Goal: Task Accomplishment & Management: Manage account settings

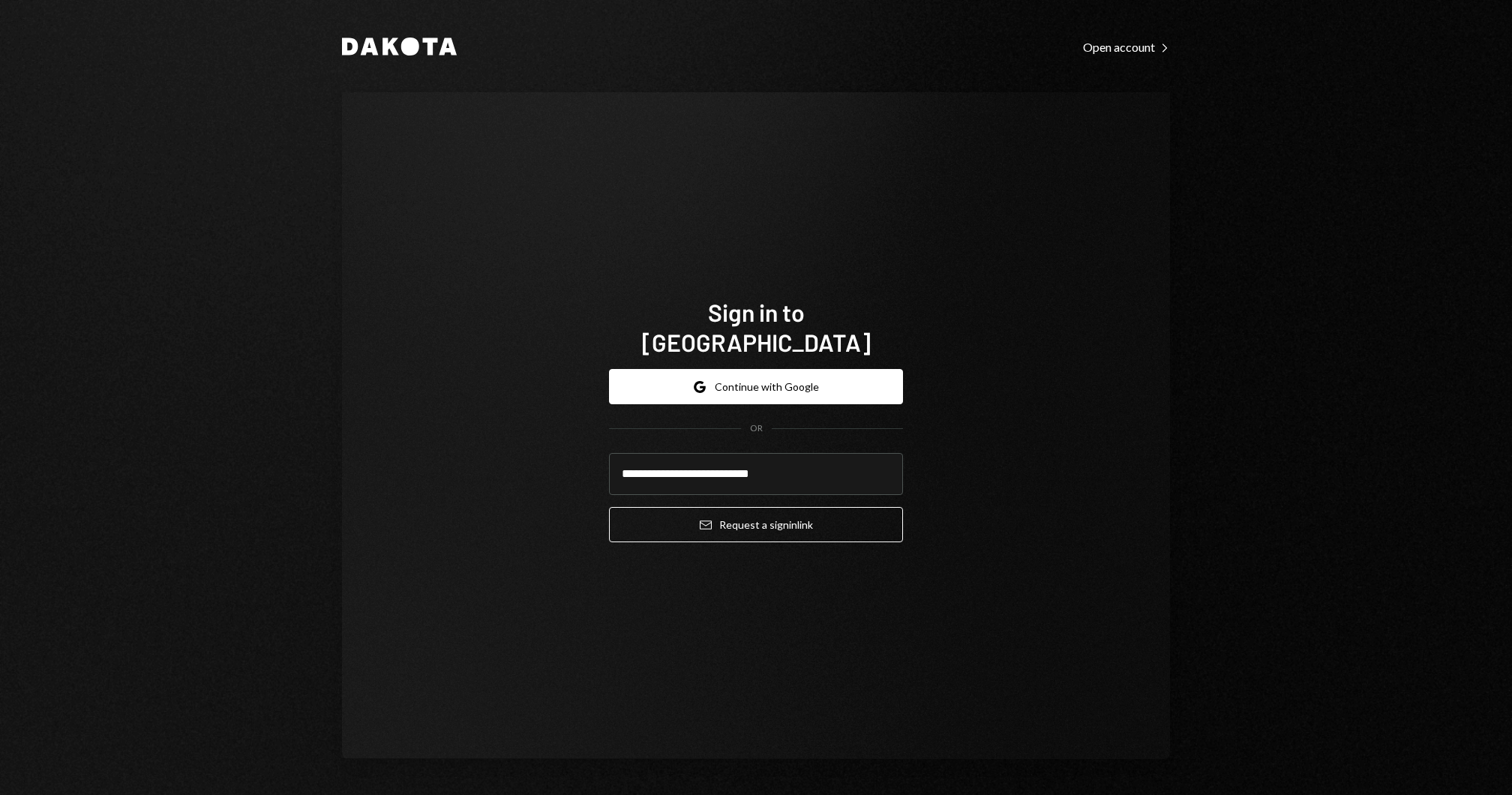
type input "**********"
click at [609, 506] on button "Email Request a sign in link" at bounding box center [756, 524] width 294 height 35
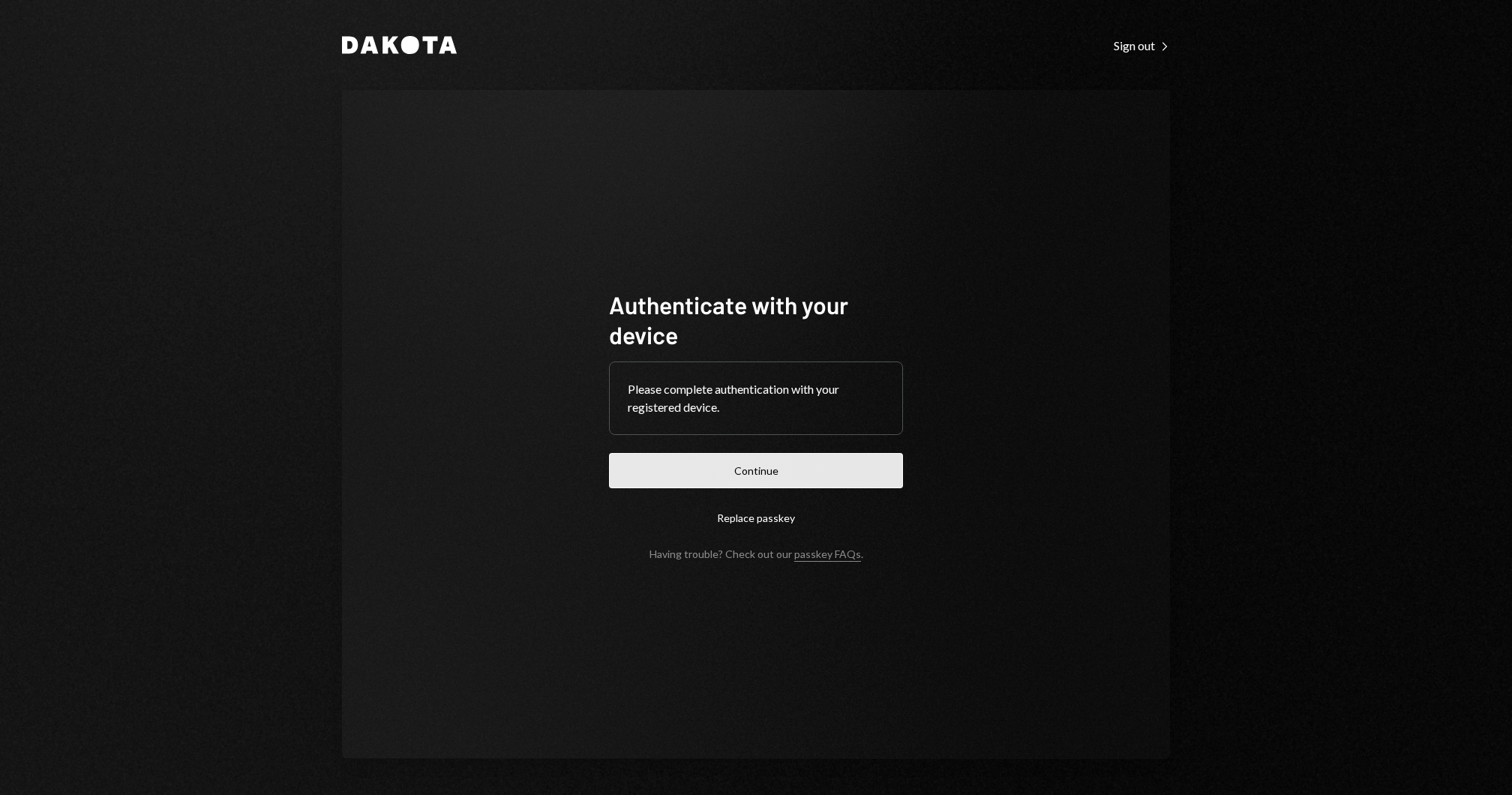
click at [776, 478] on button "Continue" at bounding box center [756, 471] width 294 height 35
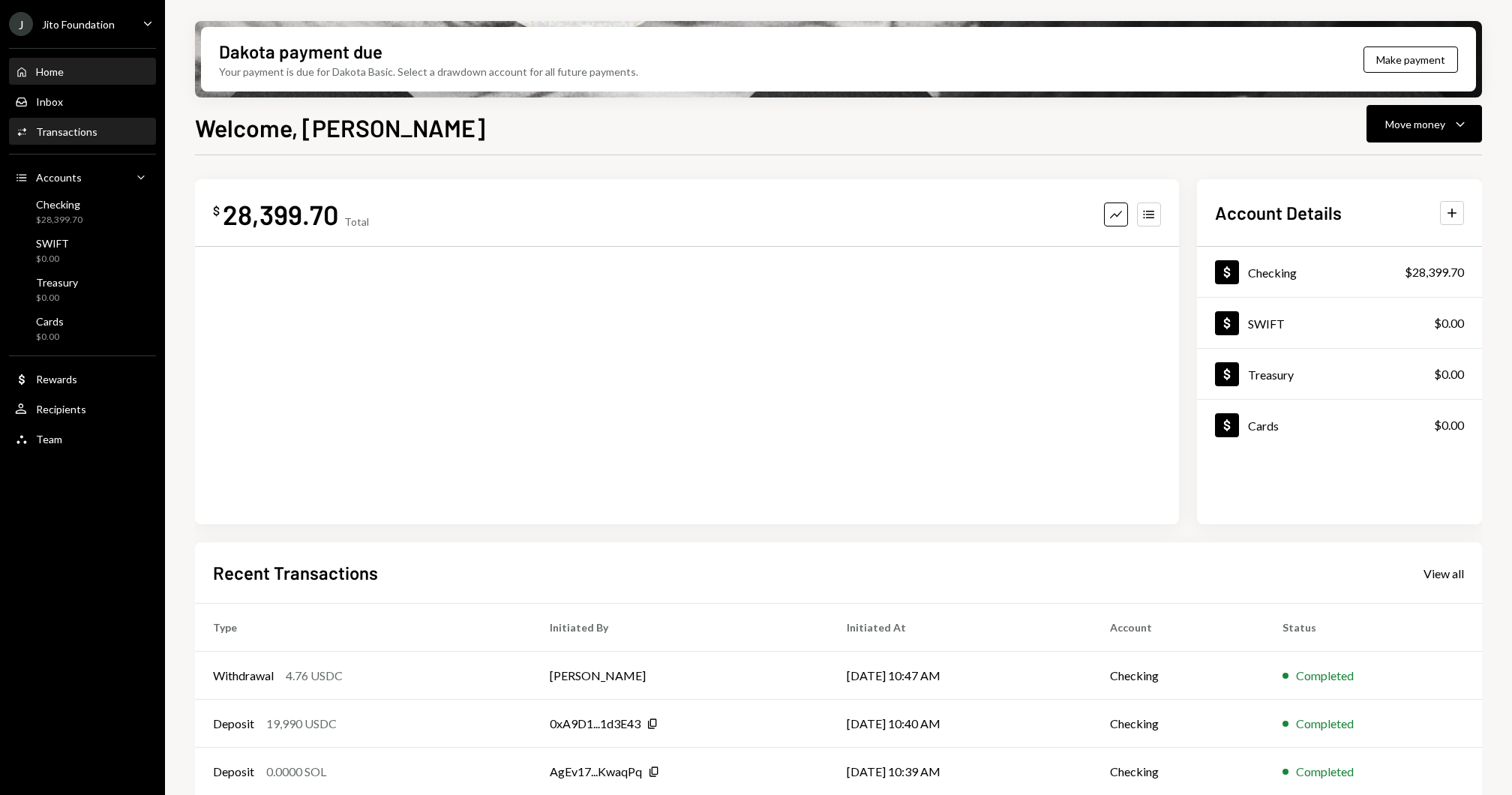
click at [110, 130] on div "Activities Transactions" at bounding box center [82, 132] width 135 height 14
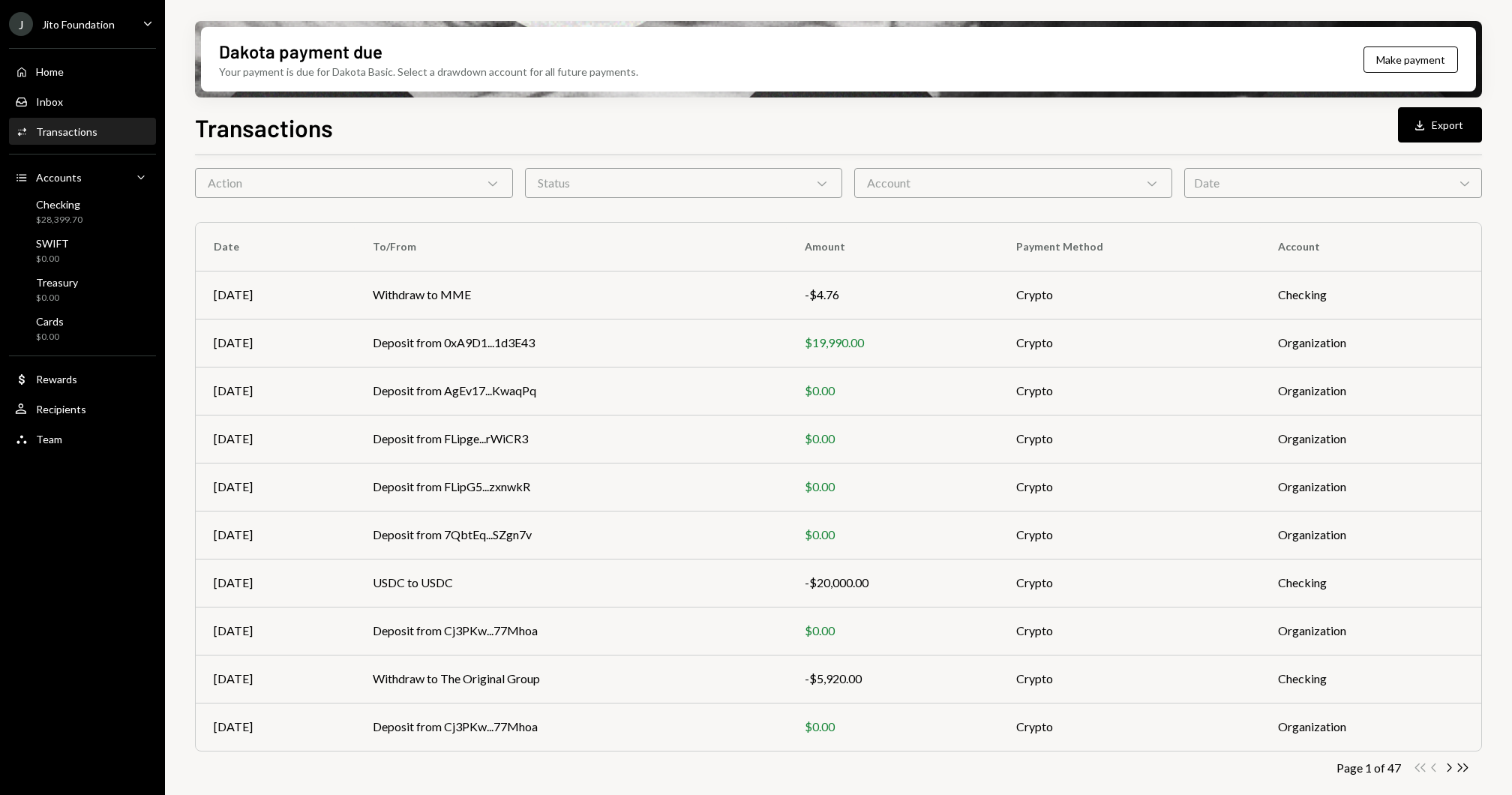
scroll to position [56, 0]
click at [482, 315] on td "Withdraw to MME" at bounding box center [571, 297] width 432 height 48
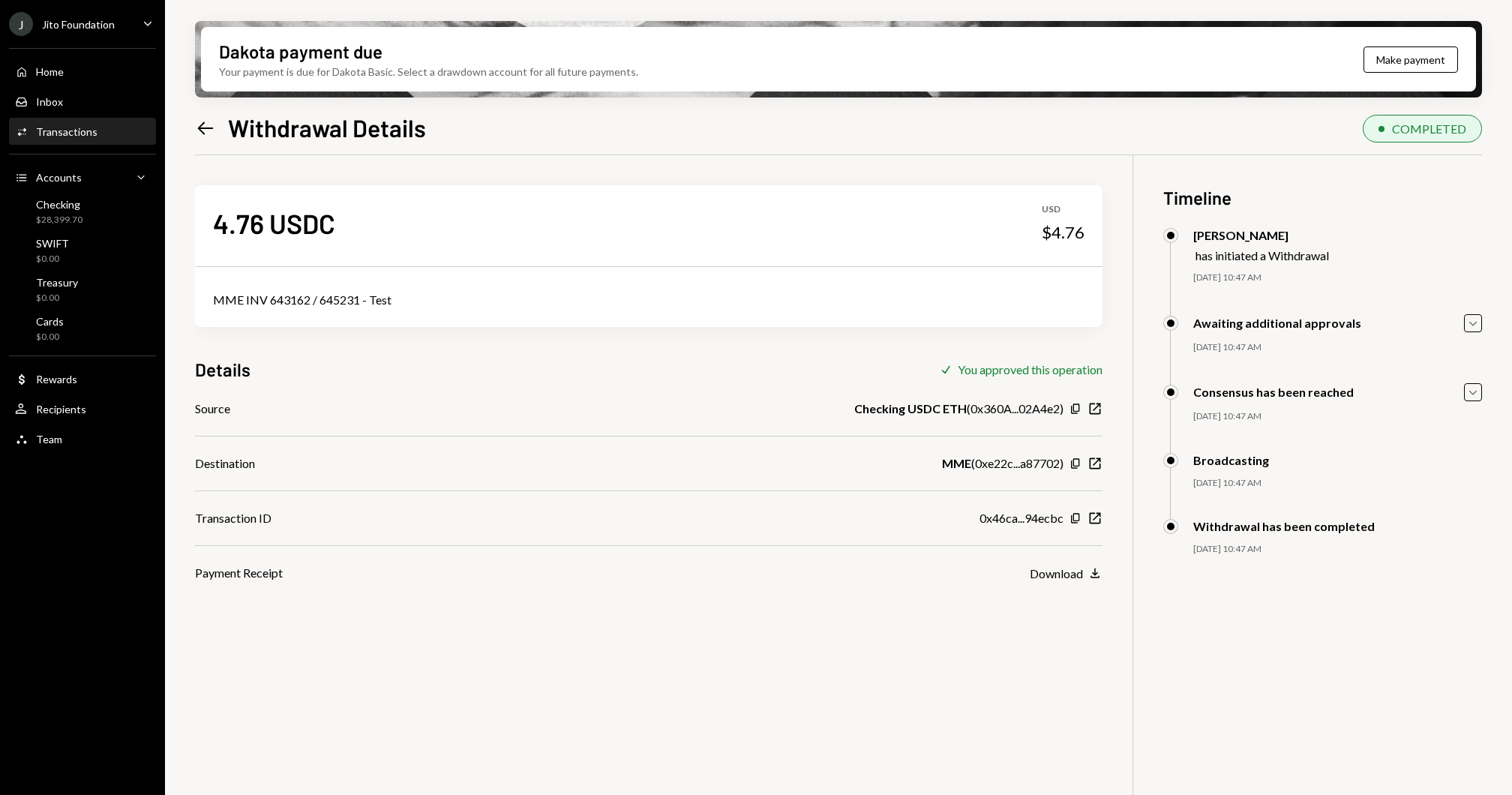
click at [309, 297] on div "MME INV 643162 / 645231 - Test" at bounding box center [648, 300] width 871 height 18
copy div "MME INV 643162 / 645231 - Test"
click at [72, 71] on div "Home Home" at bounding box center [82, 71] width 135 height 14
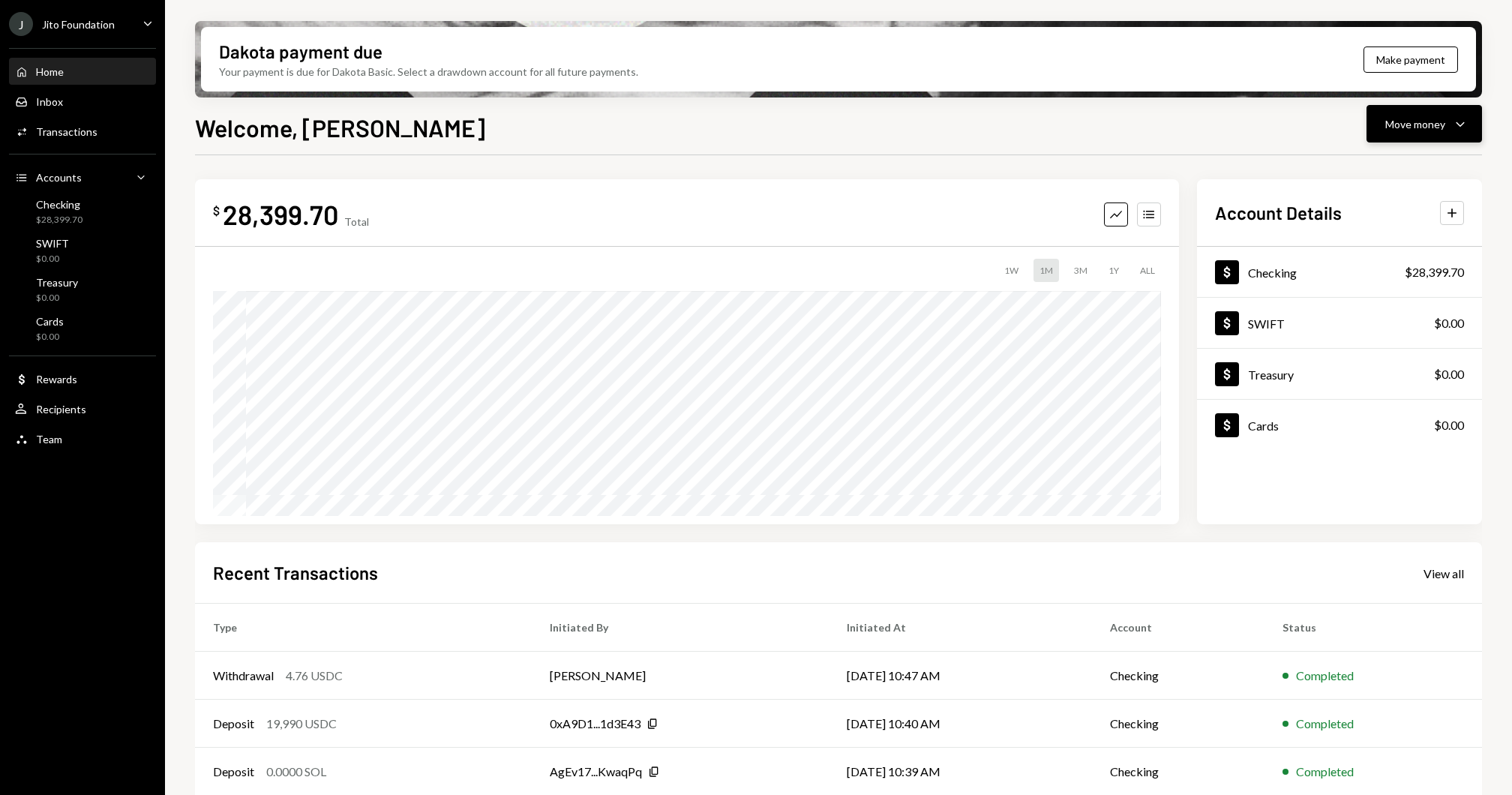
click at [1463, 121] on icon "Caret Down" at bounding box center [1460, 124] width 18 height 18
click at [1420, 164] on div "Send" at bounding box center [1412, 169] width 110 height 16
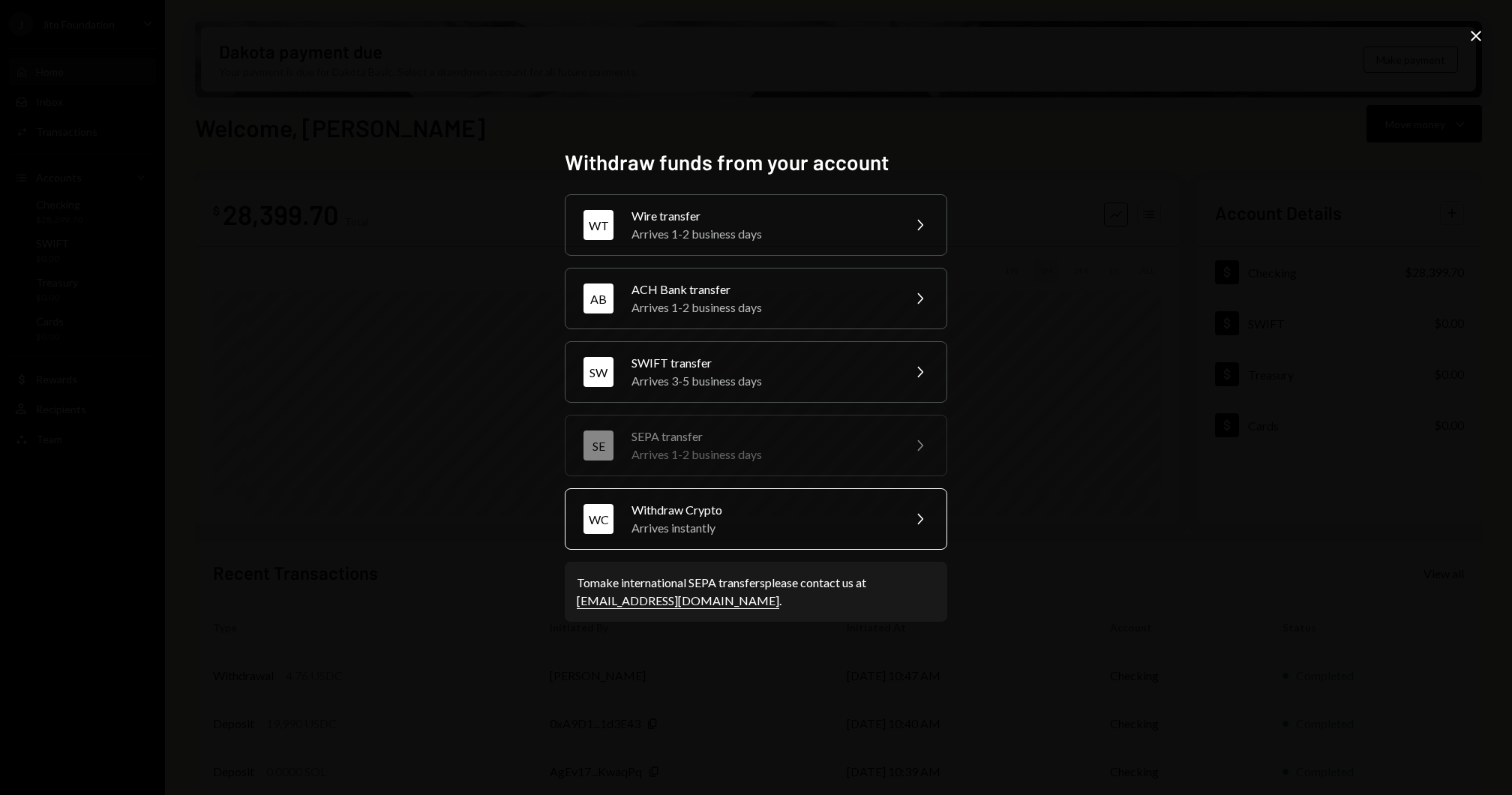
click at [732, 506] on div "Withdraw Crypto" at bounding box center [761, 510] width 261 height 18
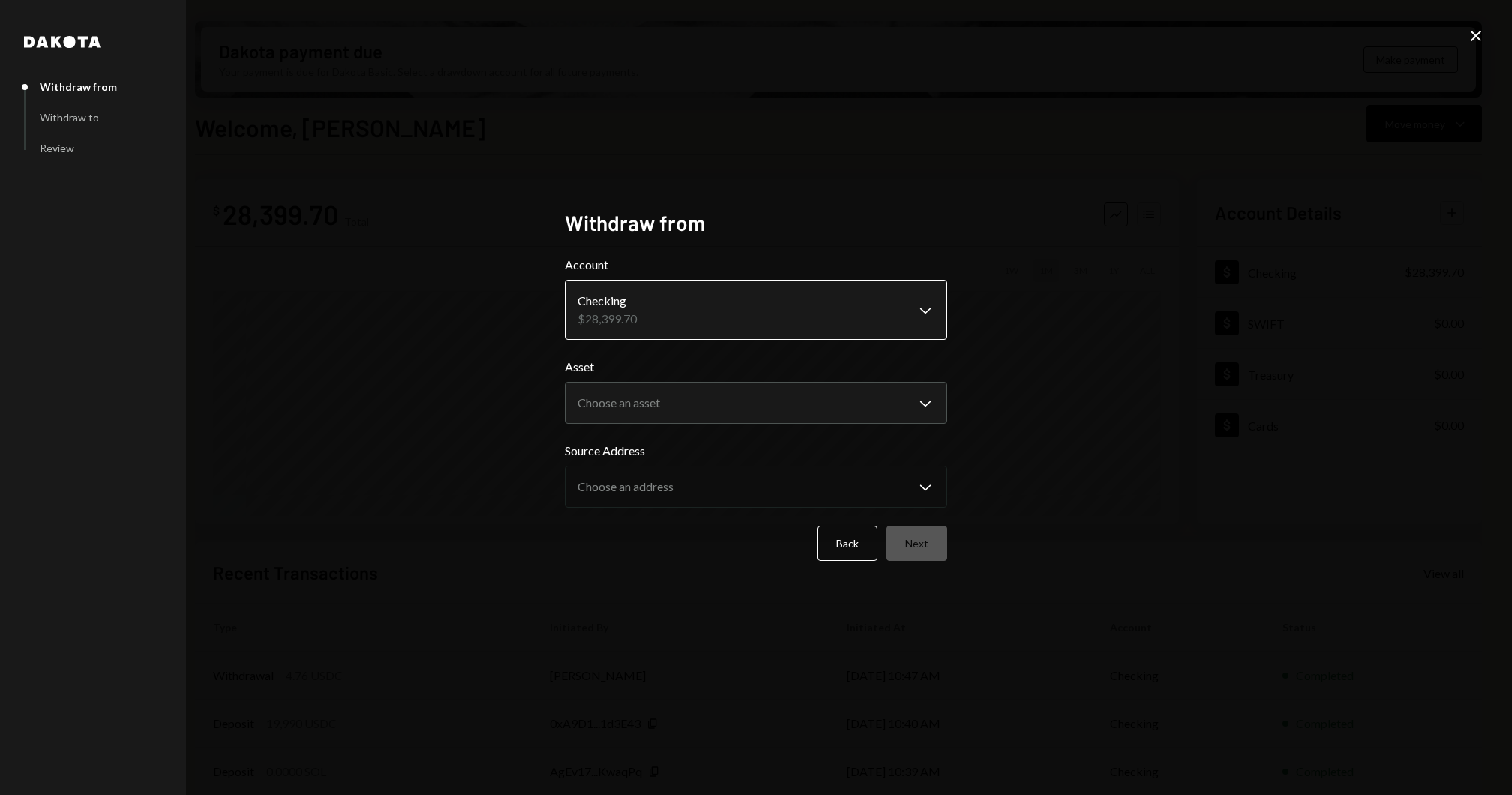
click at [687, 292] on body "J Jito Foundation Caret Down Home Home Inbox Inbox Activities Transactions Acco…" at bounding box center [756, 398] width 1512 height 795
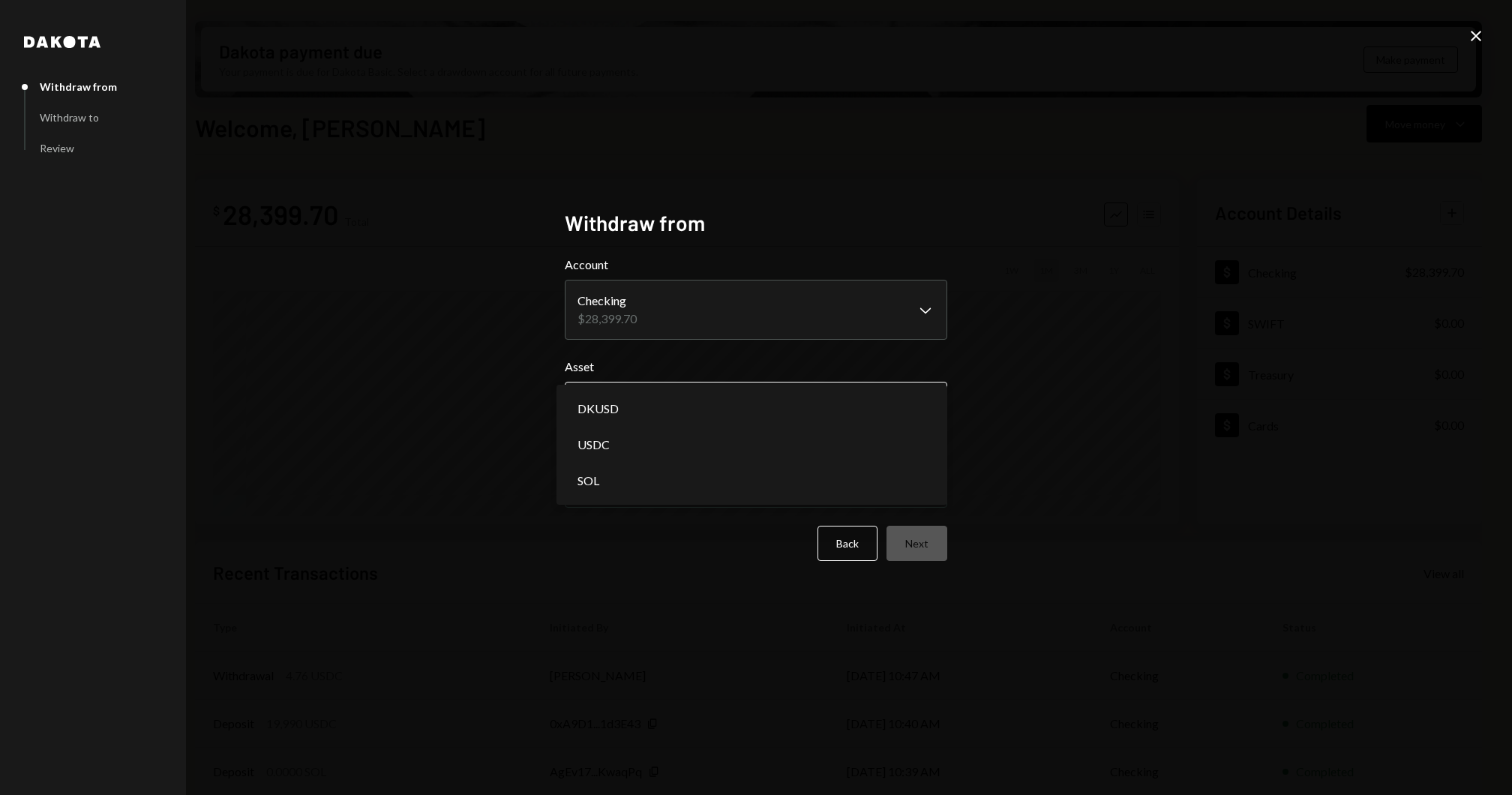
click at [687, 402] on body "J Jito Foundation Caret Down Home Home Inbox Inbox Activities Transactions Acco…" at bounding box center [756, 398] width 1512 height 795
select select "****"
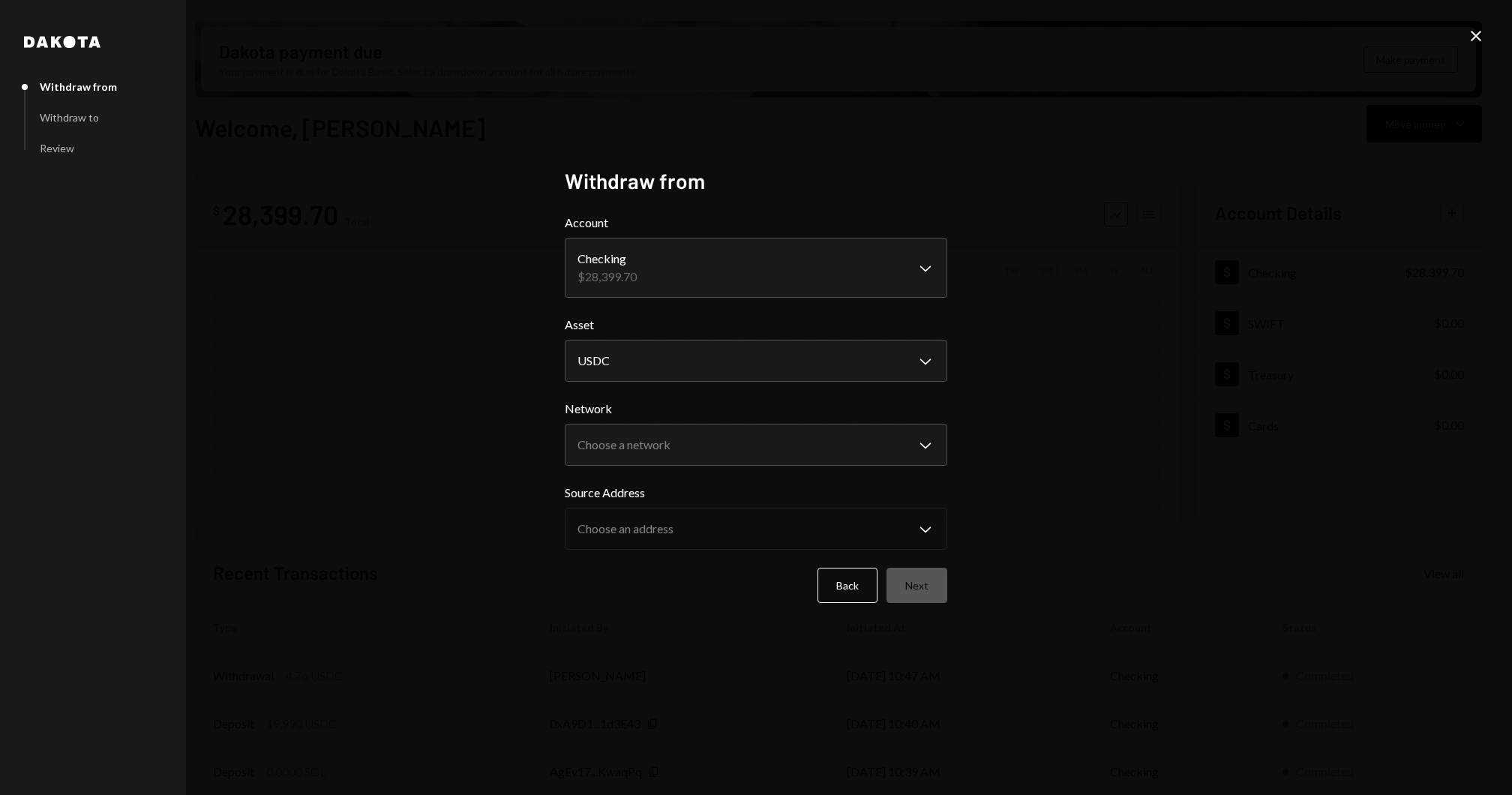
click at [1478, 44] on icon "Close" at bounding box center [1475, 36] width 18 height 18
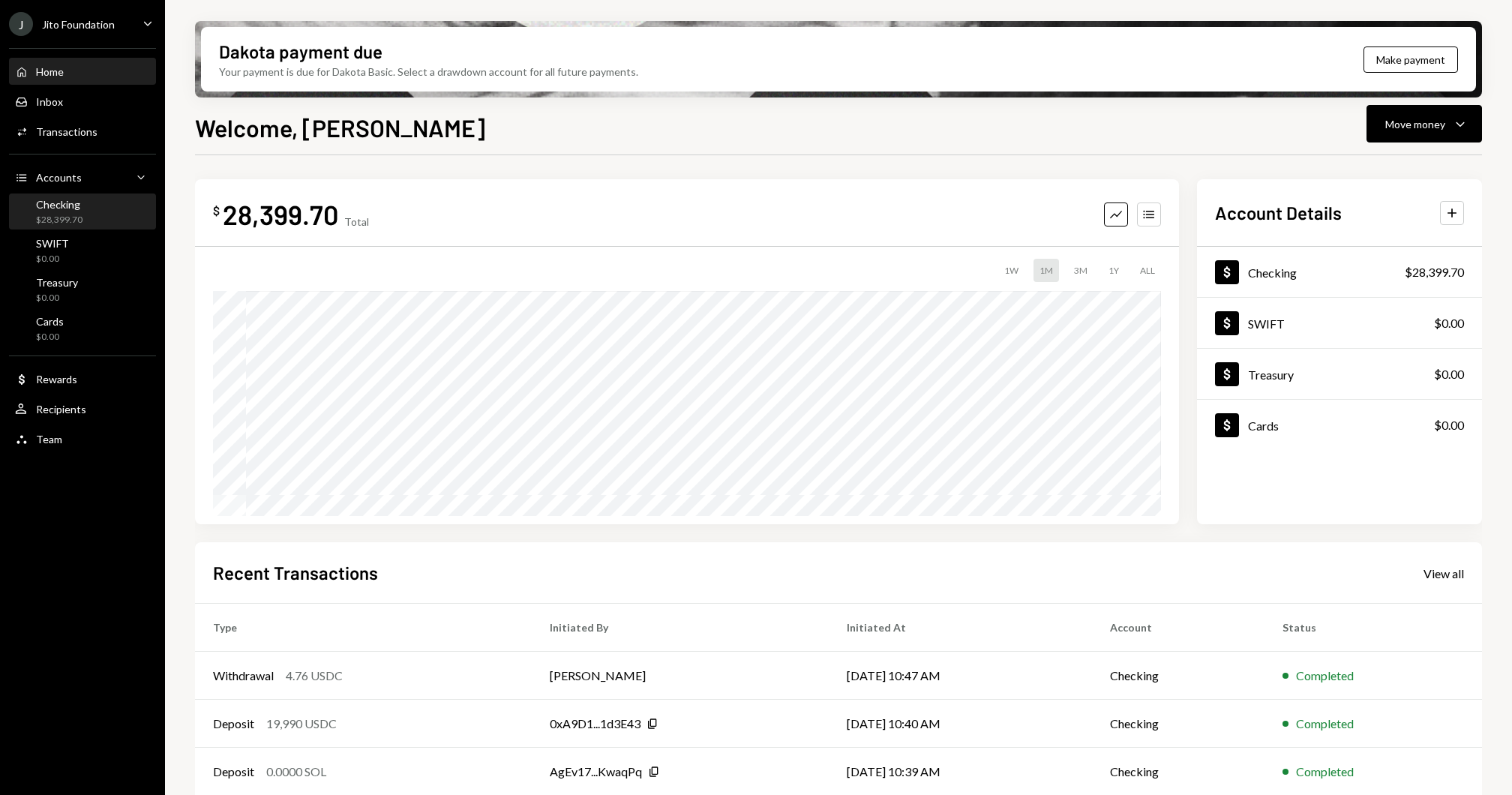
click at [80, 203] on div "Checking" at bounding box center [59, 204] width 47 height 13
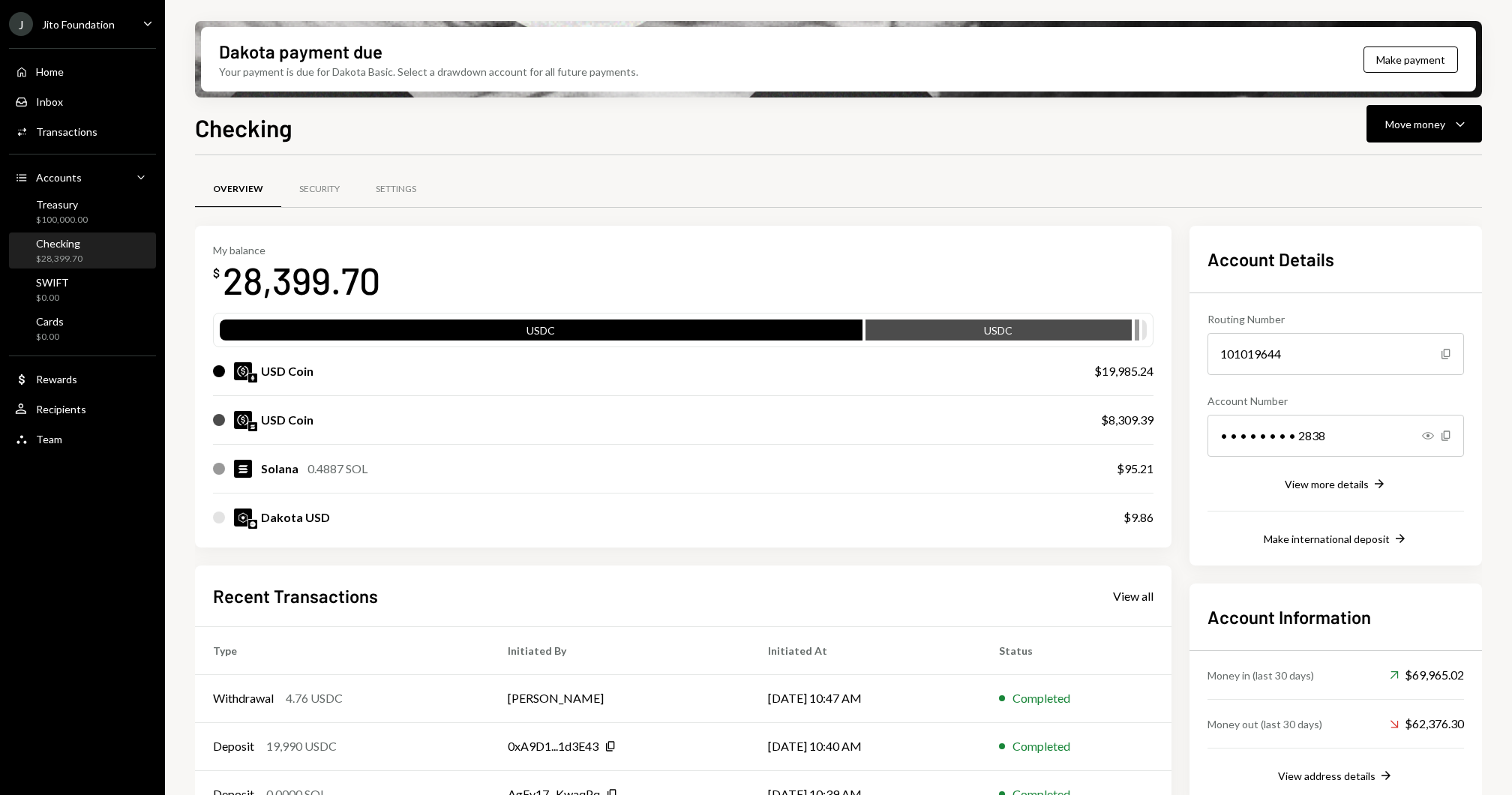
scroll to position [130, 0]
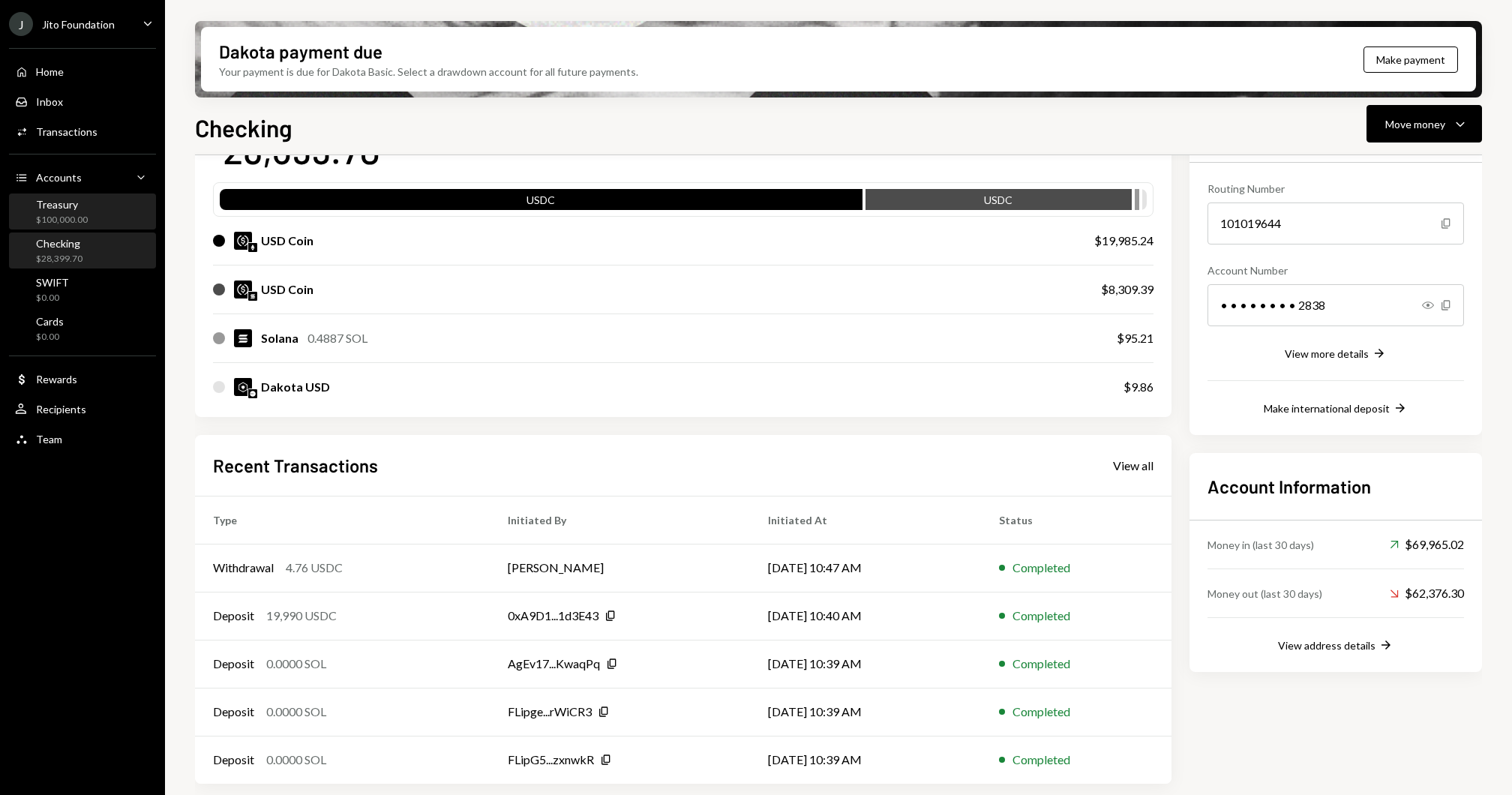
click at [89, 200] on div "Treasury $100,000.00" at bounding box center [82, 212] width 135 height 28
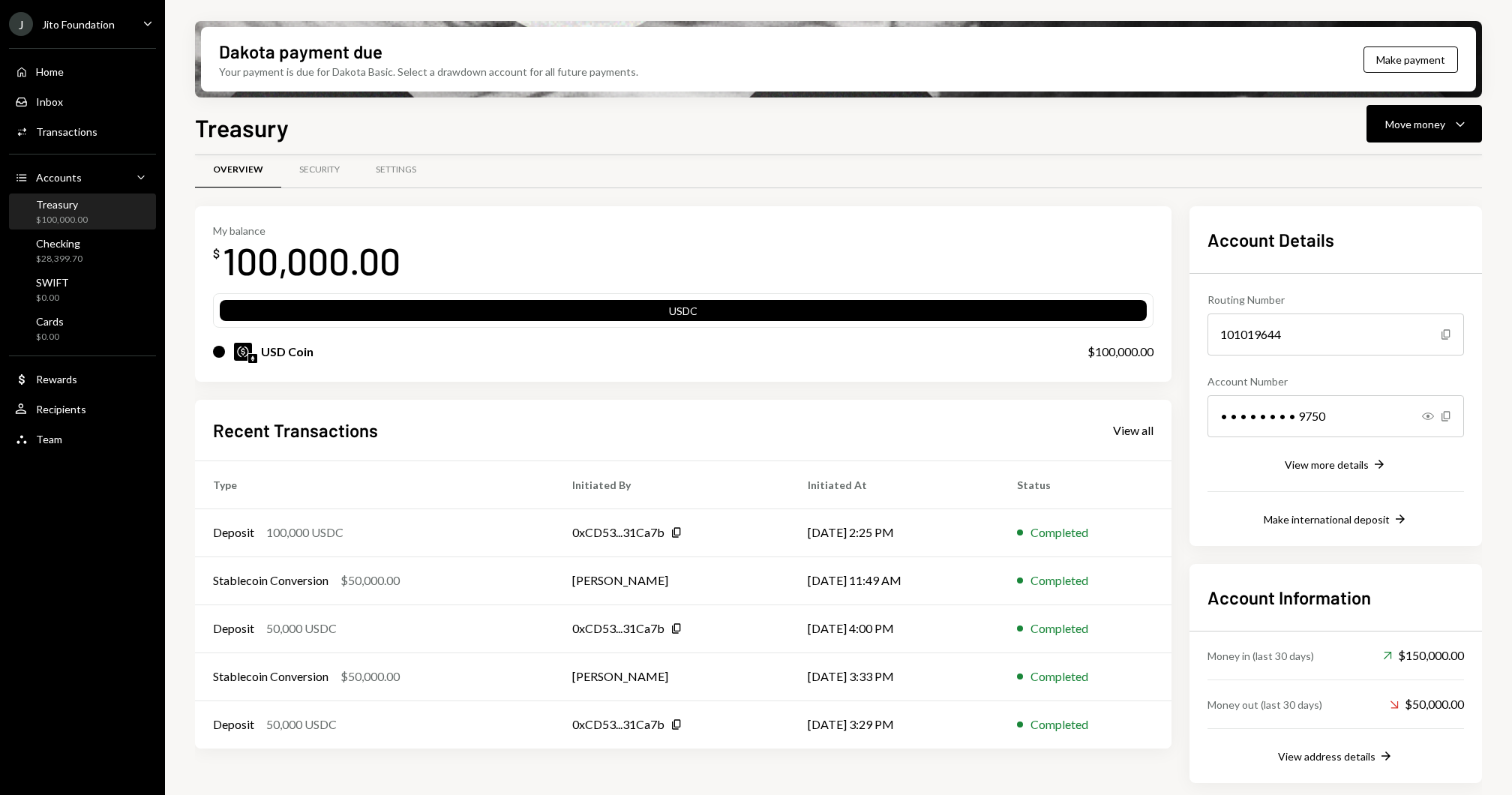
scroll to position [18, 0]
click at [1464, 130] on icon "Caret Down" at bounding box center [1460, 124] width 18 height 18
click at [1387, 288] on div "Swap stablecoins" at bounding box center [1412, 282] width 110 height 16
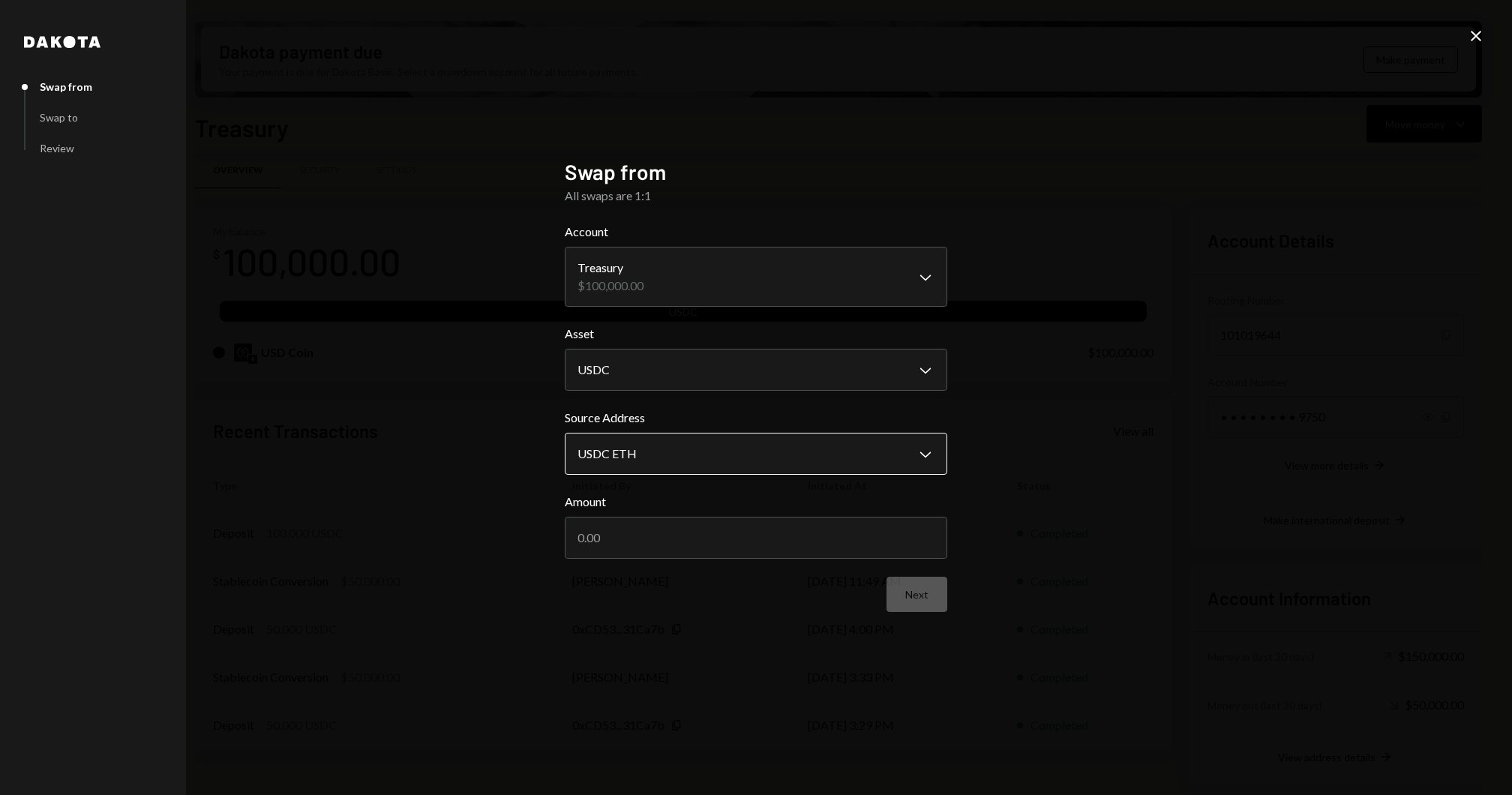
click at [744, 457] on body "J Jito Foundation Caret Down Home Home Inbox Inbox Activities Transactions Acco…" at bounding box center [756, 398] width 1512 height 795
click at [777, 377] on body "J Jito Foundation Caret Down Home Home Inbox Inbox Activities Transactions Acco…" at bounding box center [756, 398] width 1512 height 795
click at [1483, 28] on div "**********" at bounding box center [756, 398] width 1512 height 795
click at [1483, 28] on icon "Close" at bounding box center [1475, 36] width 18 height 18
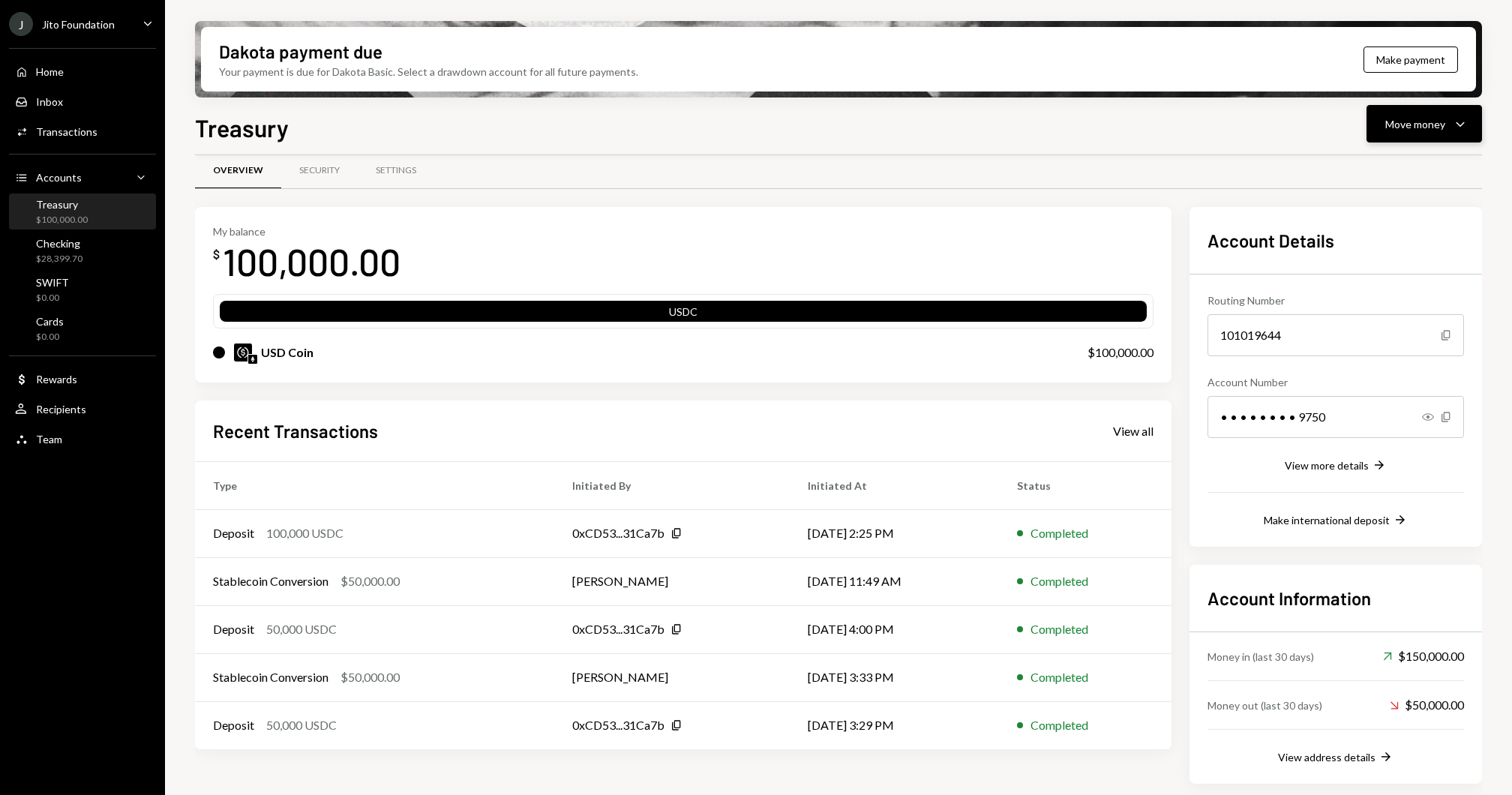
click at [1465, 127] on icon "Caret Down" at bounding box center [1460, 124] width 18 height 18
click at [1383, 189] on div "Convert Transfer" at bounding box center [1401, 202] width 150 height 34
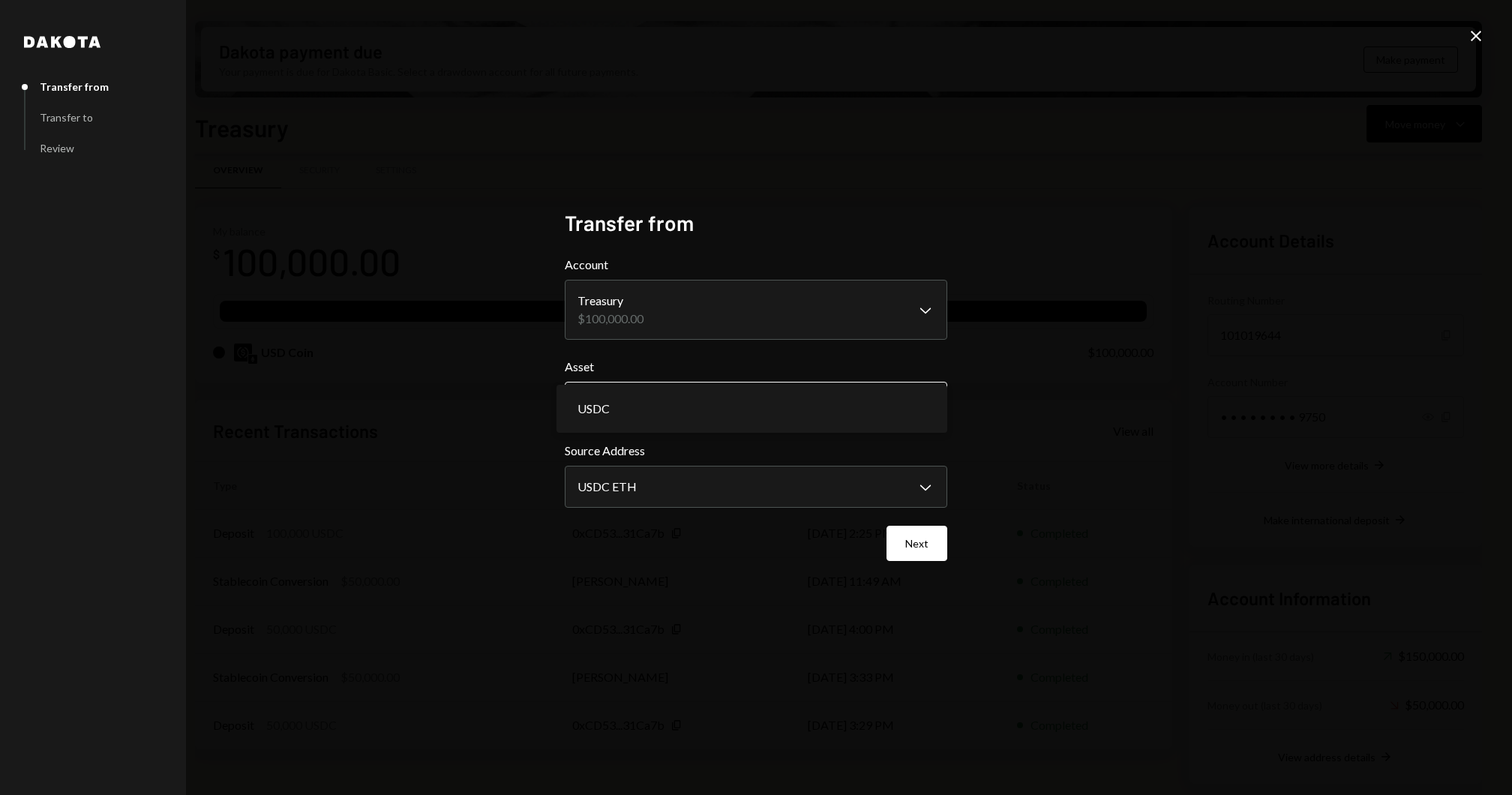
click at [637, 393] on body "J Jito Foundation Caret Down Home Home Inbox Inbox Activities Transactions Acco…" at bounding box center [756, 398] width 1512 height 795
click at [821, 314] on body "J Jito Foundation Caret Down Home Home Inbox Inbox Activities Transactions Acco…" at bounding box center [756, 398] width 1512 height 795
click at [916, 541] on button "Next" at bounding box center [917, 543] width 60 height 35
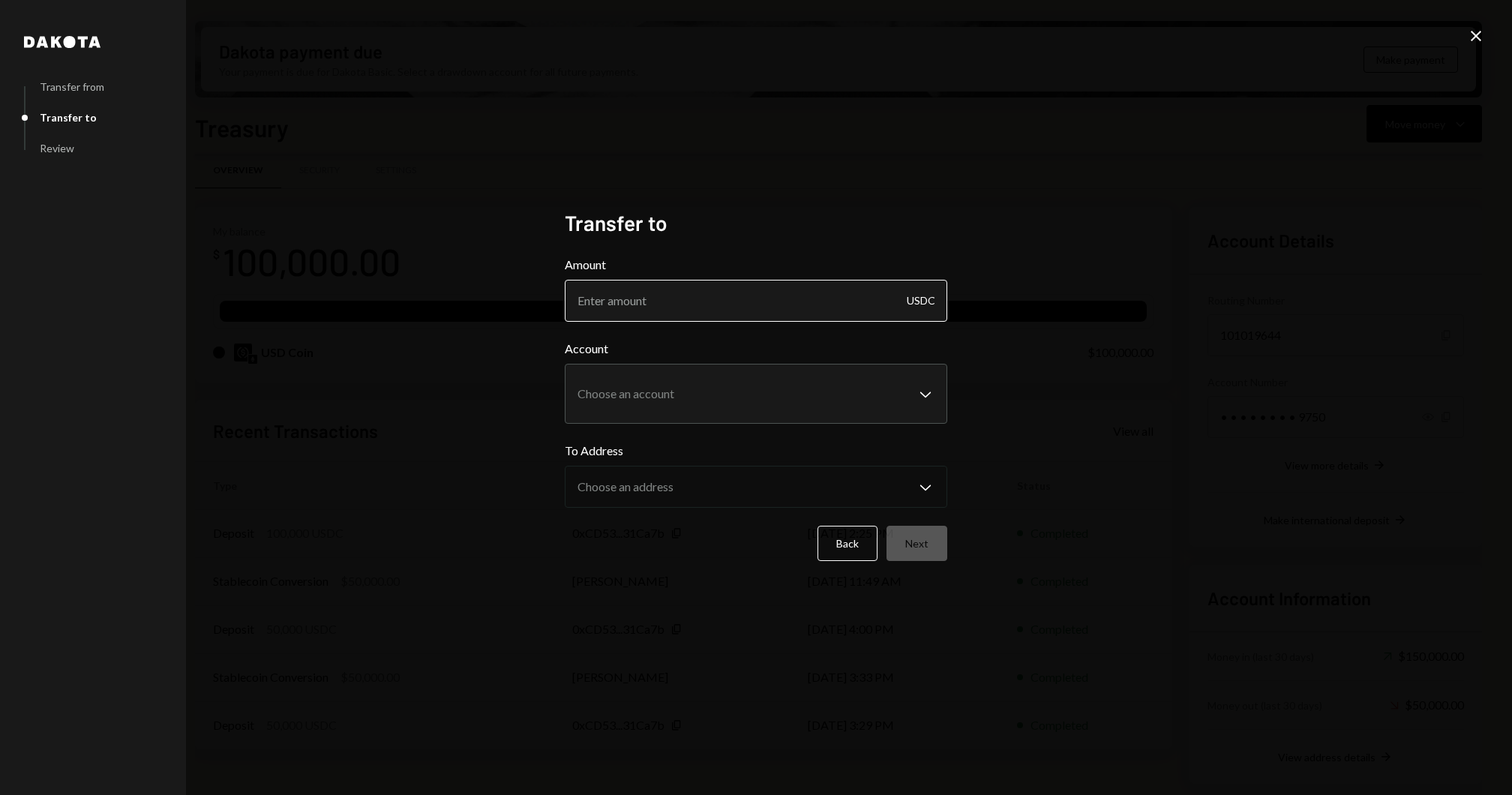
click at [742, 315] on input "Amount" at bounding box center [756, 300] width 383 height 42
type input "50000"
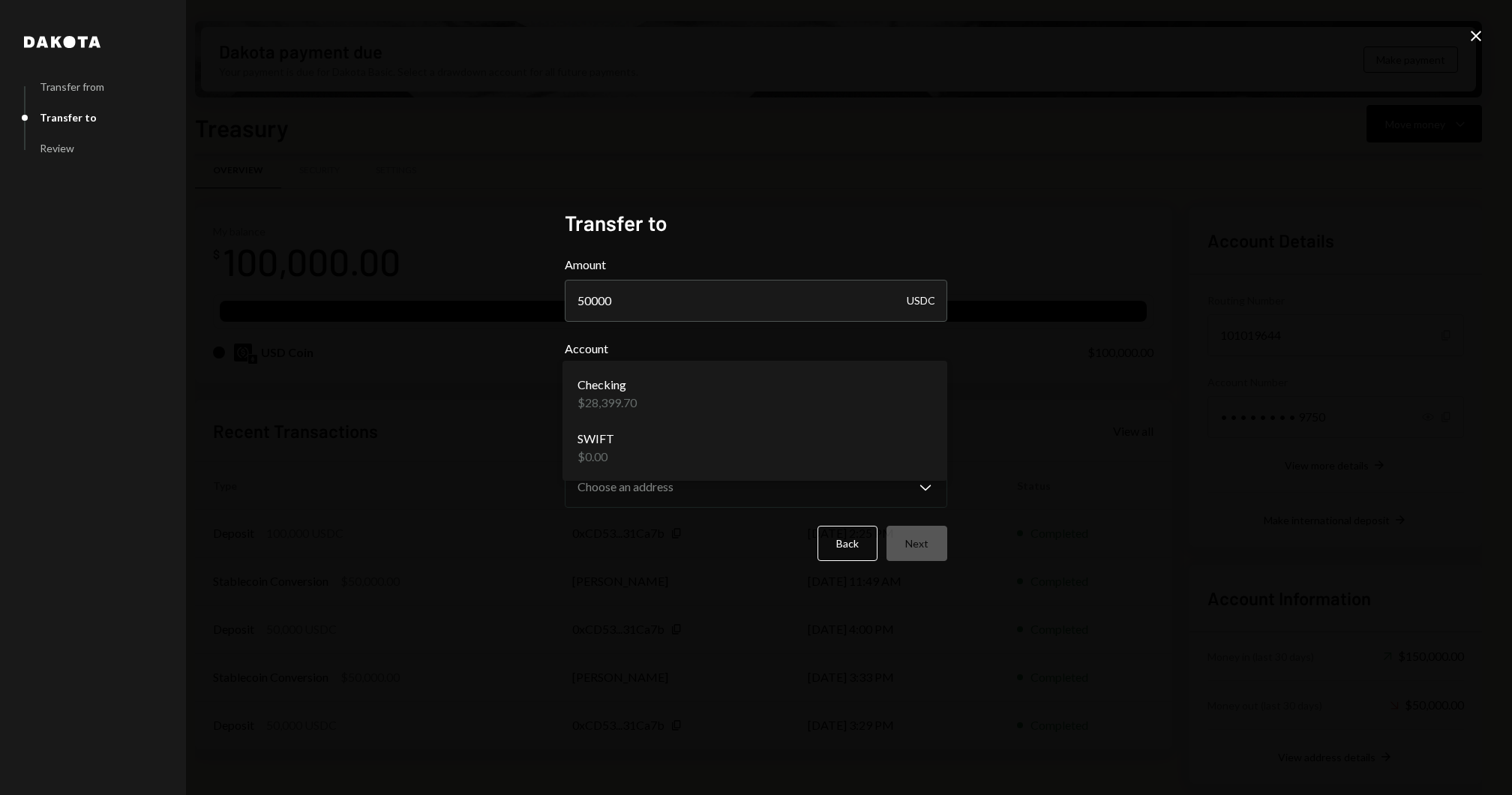
click at [659, 387] on body "J Jito Foundation Caret Down Home Home Inbox Inbox Activities Transactions Acco…" at bounding box center [756, 398] width 1512 height 795
select select "**********"
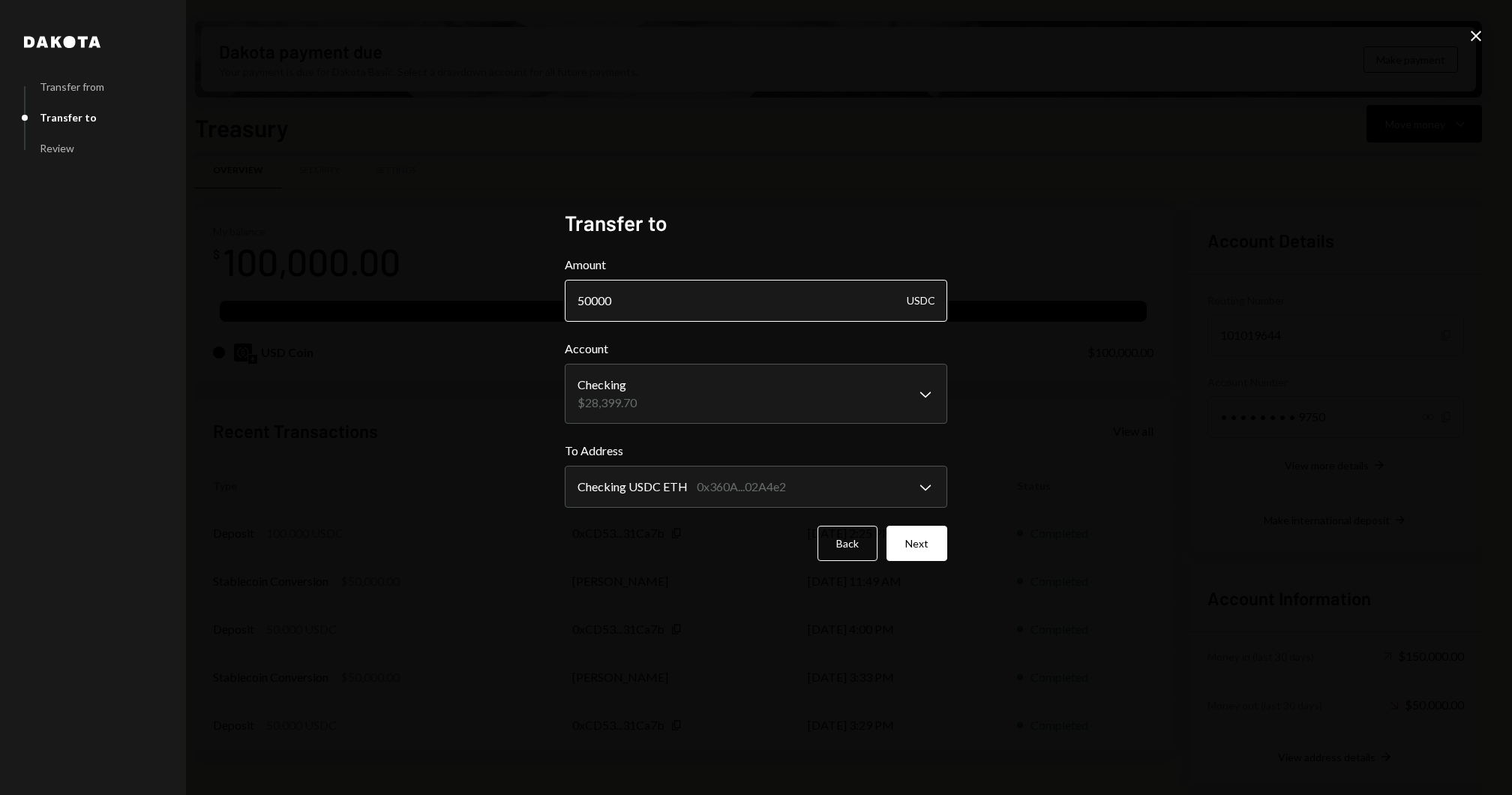
click at [614, 298] on input "50000" at bounding box center [756, 300] width 383 height 42
type input "7"
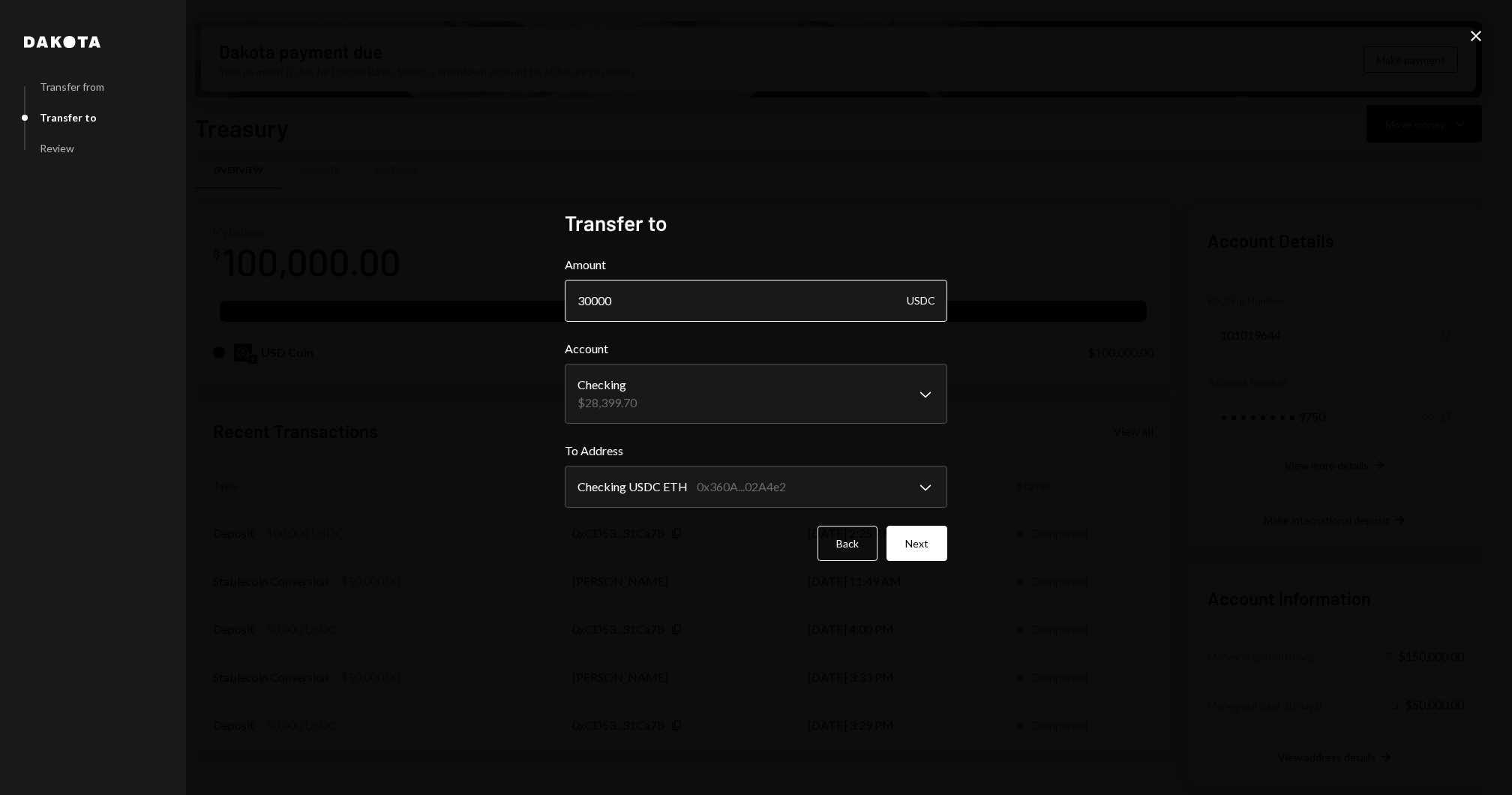
click at [582, 300] on input "30000" at bounding box center [756, 300] width 383 height 42
type input "10000"
click at [916, 550] on button "Next" at bounding box center [917, 543] width 60 height 35
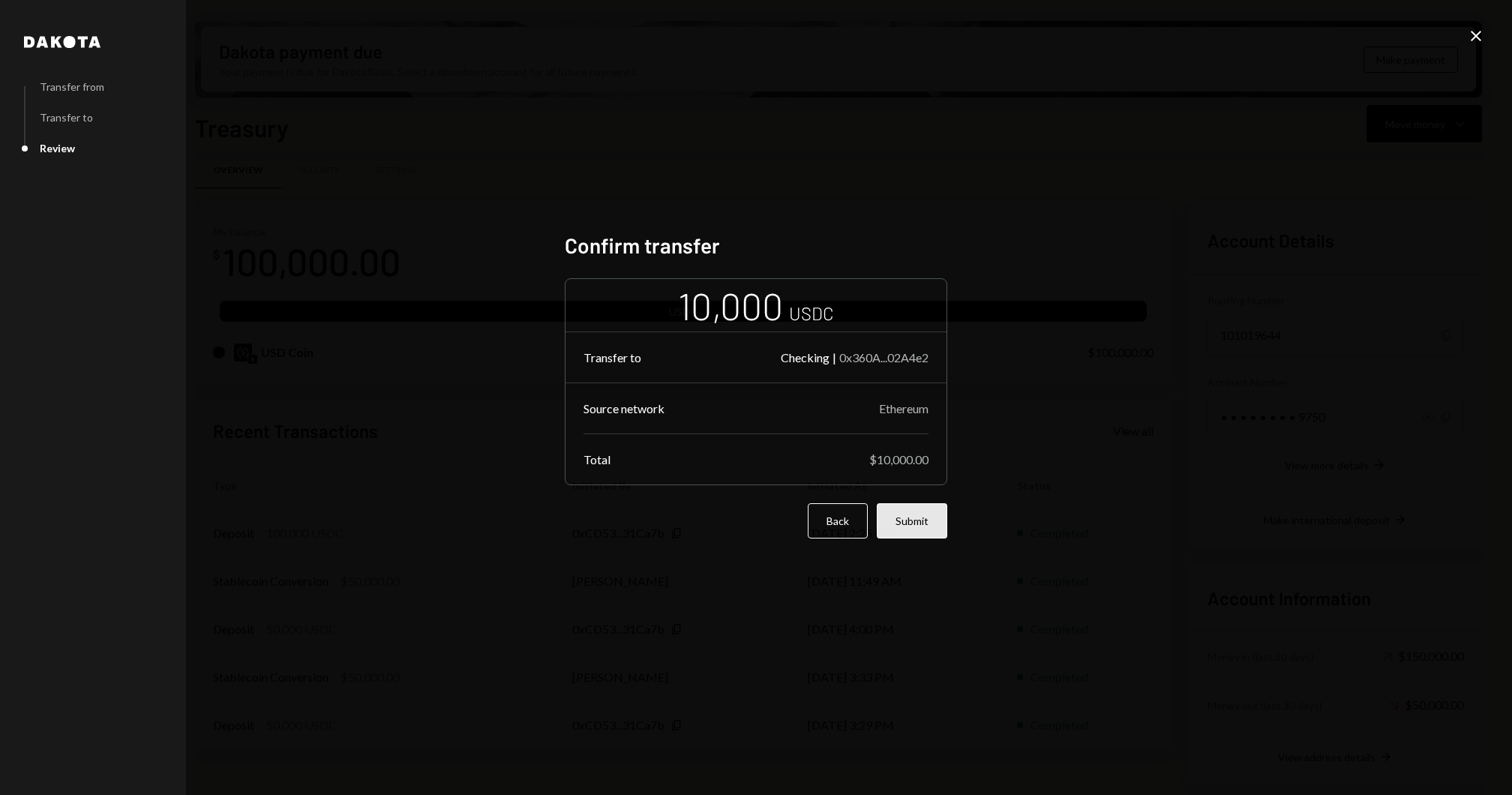
click at [930, 531] on button "Submit" at bounding box center [911, 520] width 71 height 35
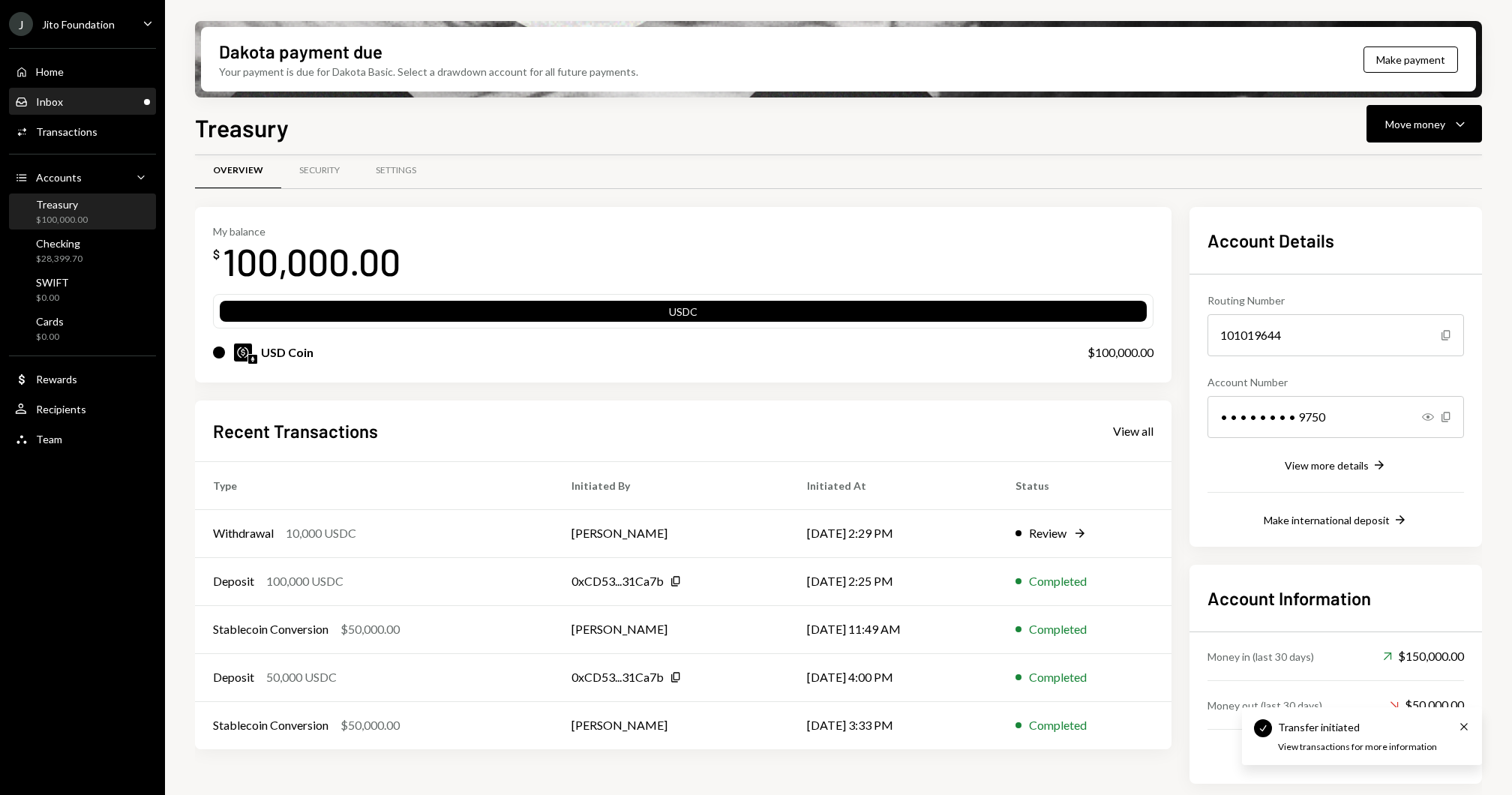
click at [84, 93] on div "Inbox Inbox" at bounding box center [82, 102] width 135 height 26
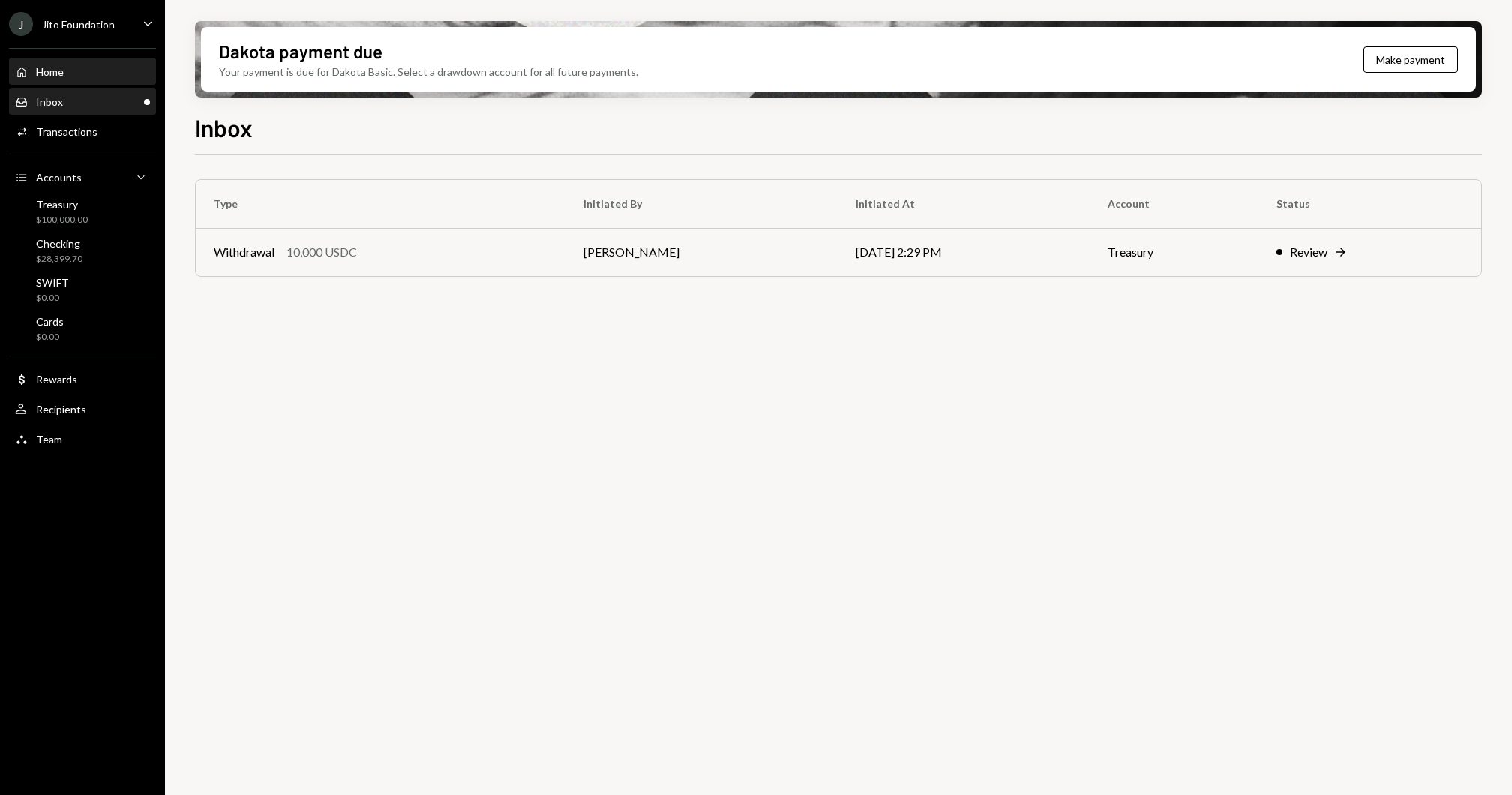
click at [105, 71] on div "Home Home" at bounding box center [82, 71] width 135 height 14
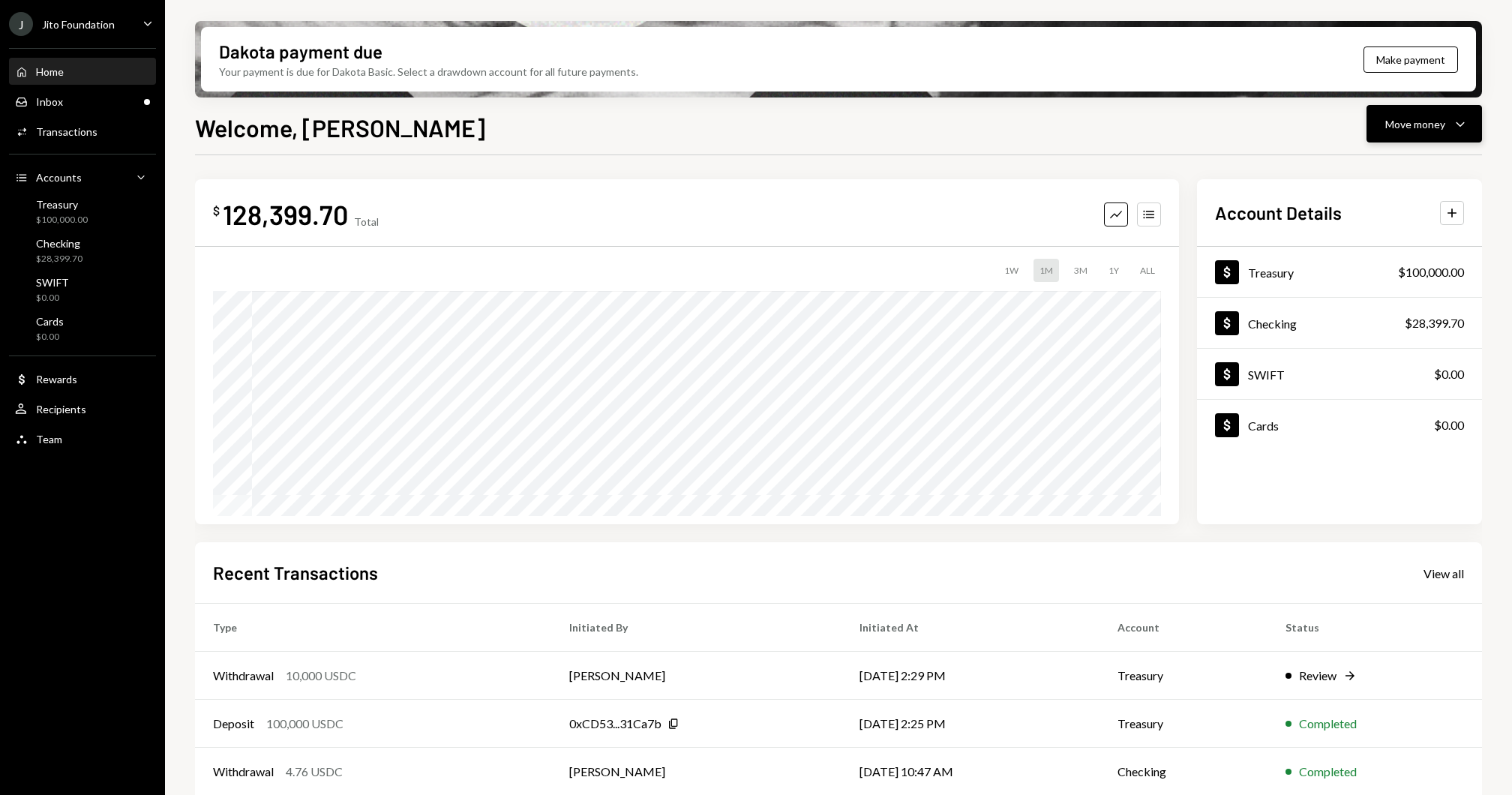
click at [1462, 132] on icon "Caret Down" at bounding box center [1460, 124] width 18 height 18
click at [1405, 161] on div "Send" at bounding box center [1412, 169] width 110 height 16
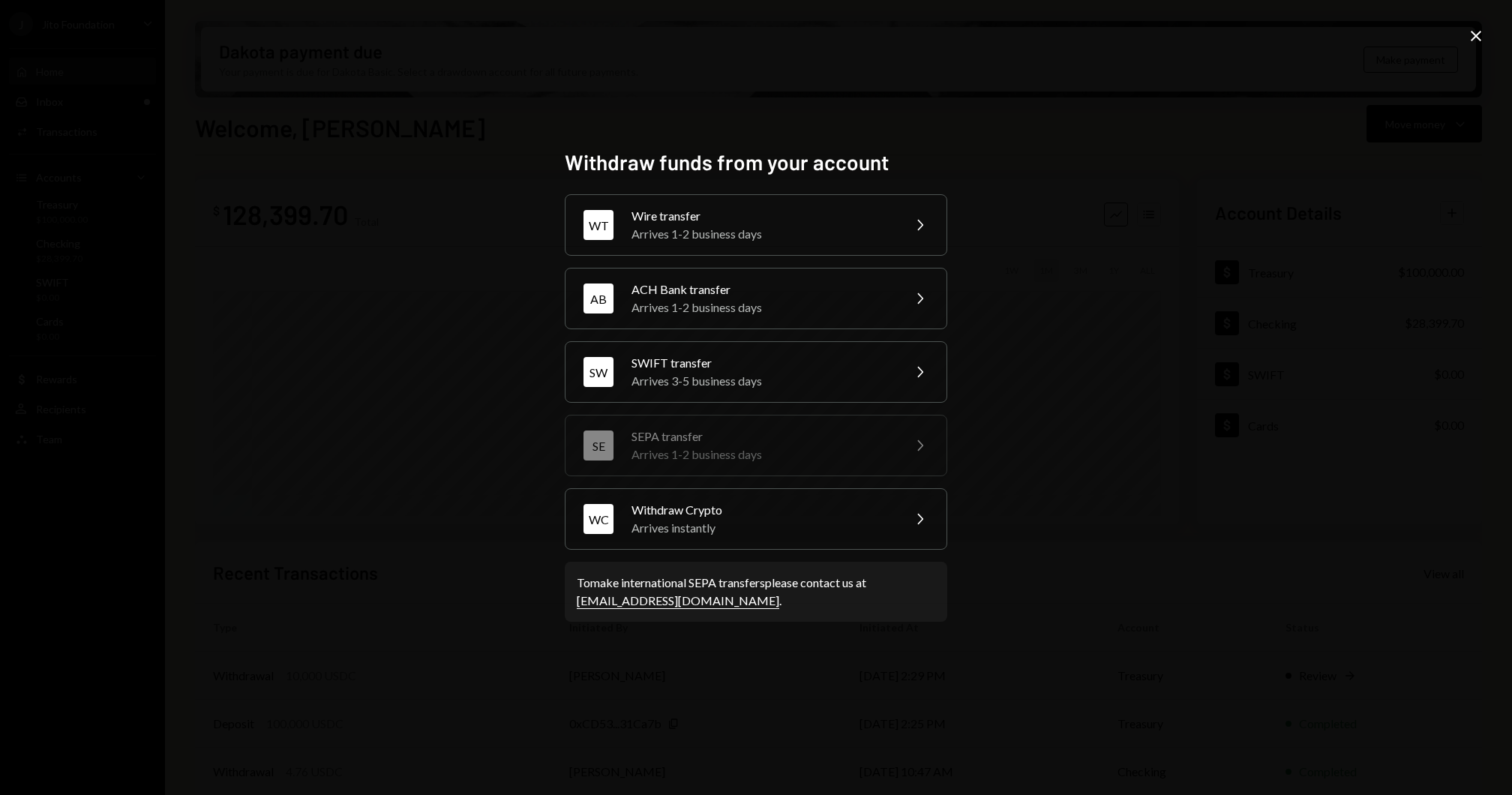
click at [165, 222] on div "Withdraw funds from your account WT Wire transfer Arrives 1-2 business days Che…" at bounding box center [756, 398] width 1512 height 795
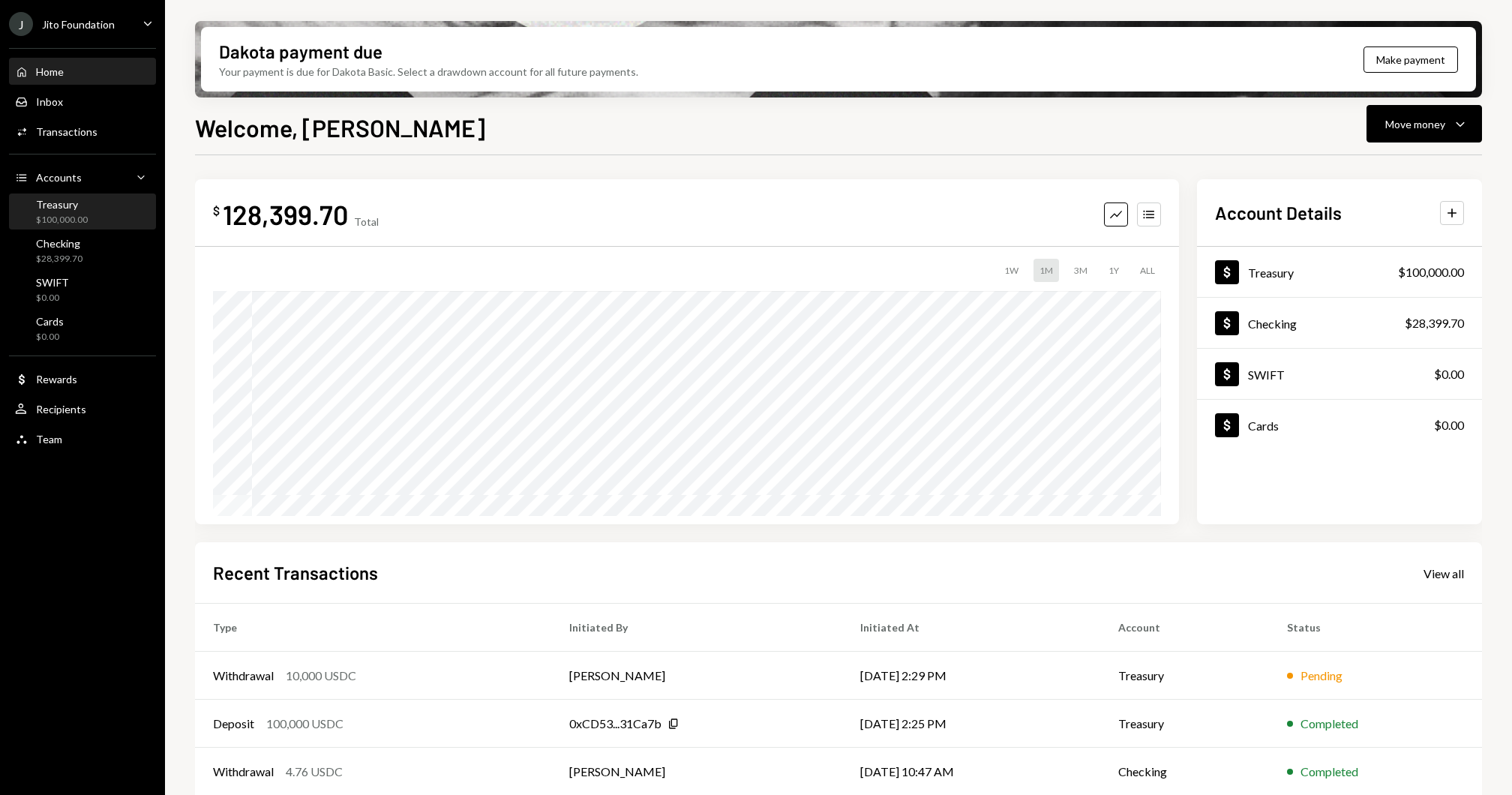
click at [64, 213] on div "$100,000.00" at bounding box center [61, 220] width 51 height 13
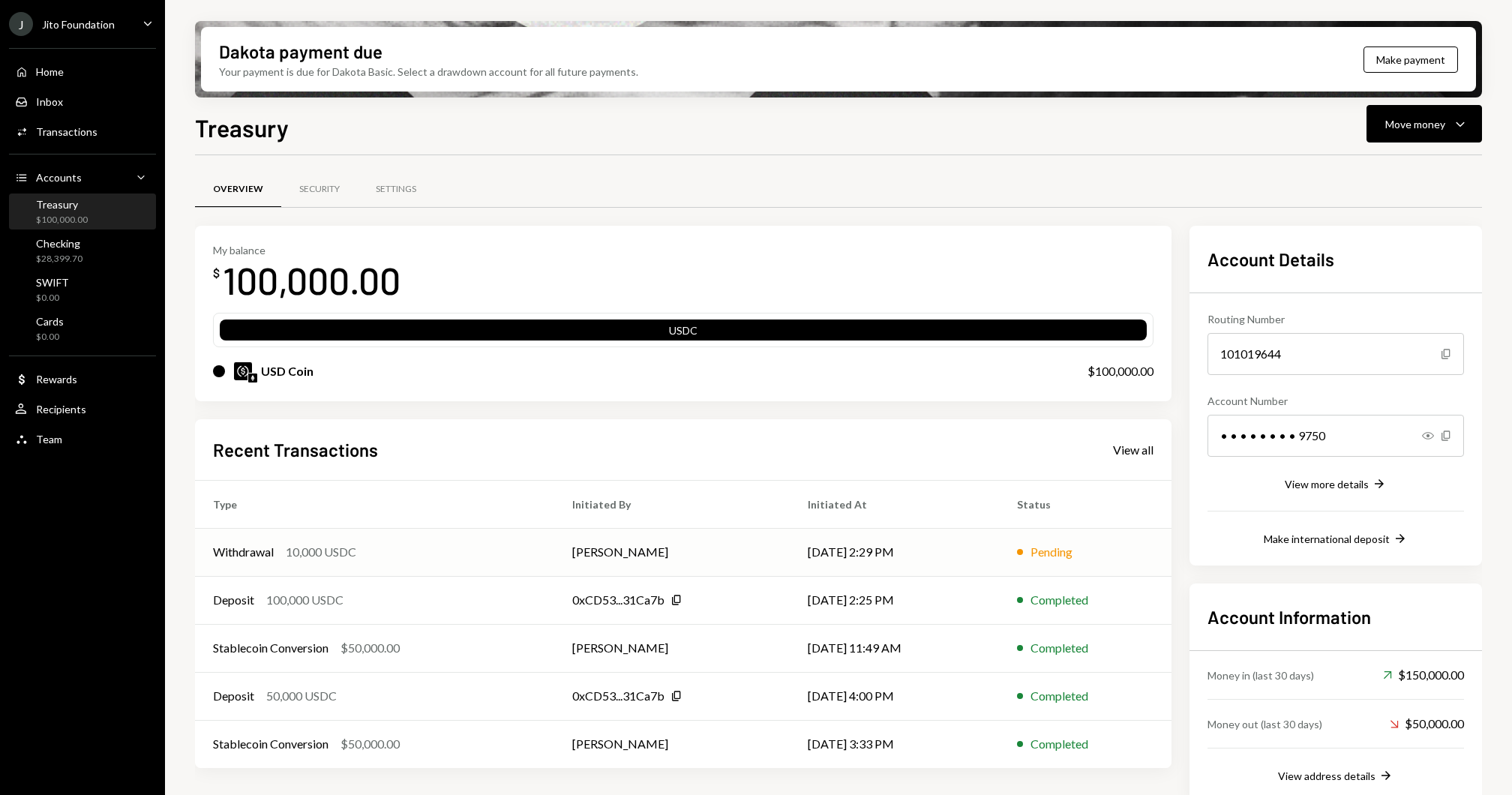
click at [461, 556] on div "Withdrawal 10,000 USDC" at bounding box center [375, 552] width 323 height 18
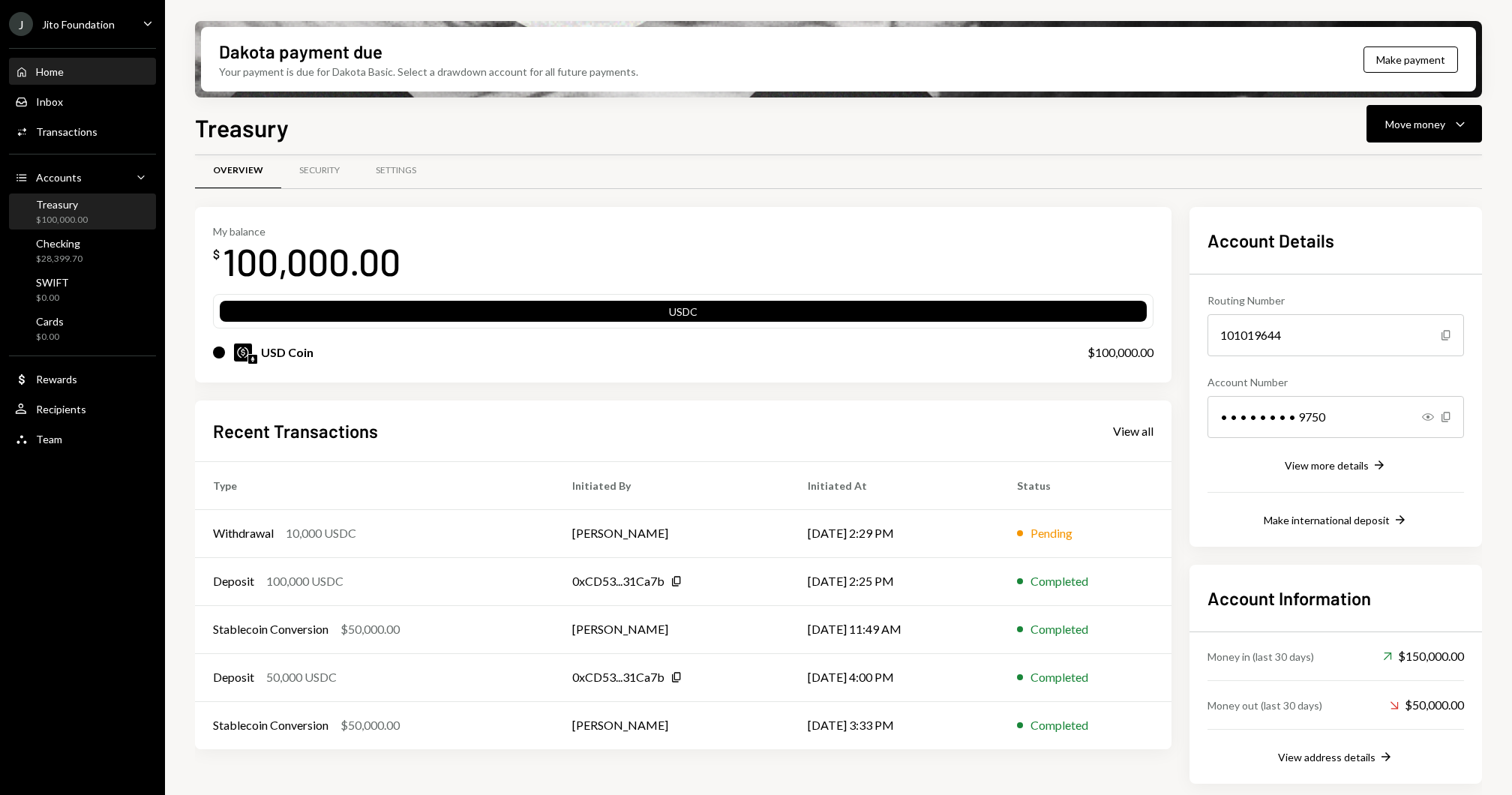
click at [82, 63] on div "Home Home" at bounding box center [82, 72] width 135 height 26
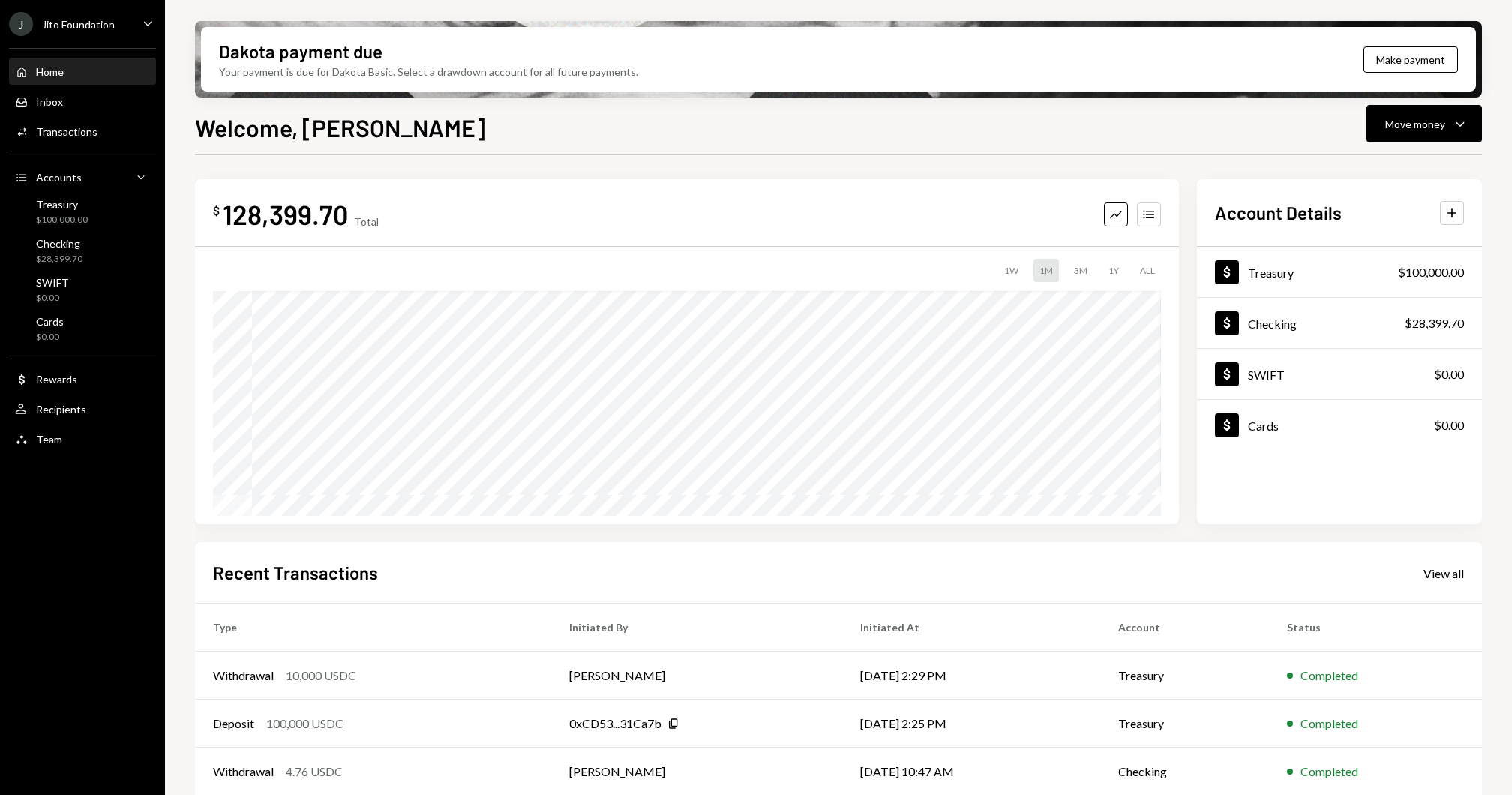
scroll to position [109, 0]
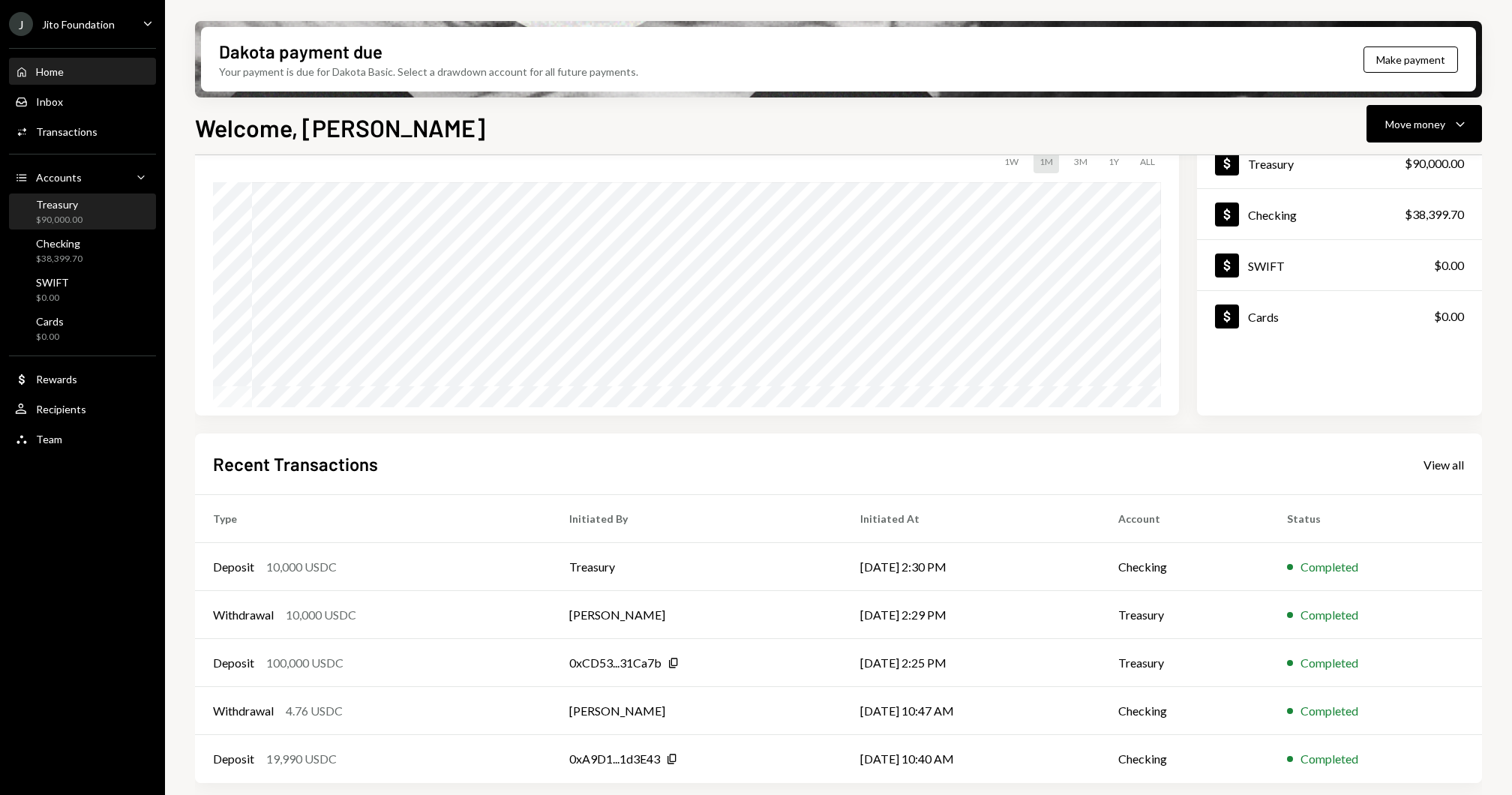
click at [69, 222] on div "$90,000.00" at bounding box center [59, 220] width 47 height 13
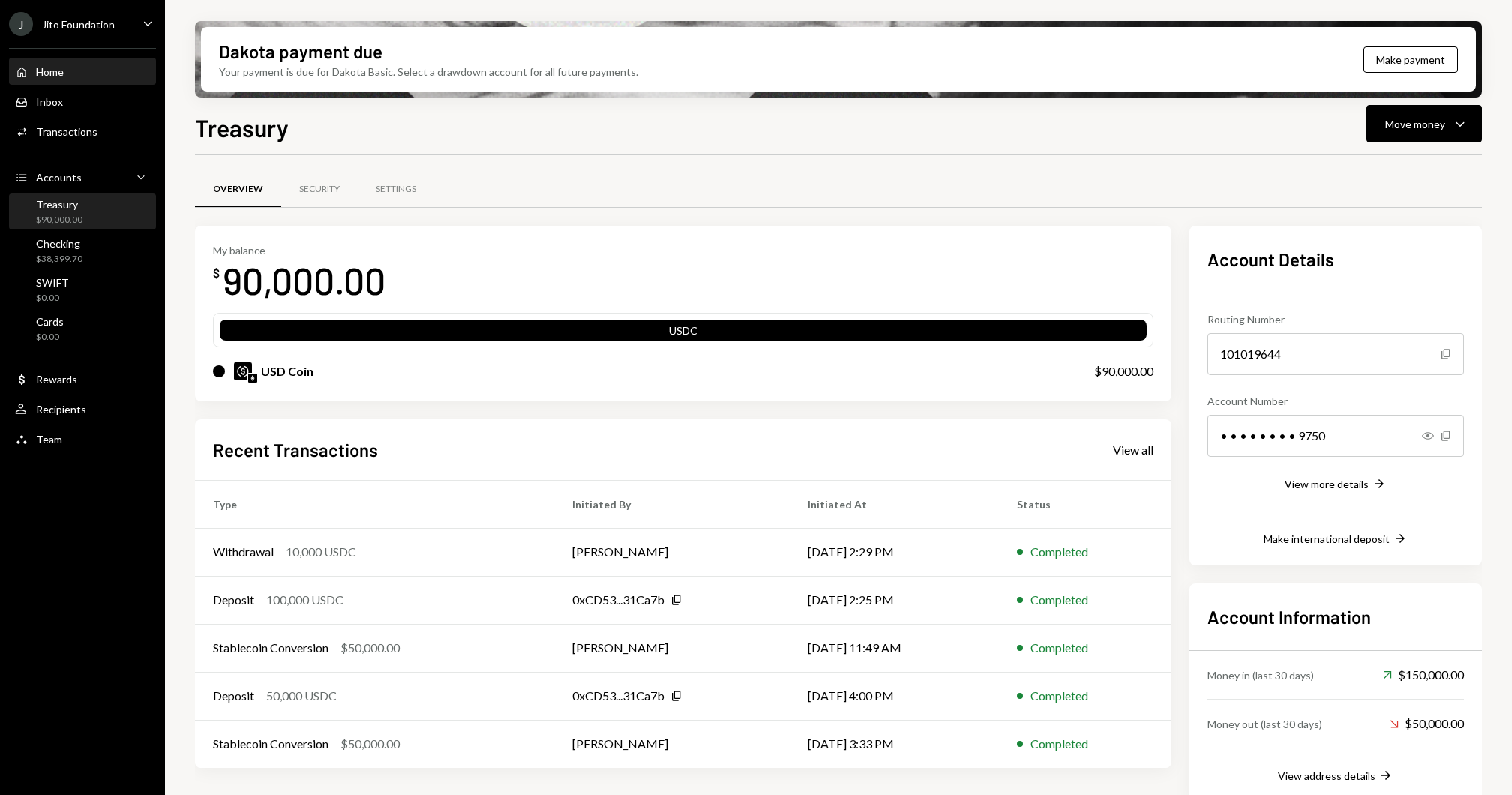
click at [92, 61] on div "Home Home" at bounding box center [82, 72] width 135 height 26
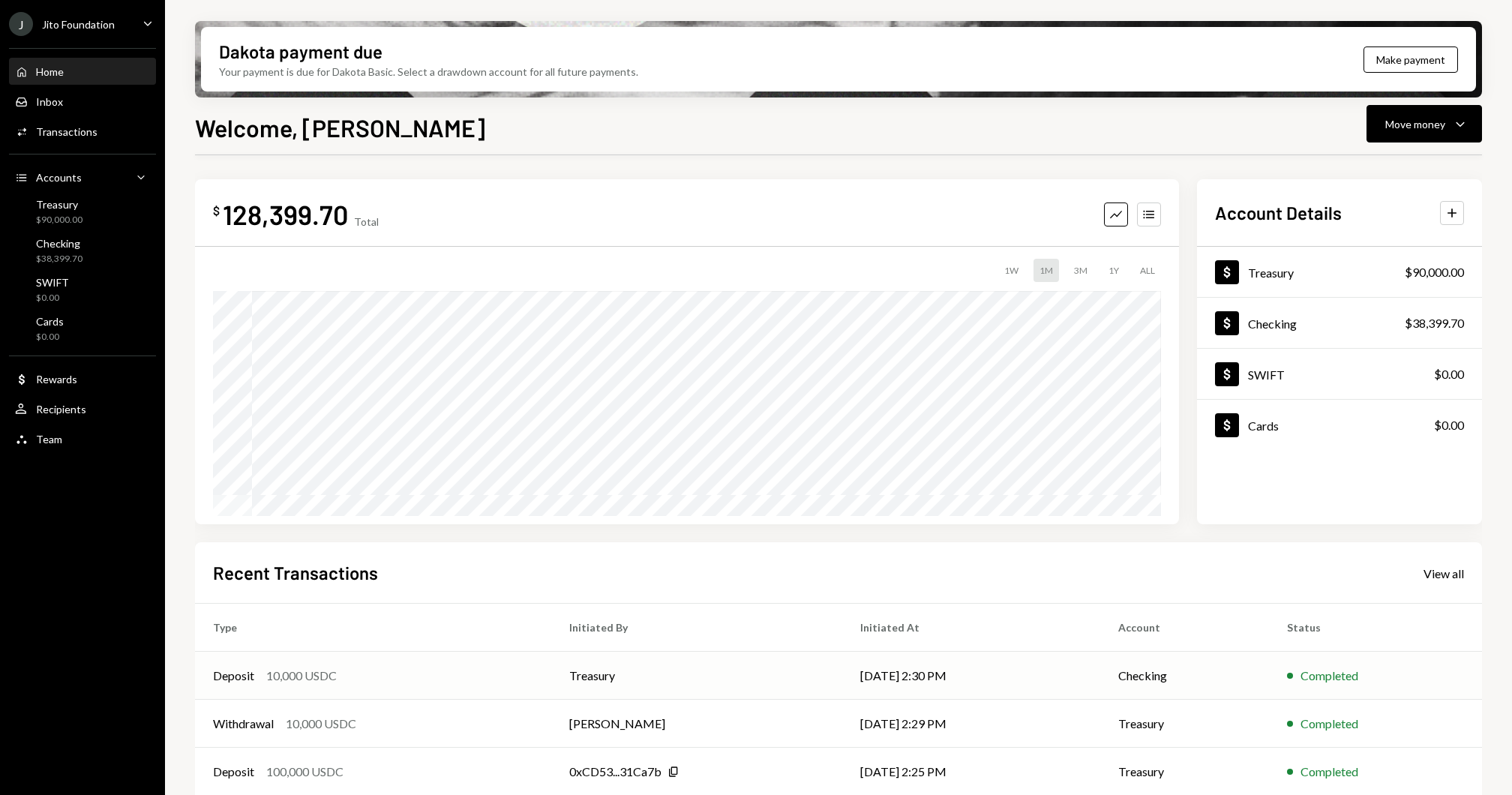
scroll to position [109, 0]
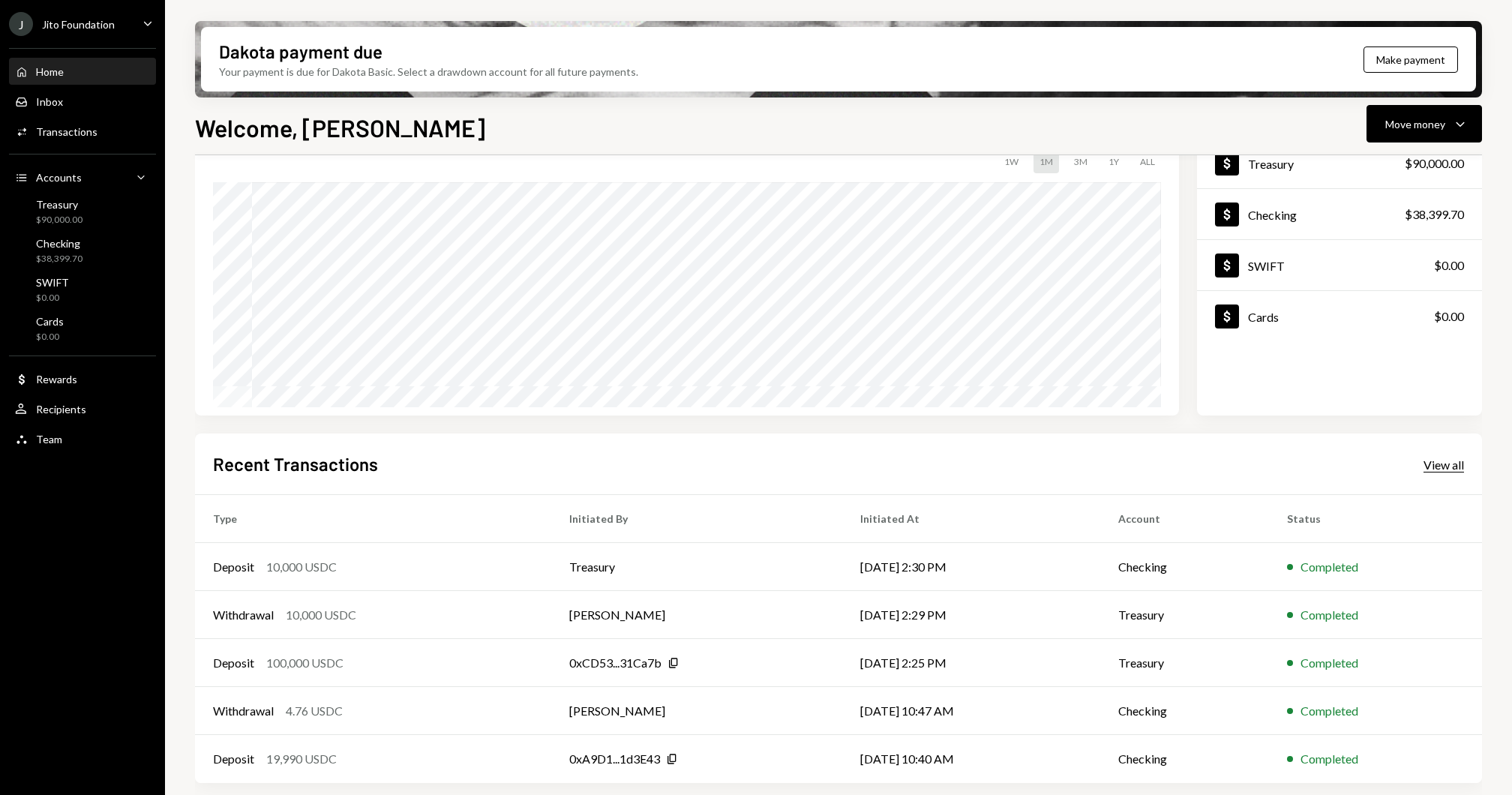
click at [1425, 470] on div "View all" at bounding box center [1443, 464] width 40 height 15
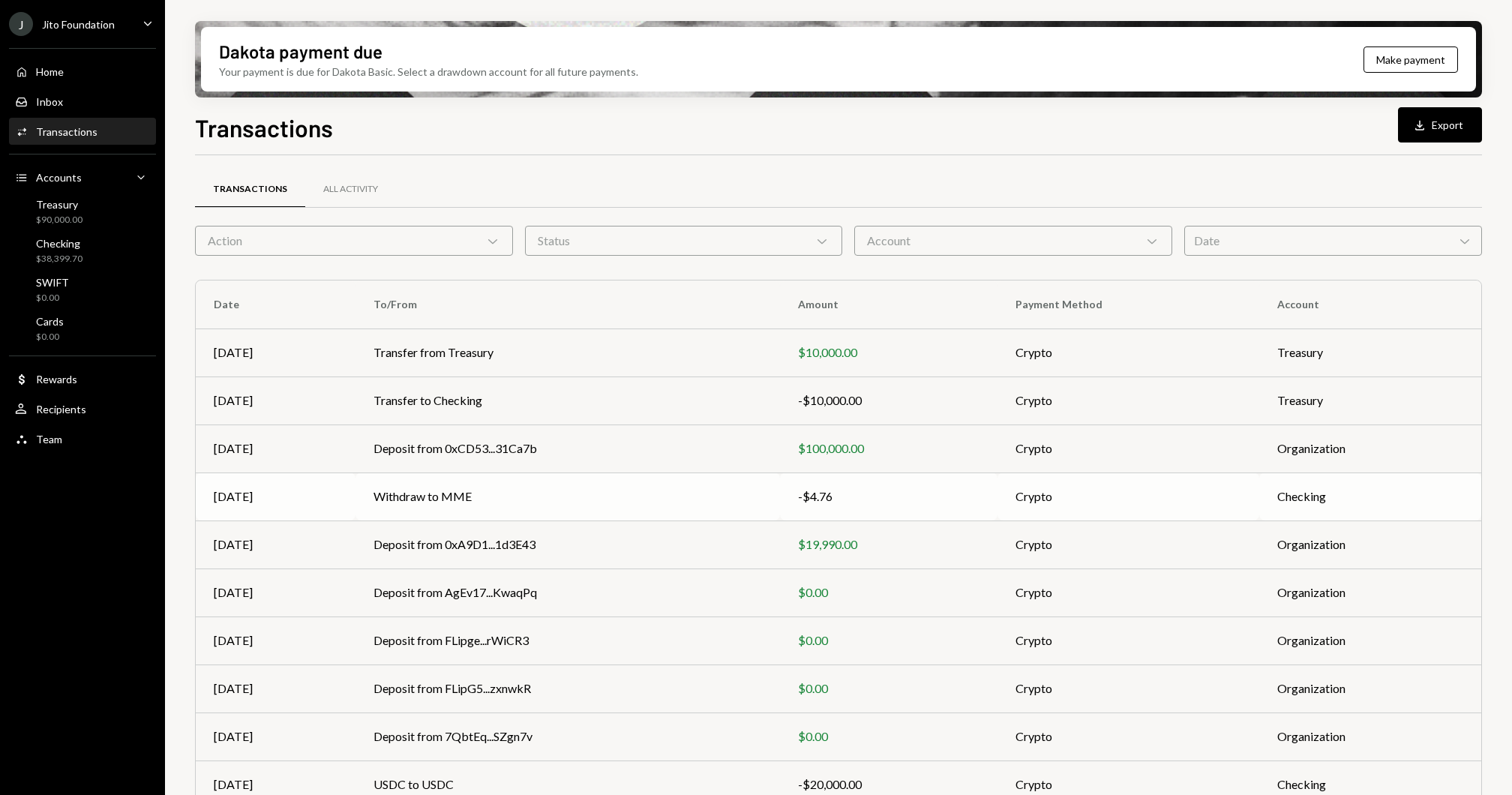
click at [441, 503] on td "Withdraw to MME" at bounding box center [567, 496] width 424 height 48
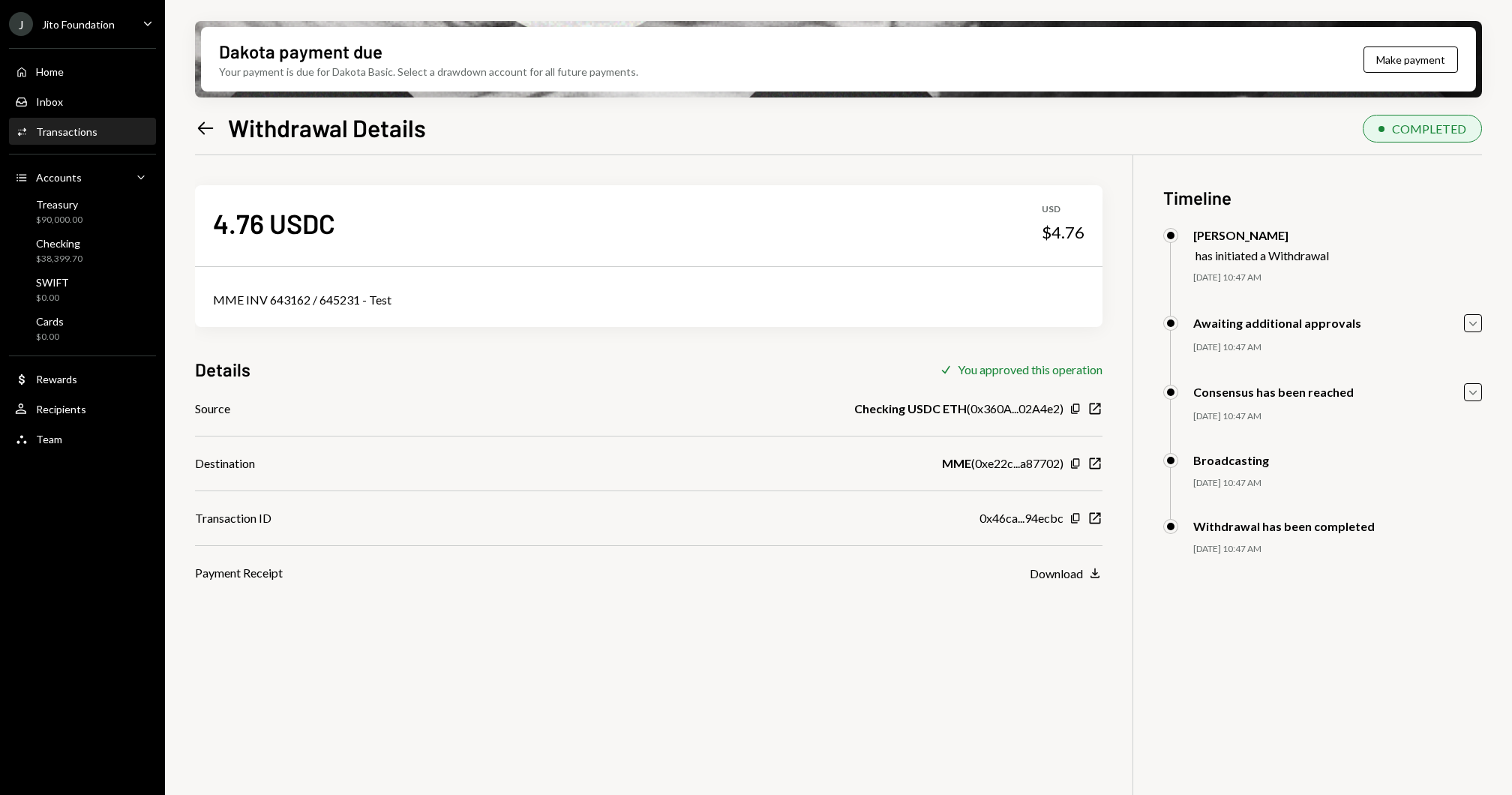
click at [308, 301] on div "MME INV 643162 / 645231 - Test" at bounding box center [648, 300] width 871 height 18
copy div "MME INV 643162 / 645231 - Test"
click at [93, 64] on div "Home Home" at bounding box center [82, 72] width 135 height 26
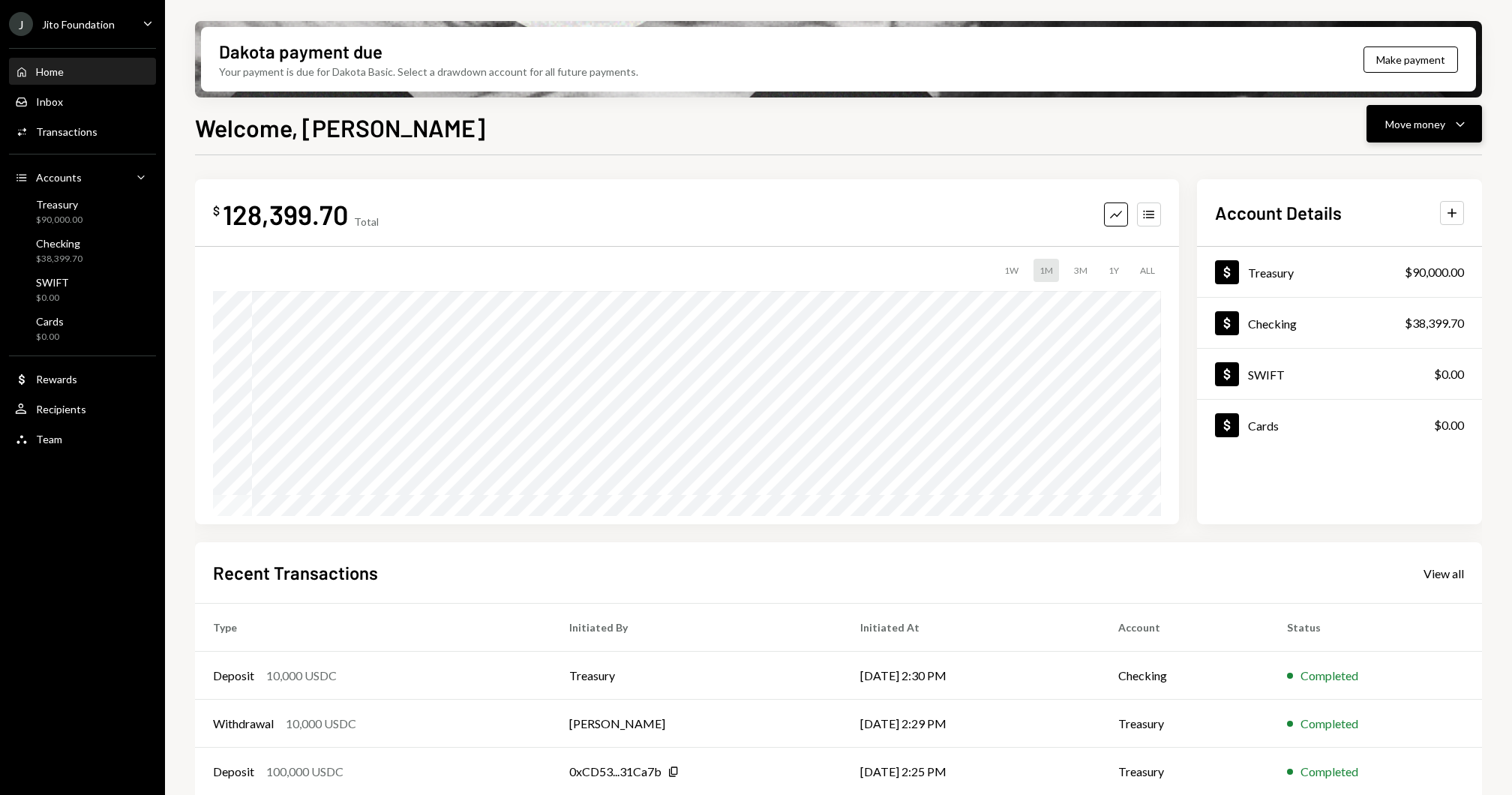
click at [1477, 106] on button "Move money Caret Down" at bounding box center [1424, 124] width 115 height 38
click at [1439, 161] on div "Send" at bounding box center [1412, 169] width 110 height 16
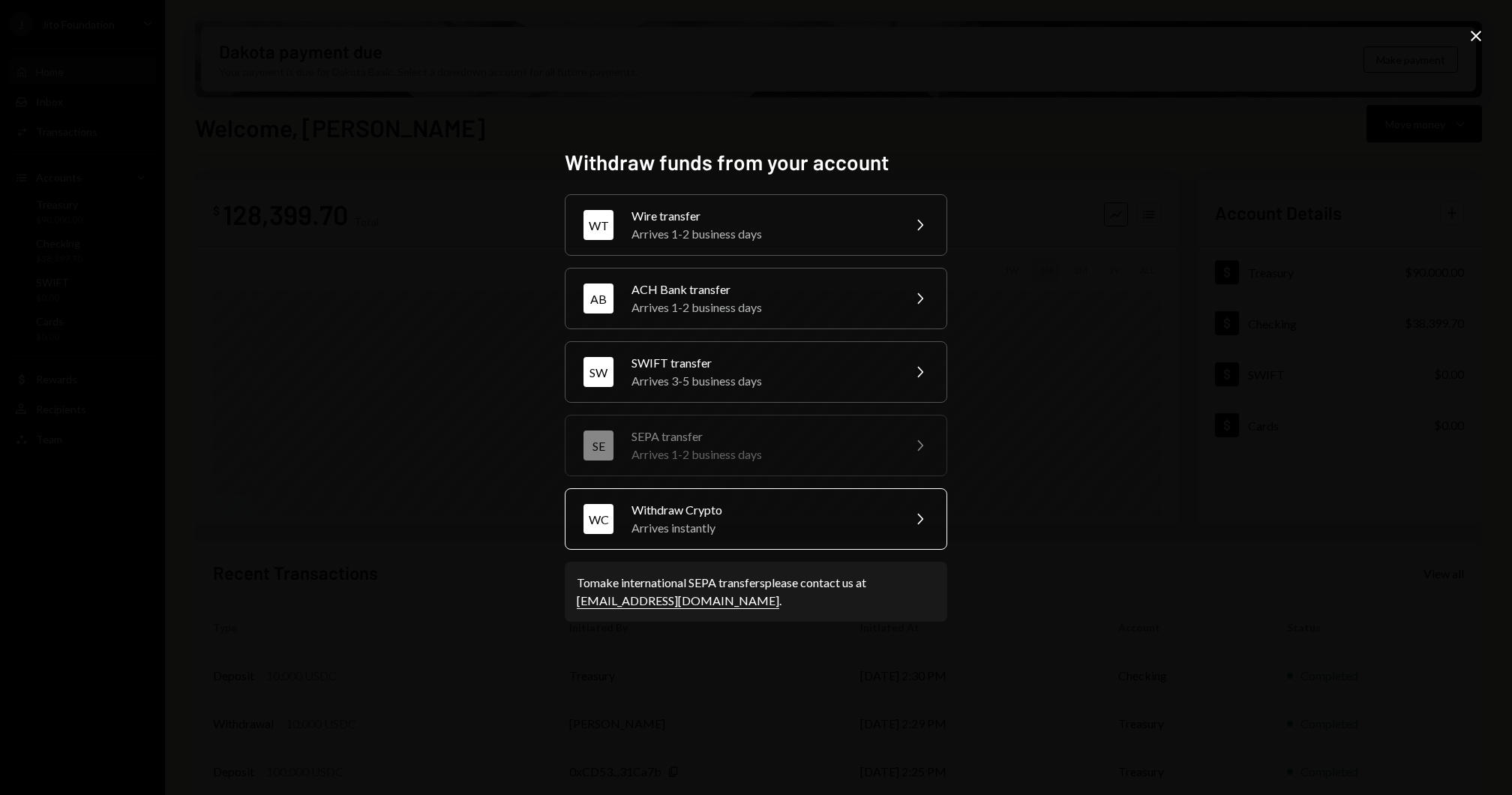
click at [791, 507] on div "Withdraw Crypto" at bounding box center [761, 510] width 261 height 18
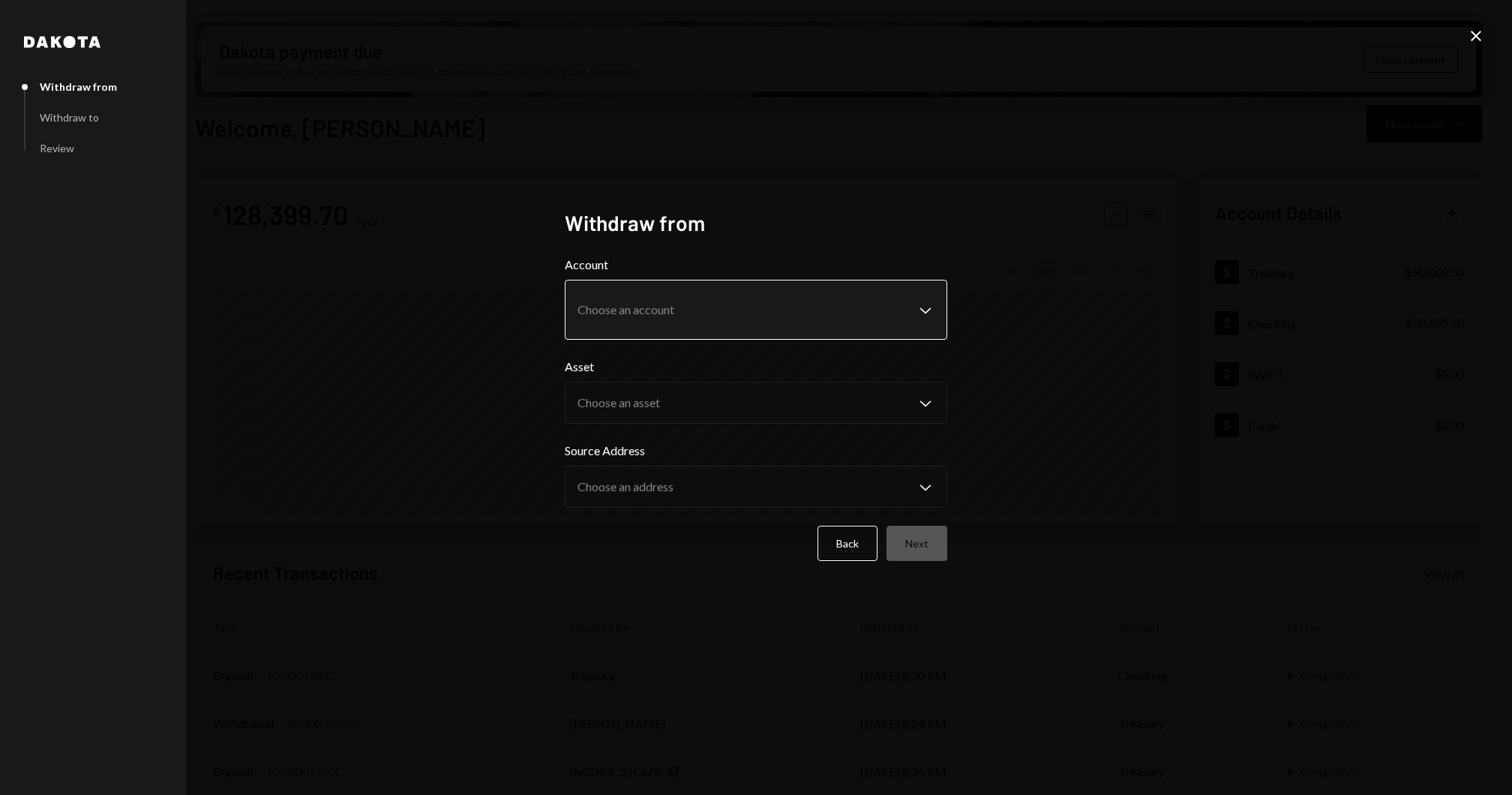
click at [658, 316] on body "J Jito Foundation Caret Down Home Home Inbox Inbox Activities Transactions Acco…" at bounding box center [756, 398] width 1512 height 795
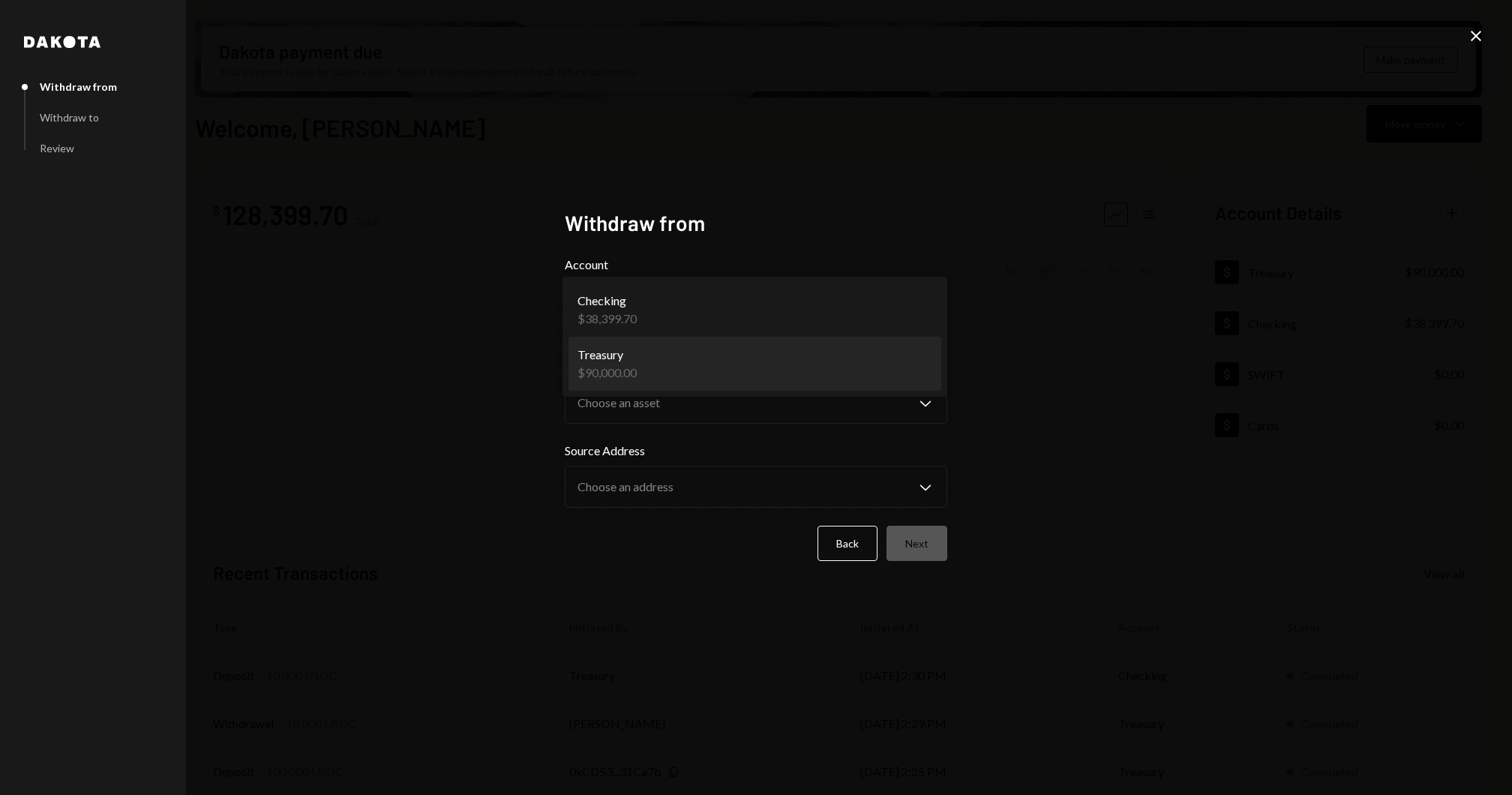
select select "**********"
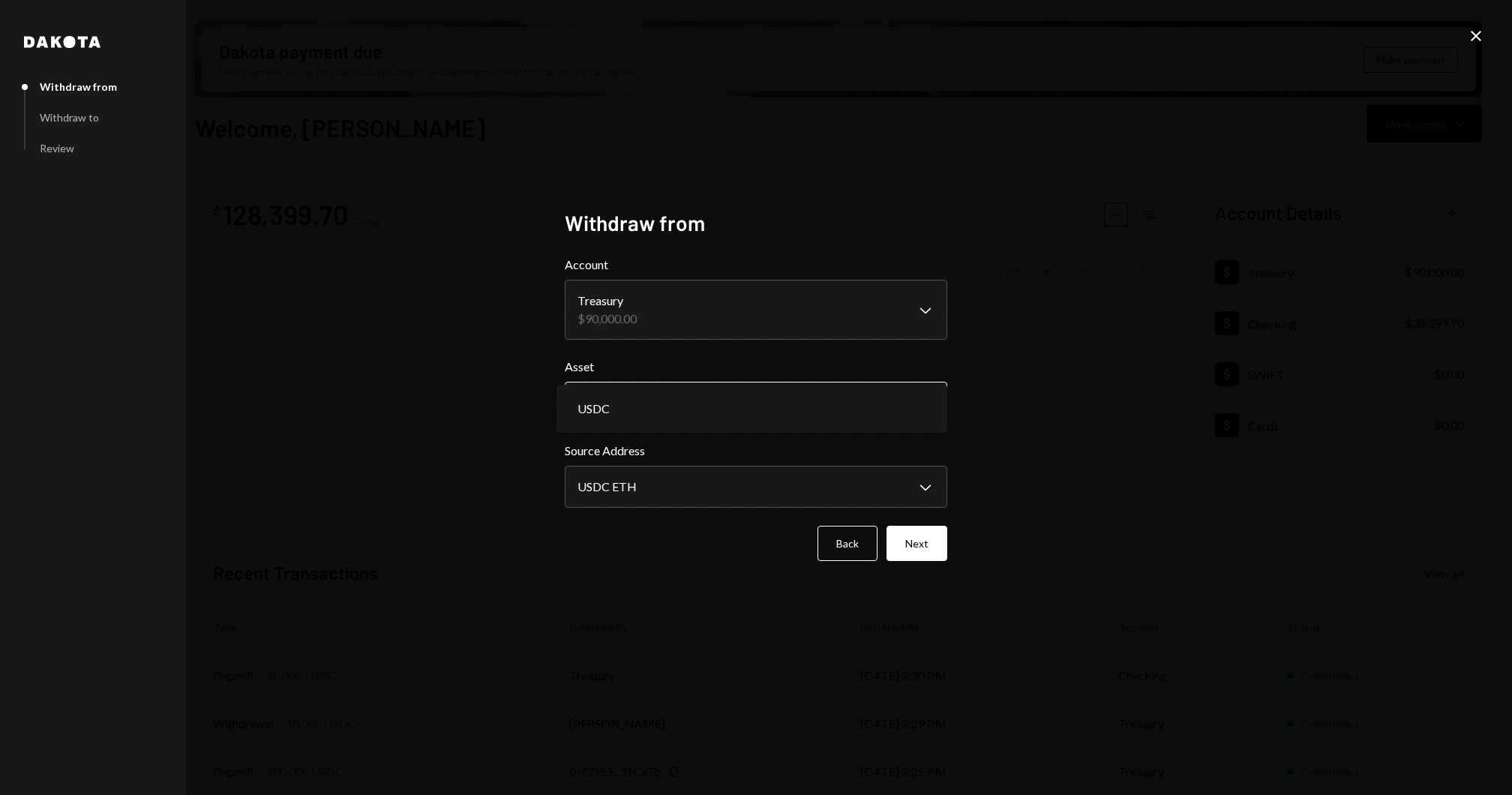
click at [656, 395] on body "J Jito Foundation Caret Down Home Home Inbox Inbox Activities Transactions Acco…" at bounding box center [756, 398] width 1512 height 795
click at [930, 545] on button "Next" at bounding box center [917, 543] width 60 height 35
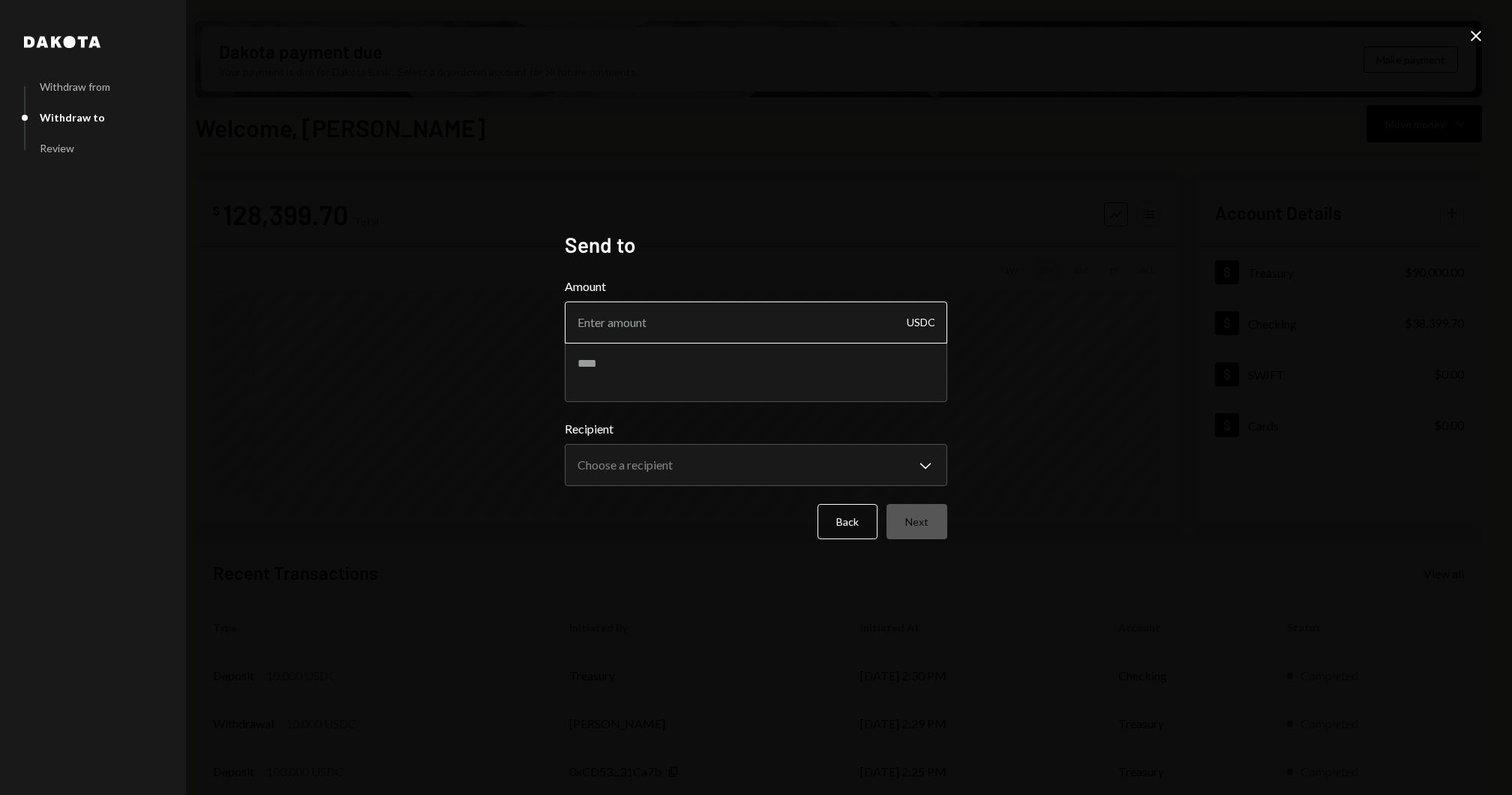
click at [644, 309] on input "Amount" at bounding box center [756, 322] width 383 height 42
click at [621, 382] on textarea at bounding box center [756, 372] width 383 height 60
paste textarea "**********"
type textarea "**********"
click at [635, 320] on input "Amount" at bounding box center [756, 322] width 383 height 42
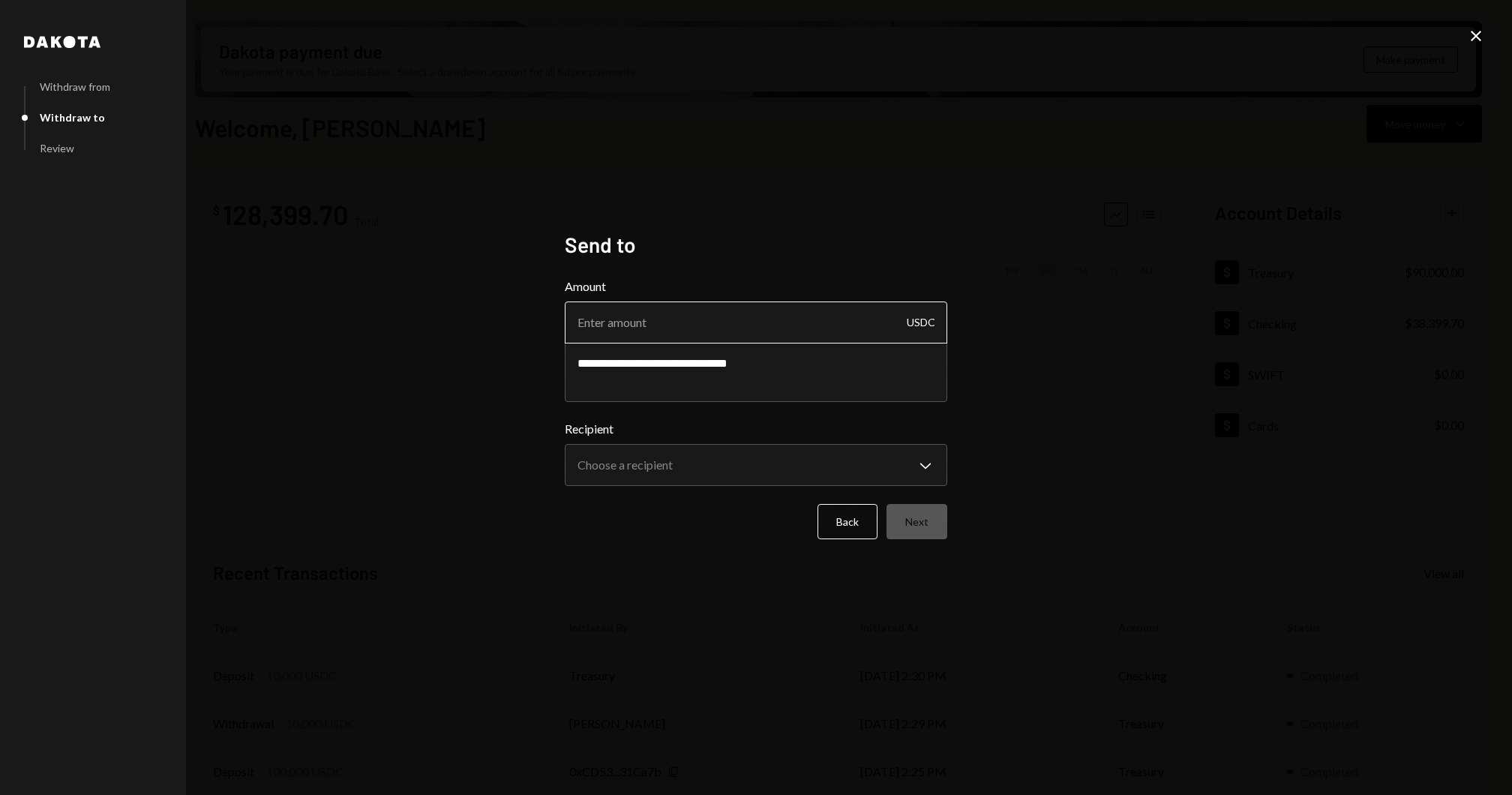
paste input "36600"
type input "36600"
click at [647, 442] on div "**********" at bounding box center [756, 453] width 383 height 66
click at [645, 463] on body "J Jito Foundation Caret Down Home Home Inbox Inbox Activities Transactions Acco…" at bounding box center [756, 398] width 1512 height 795
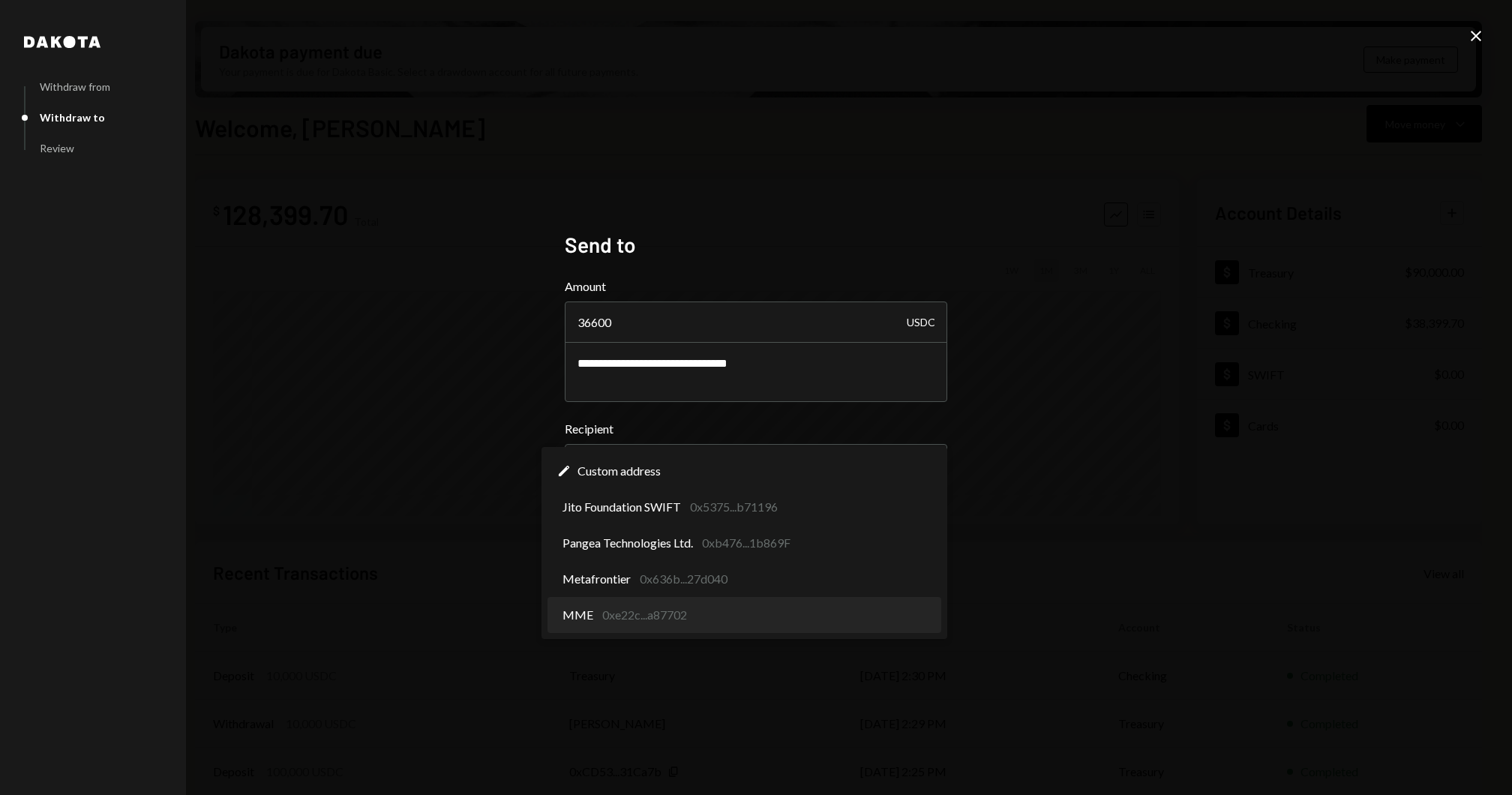
select select "**********"
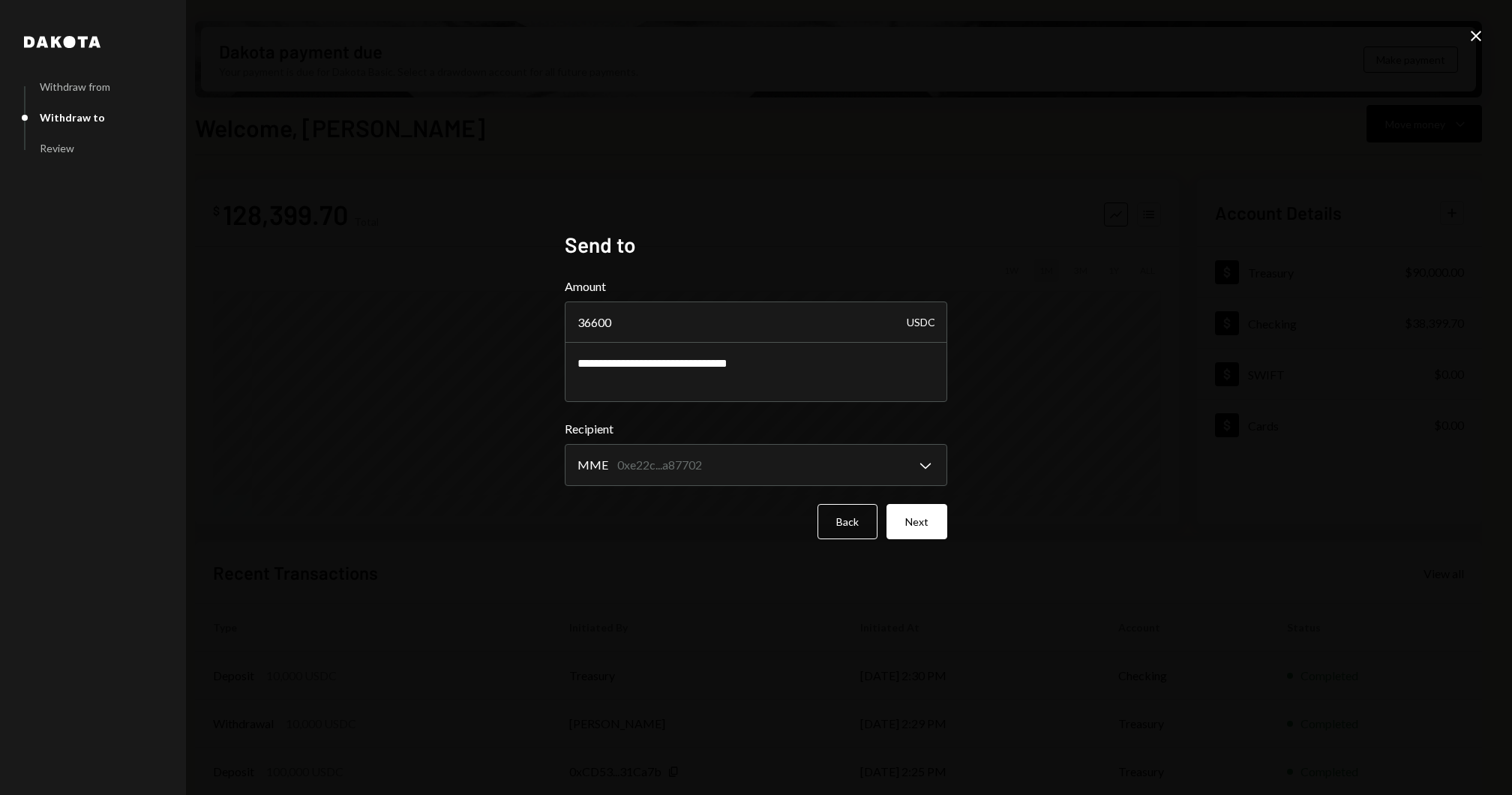
click at [928, 540] on div "**********" at bounding box center [756, 398] width 383 height 332
click at [930, 534] on button "Next" at bounding box center [917, 521] width 60 height 35
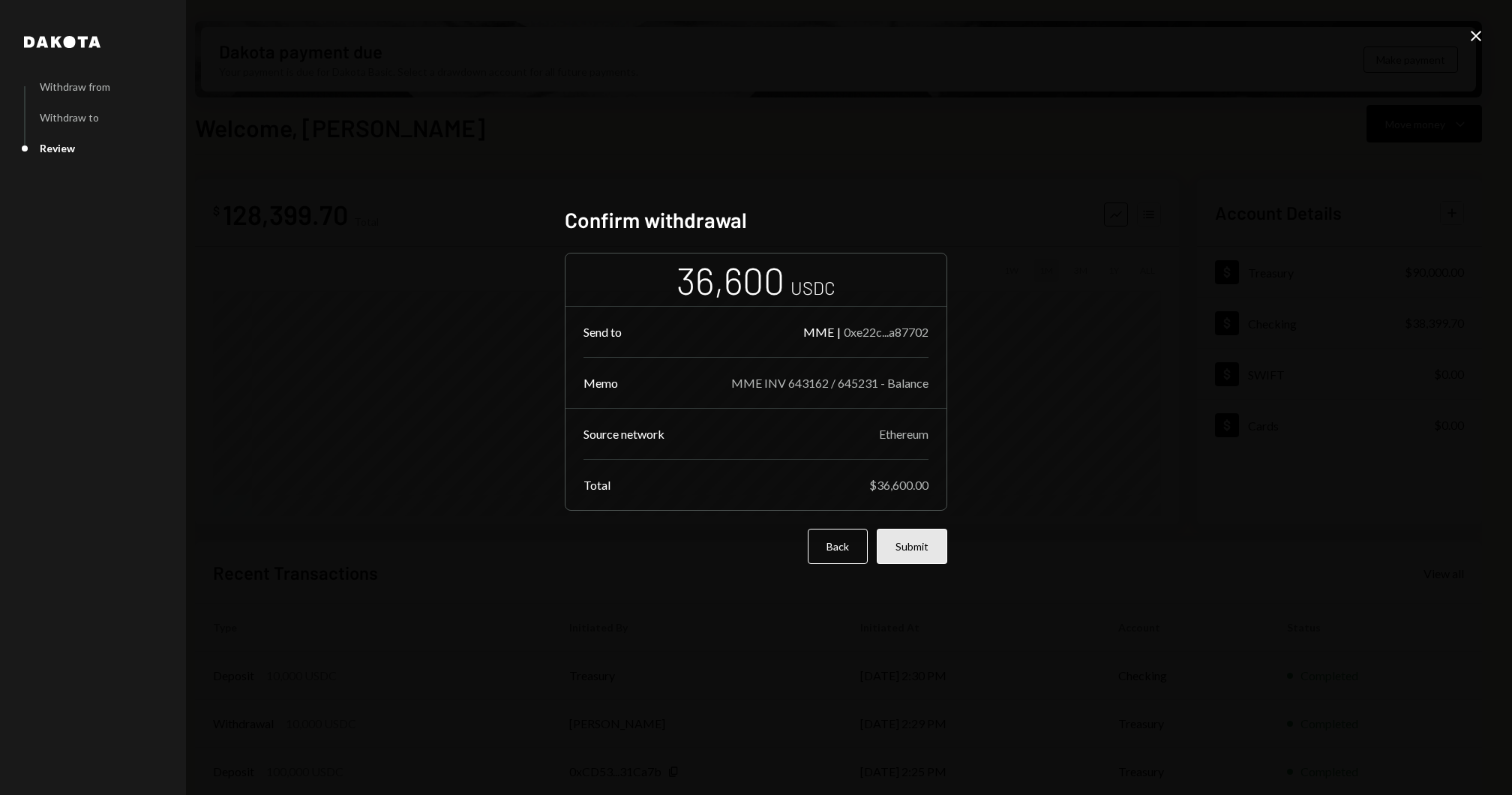
click at [900, 546] on button "Submit" at bounding box center [911, 546] width 71 height 35
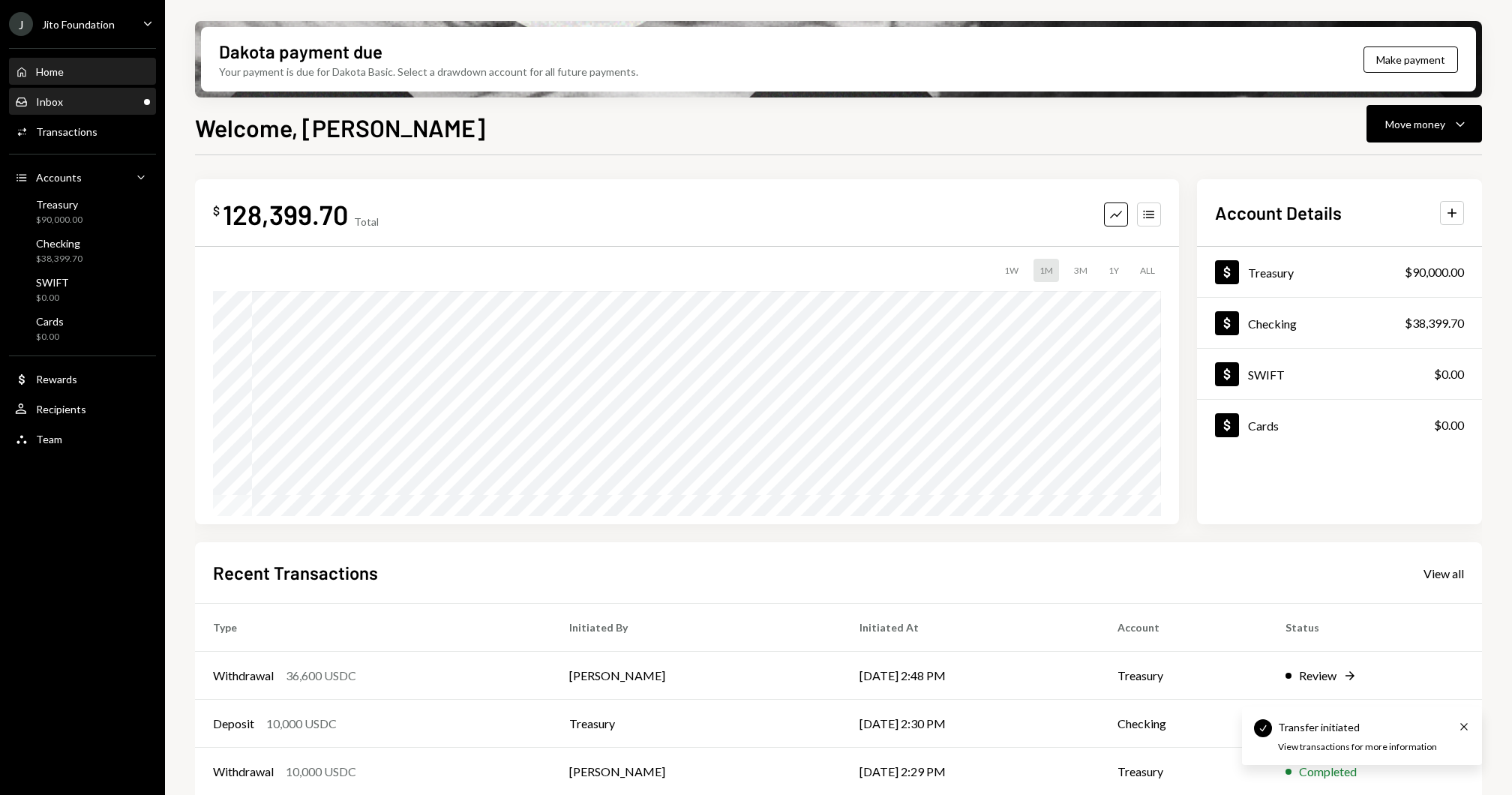
click at [57, 101] on div "Inbox" at bounding box center [49, 102] width 27 height 13
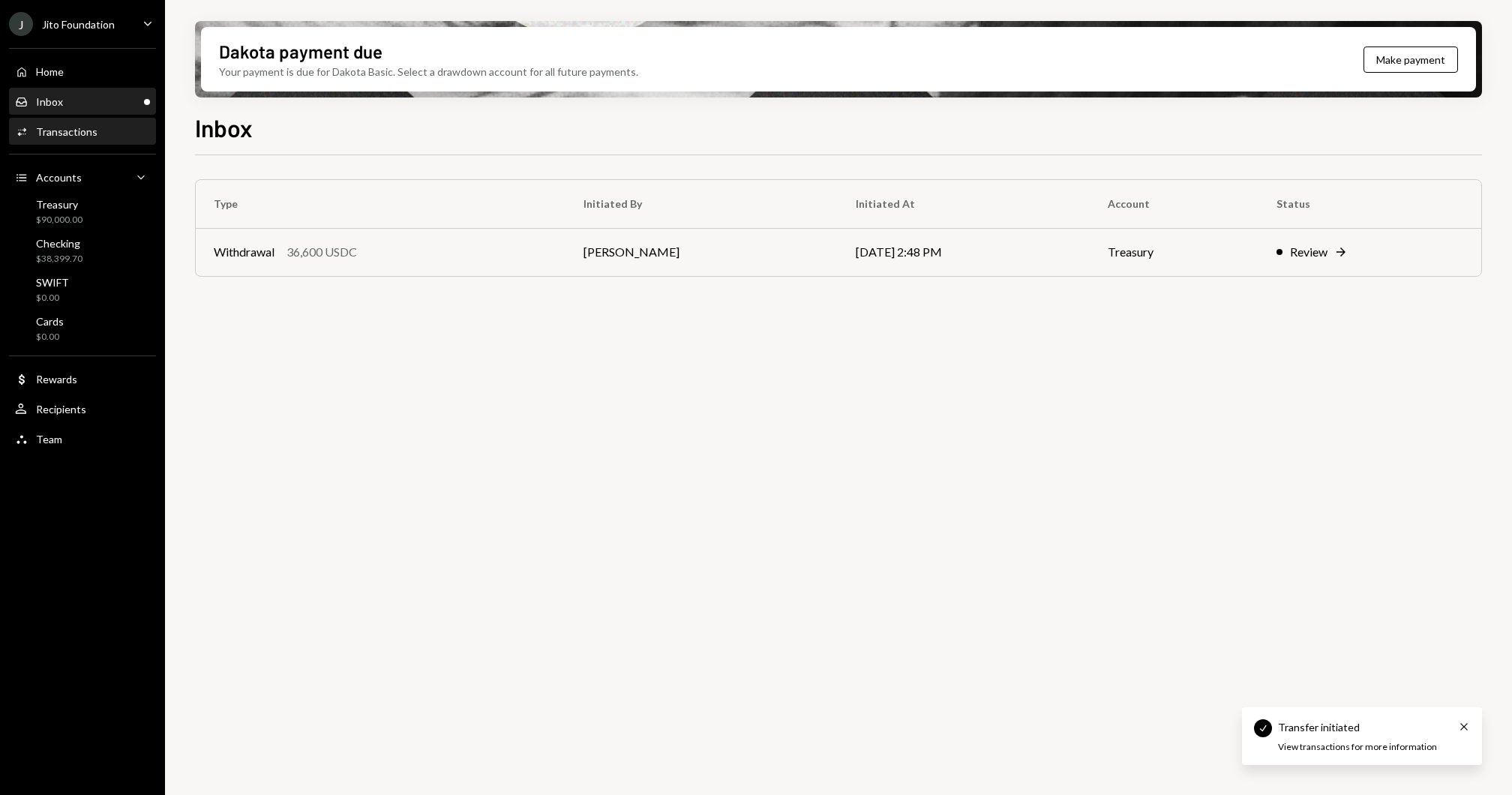
click at [23, 120] on div "Activities Transactions" at bounding box center [82, 132] width 135 height 26
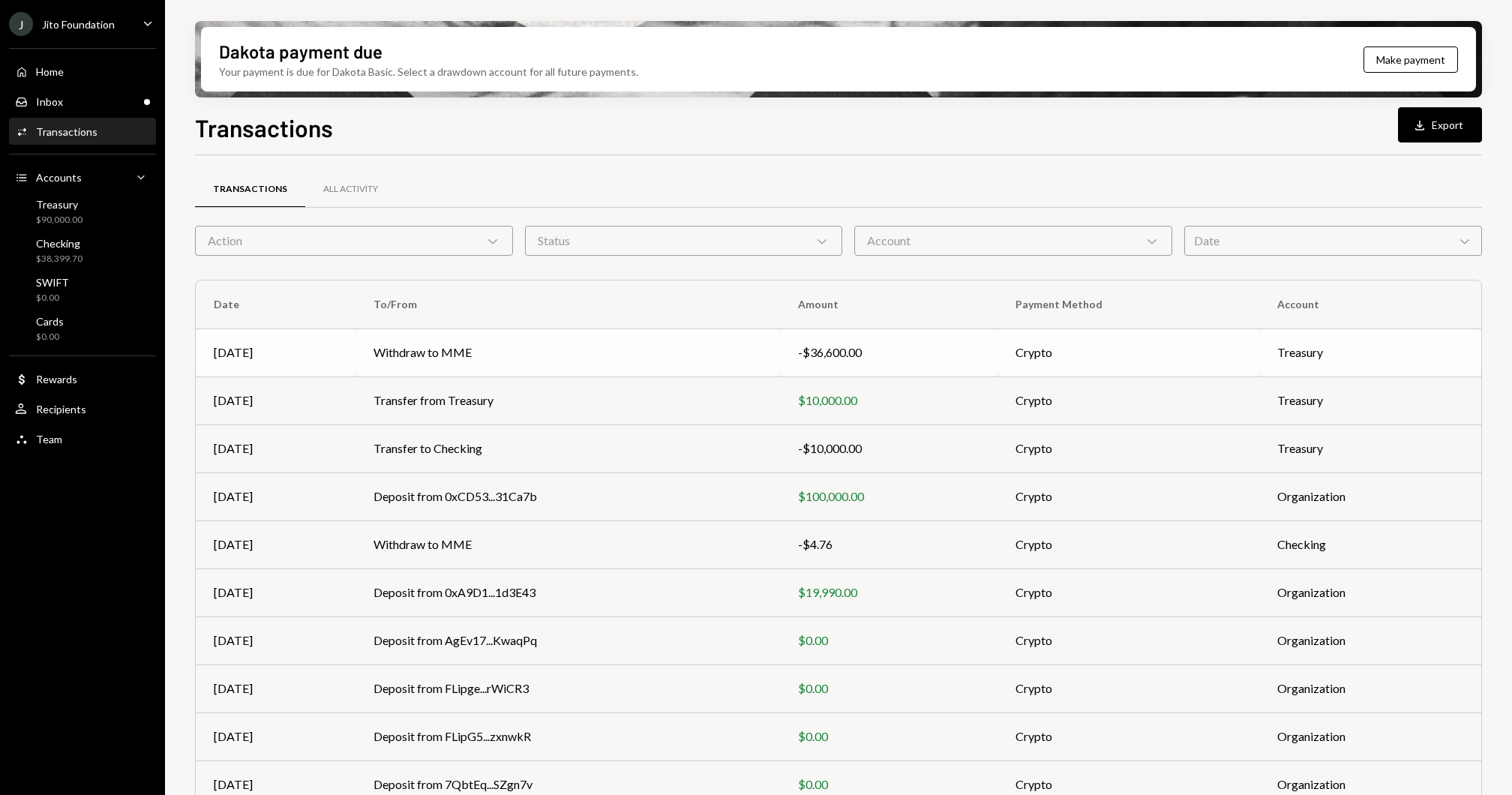
click at [327, 341] on td "Aug 26" at bounding box center [276, 353] width 159 height 48
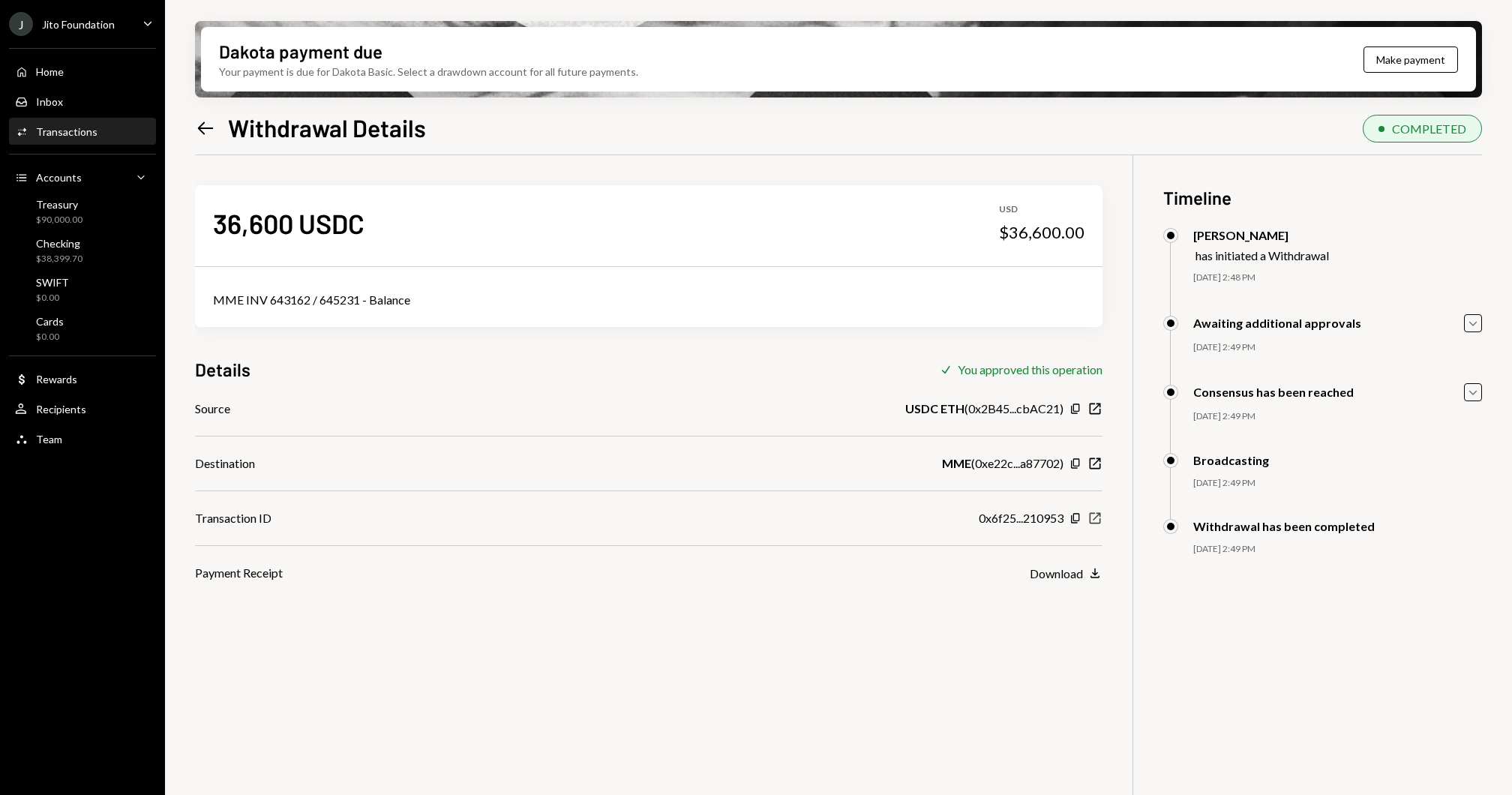
click at [1097, 522] on icon "New Window" at bounding box center [1094, 518] width 15 height 15
click at [103, 235] on div "Checking $38,399.70" at bounding box center [82, 251] width 135 height 35
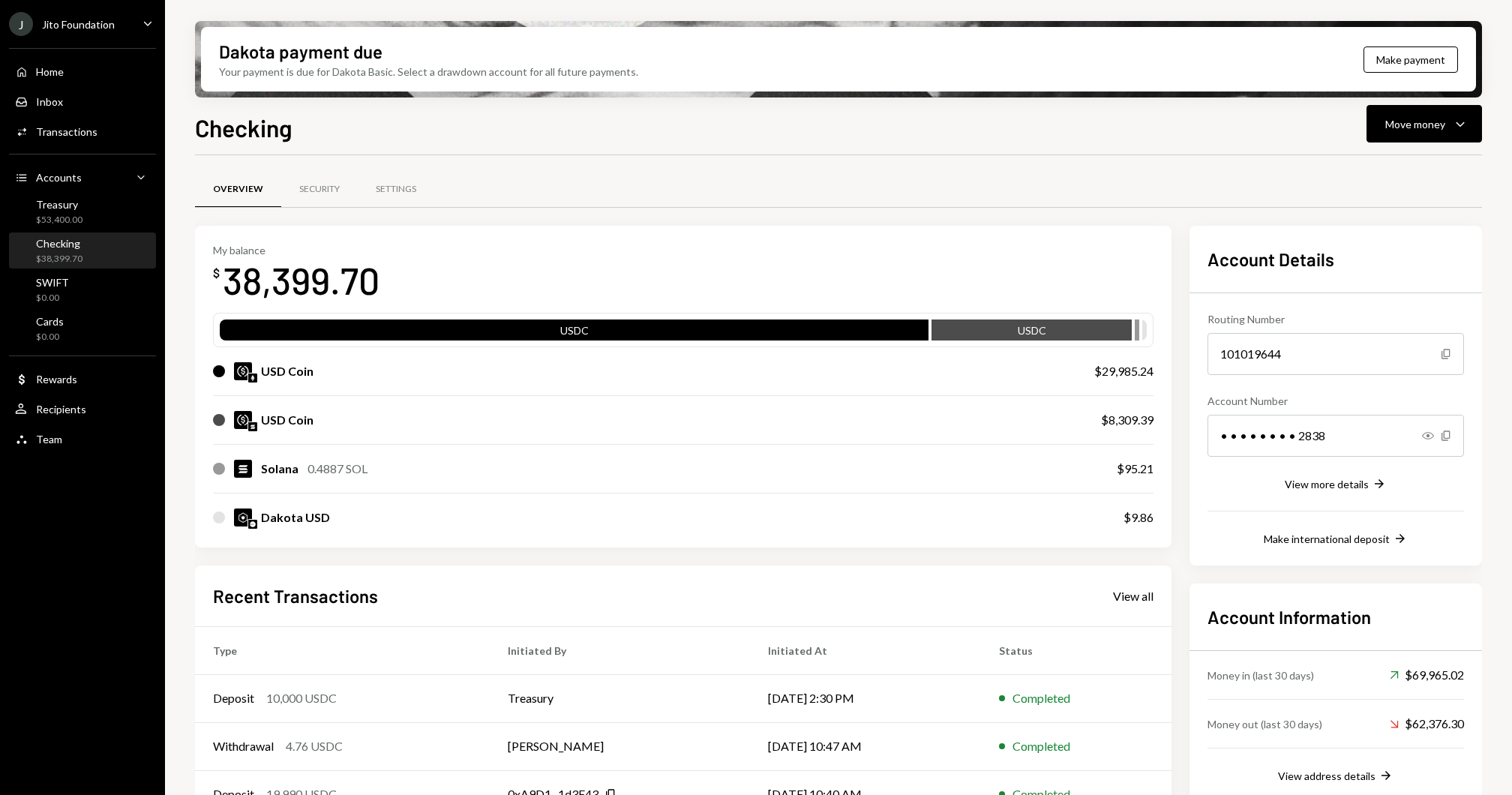
click at [84, 151] on div "Home Home Inbox Inbox Activities Transactions Accounts Accounts Caret Down Trea…" at bounding box center [82, 247] width 165 height 416
click at [85, 132] on div "Transactions" at bounding box center [66, 132] width 61 height 13
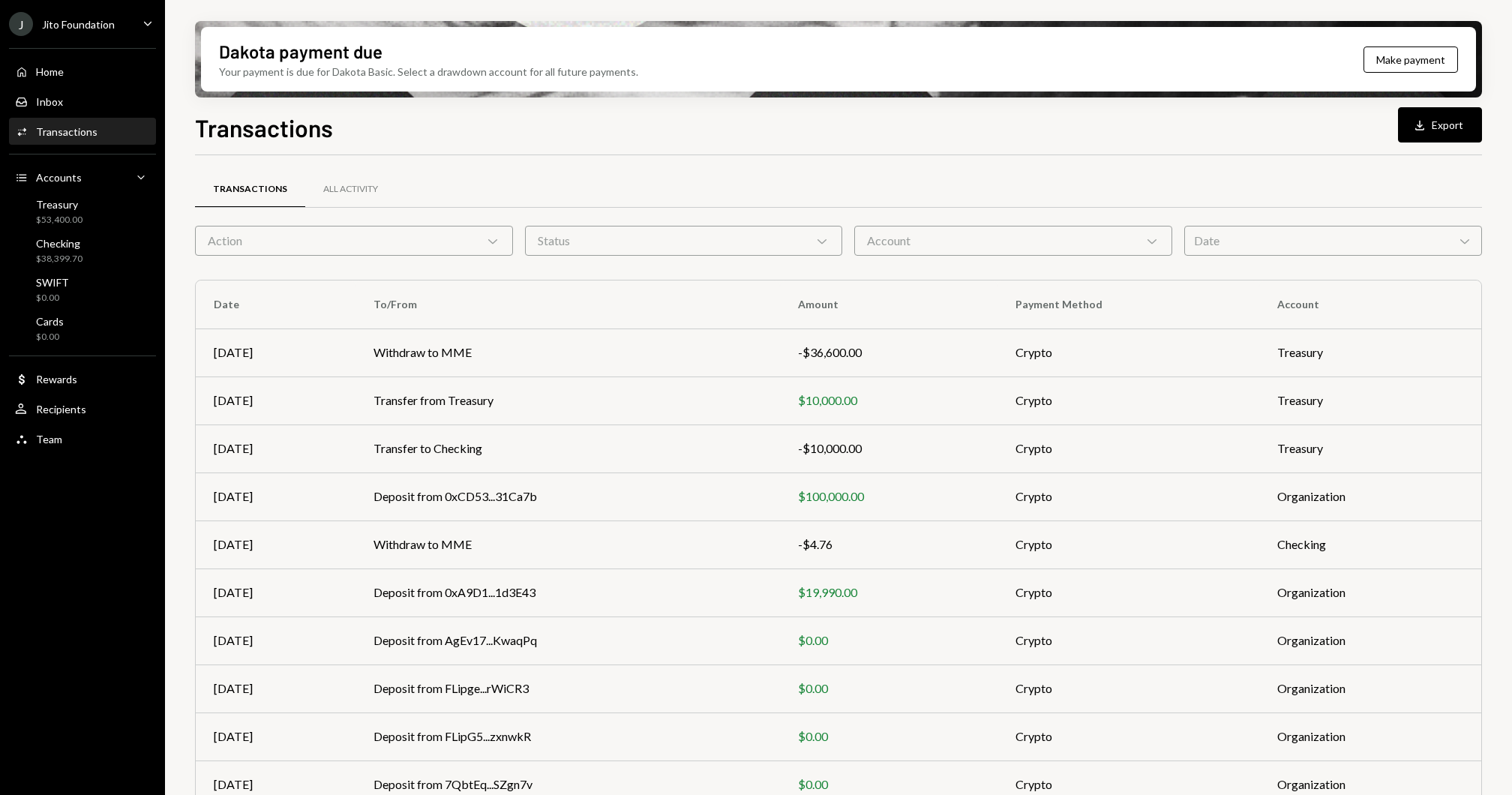
click at [419, 242] on div "Action Chevron Down" at bounding box center [354, 240] width 318 height 30
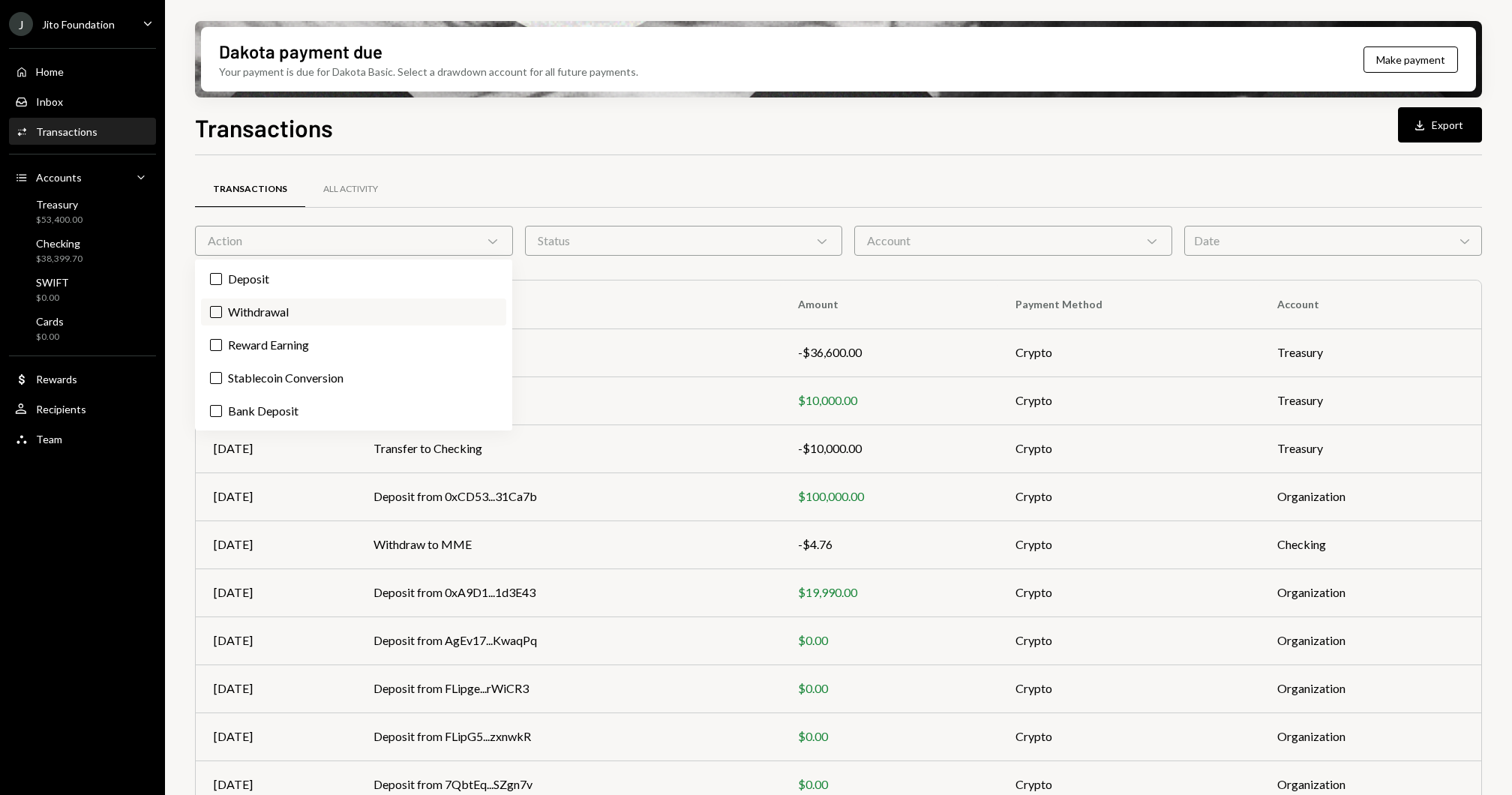
click at [271, 317] on label "Withdrawal" at bounding box center [353, 311] width 305 height 27
click at [222, 317] on button "Withdrawal" at bounding box center [215, 311] width 12 height 12
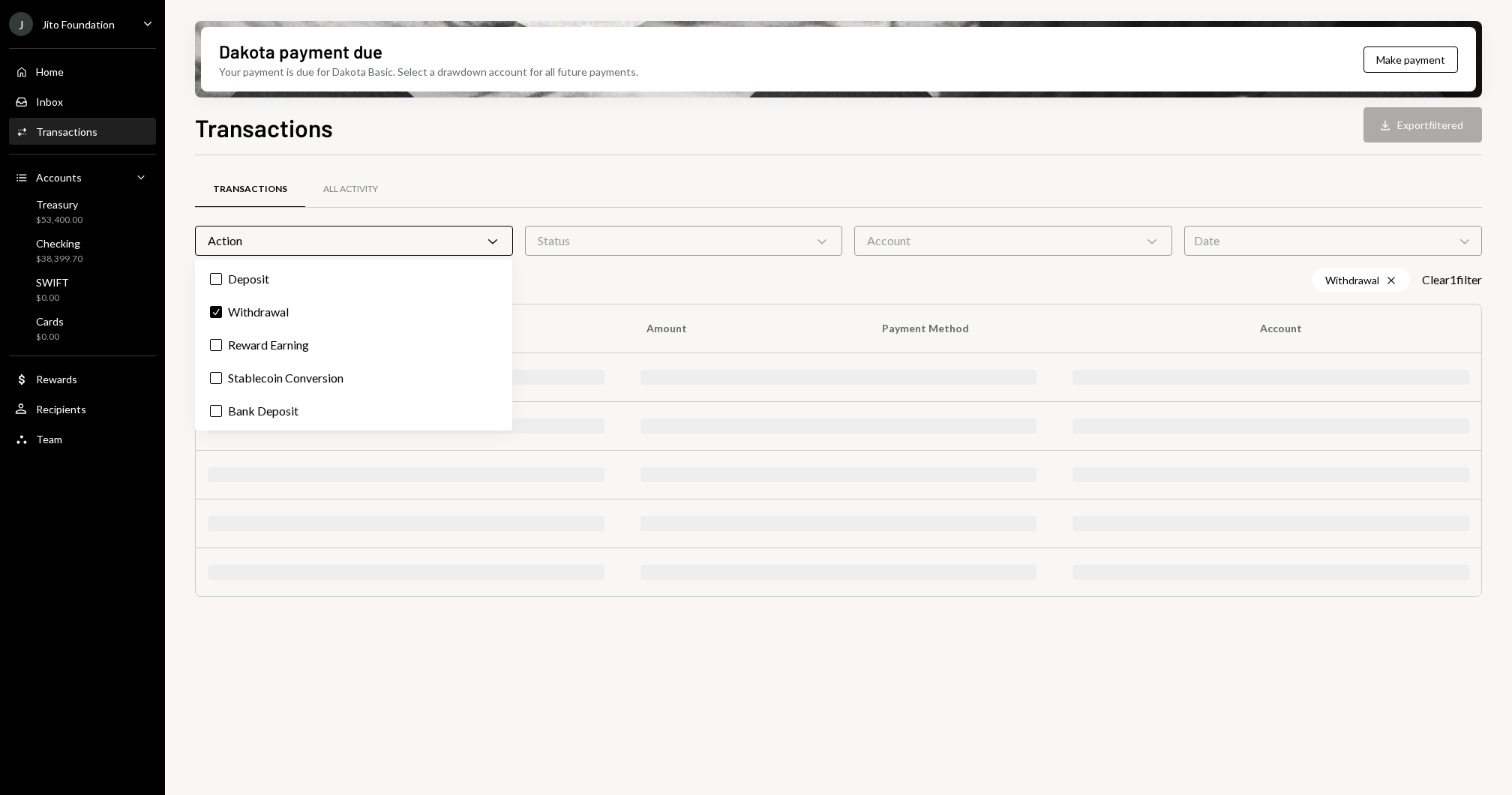
click at [167, 343] on div "Dakota payment due Your payment is due for Dakota Basic. Select a drawdown acco…" at bounding box center [838, 398] width 1346 height 795
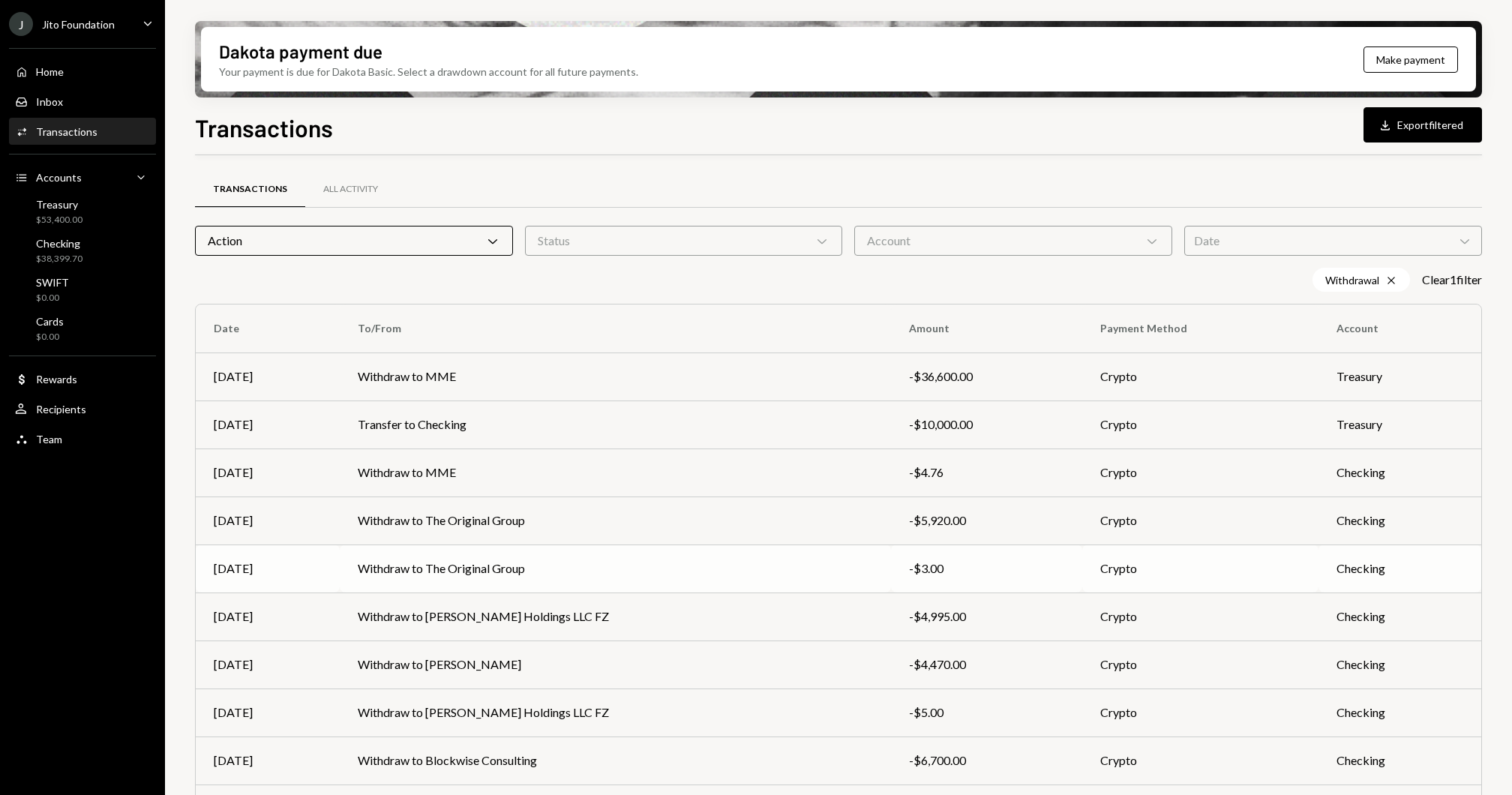
scroll to position [82, 0]
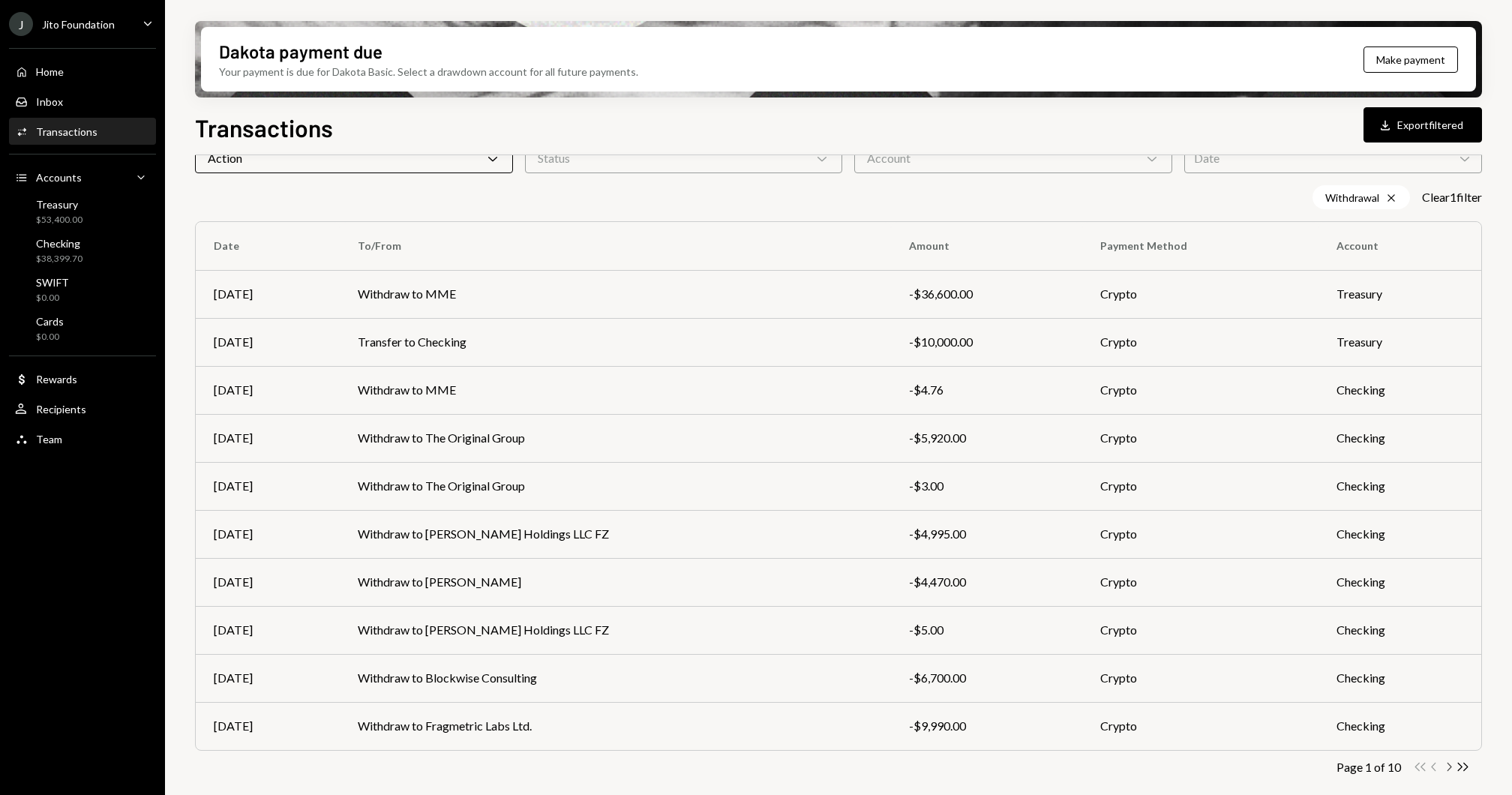
click at [1445, 768] on icon "Chevron Right" at bounding box center [1449, 767] width 15 height 15
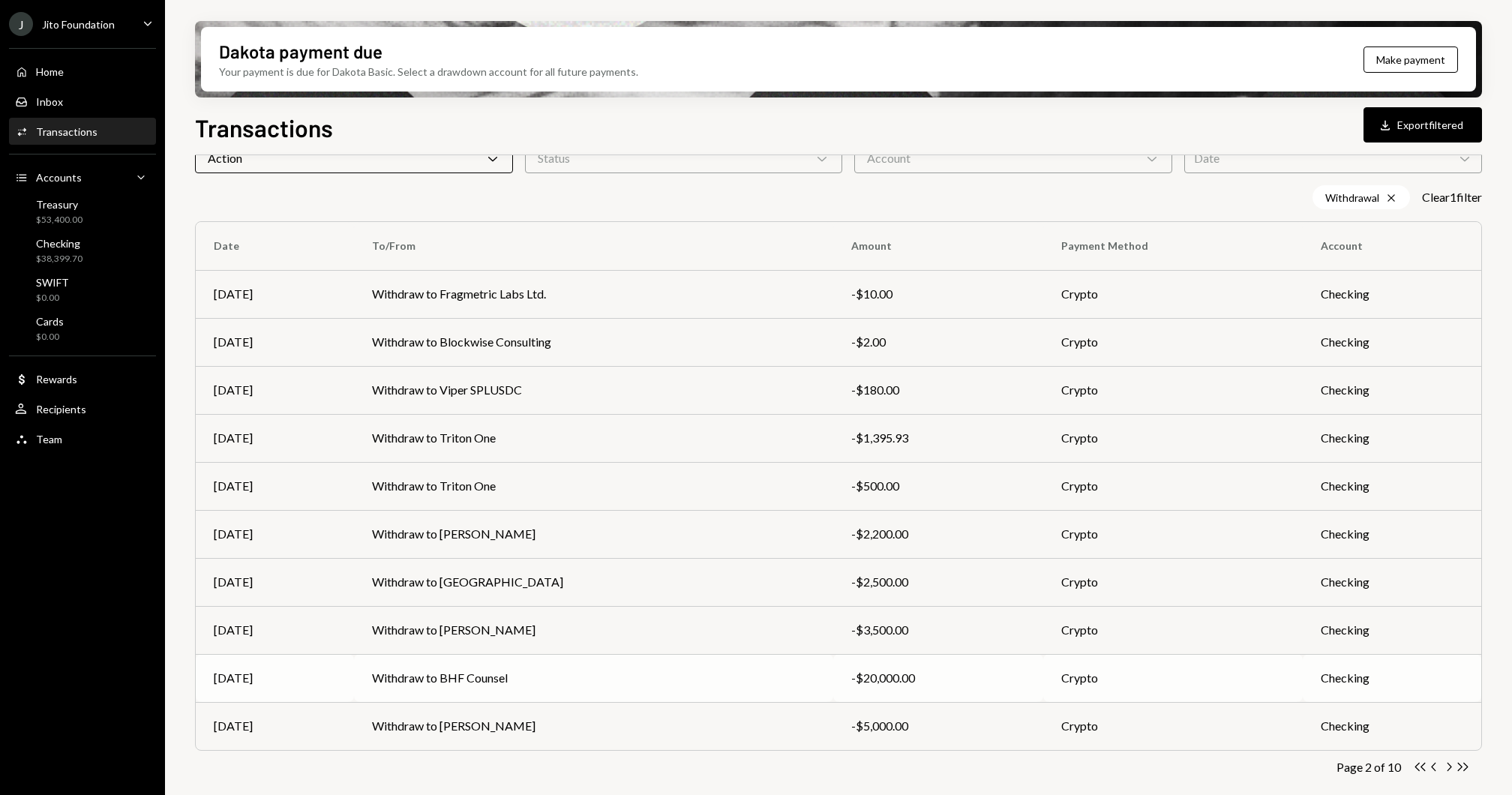
click at [712, 666] on td "Withdraw to BHF Counsel" at bounding box center [593, 678] width 479 height 48
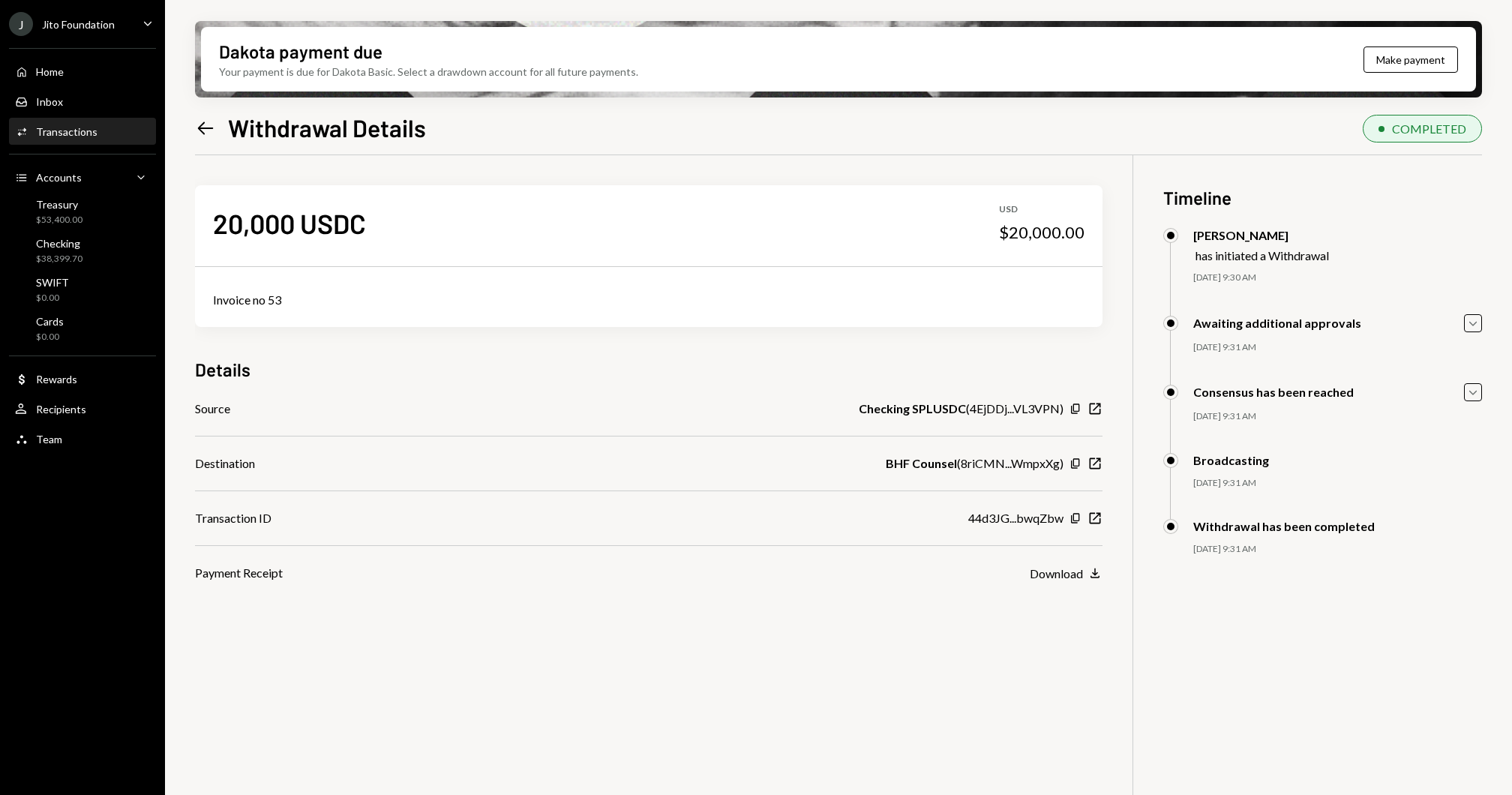
click at [242, 306] on div "Invoice no 53" at bounding box center [648, 300] width 871 height 18
click at [632, 495] on div "Source Checking SPLUSDC ( 4EjDDj...VL3VPN ) Copy New Window Destination BHF Cou…" at bounding box center [648, 490] width 908 height 182
click at [204, 135] on icon "Left Arrow" at bounding box center [205, 128] width 21 height 21
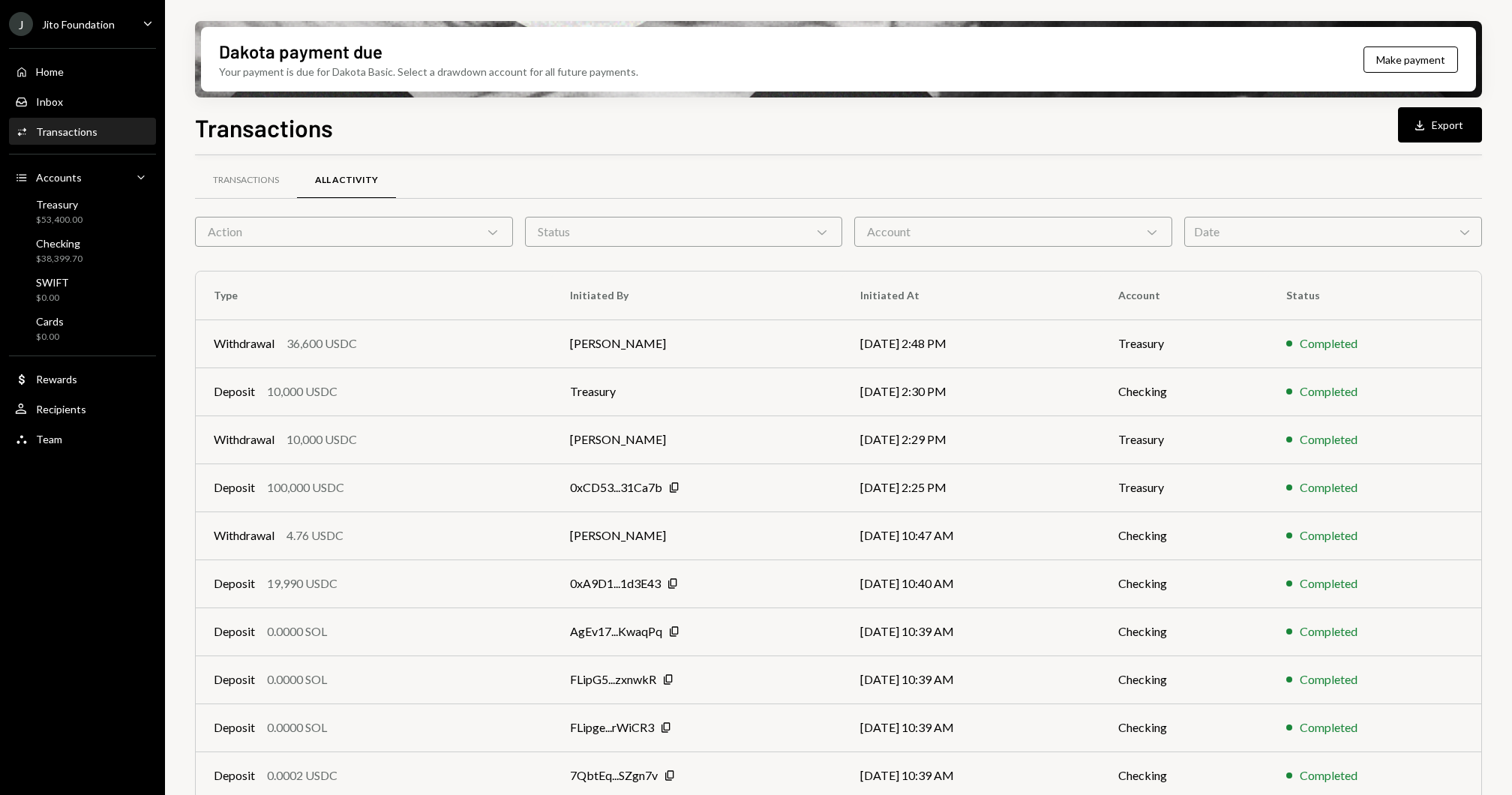
scroll to position [59, 0]
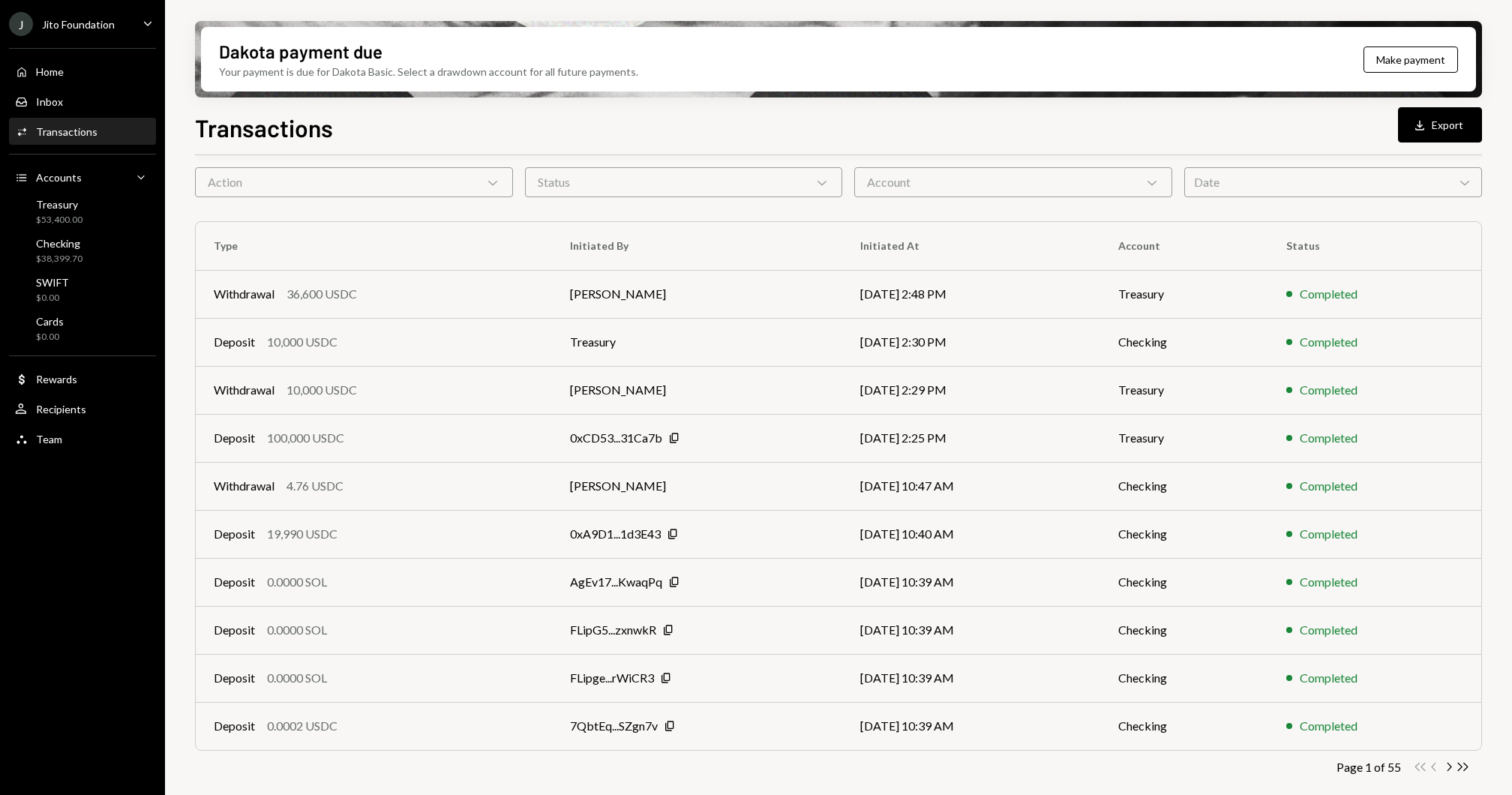
click at [375, 178] on div "Action Chevron Down" at bounding box center [354, 182] width 318 height 30
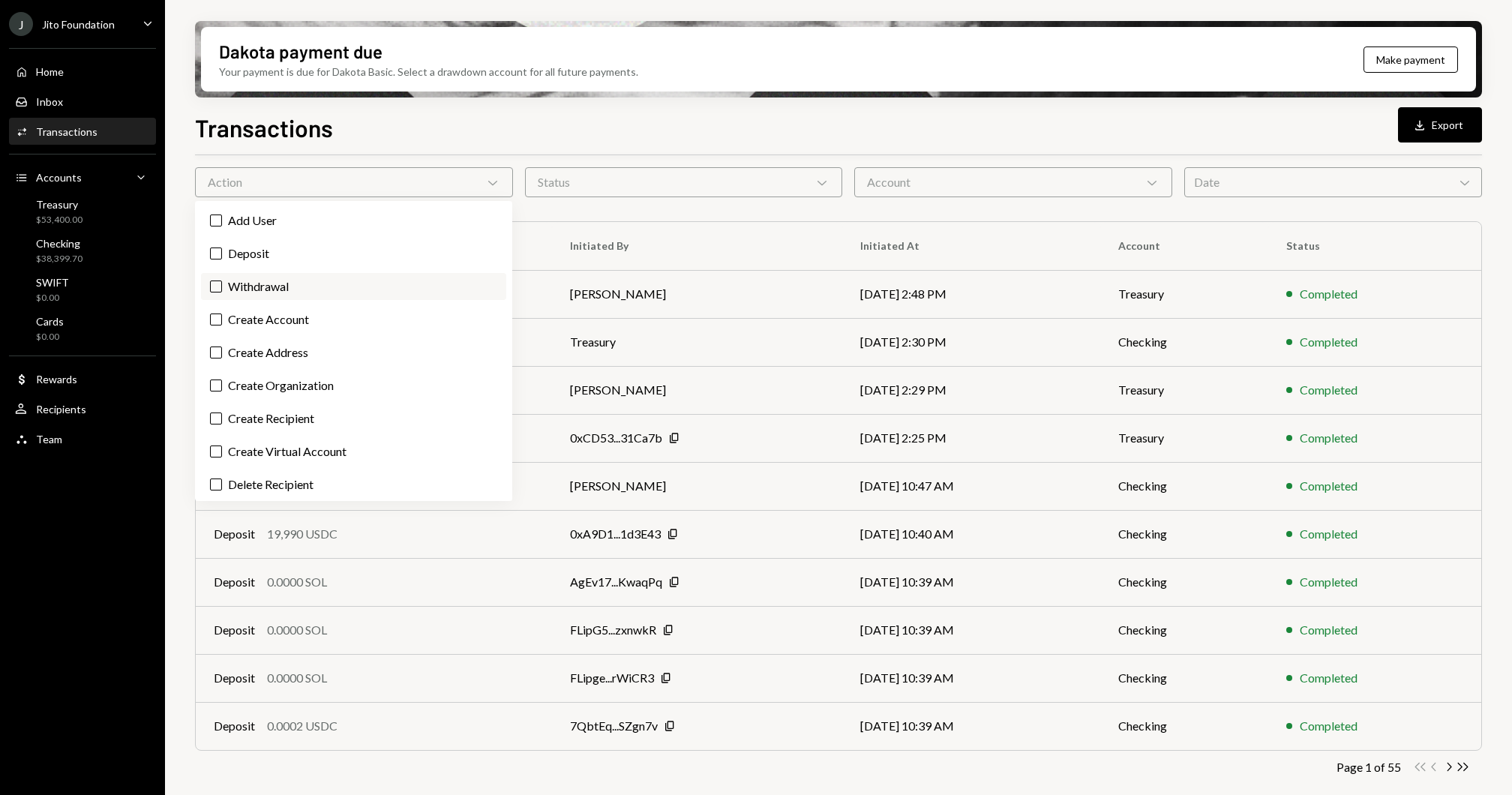
click at [239, 291] on label "Withdrawal" at bounding box center [353, 286] width 305 height 27
click at [222, 291] on button "Withdrawal" at bounding box center [215, 286] width 12 height 12
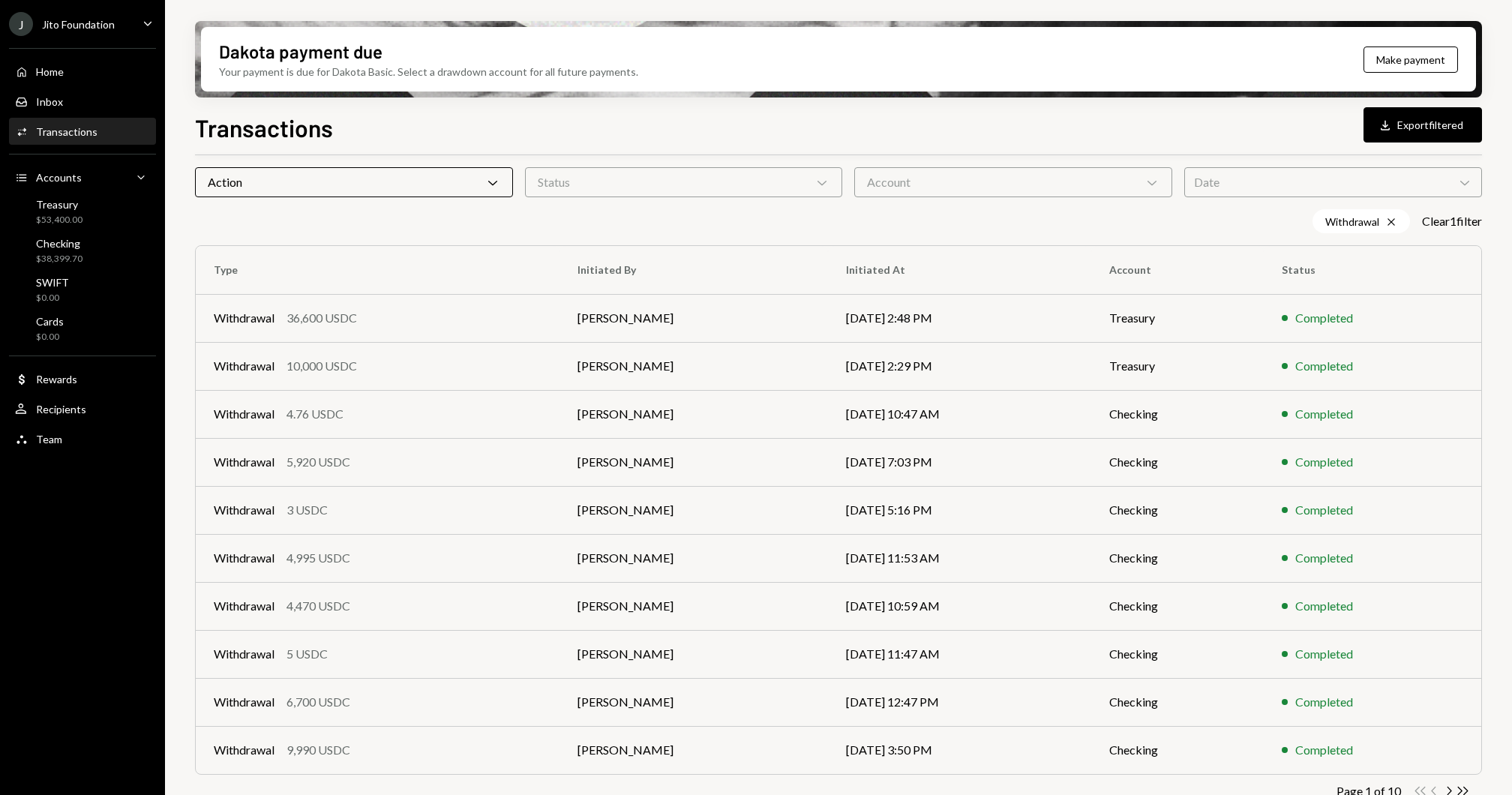
click at [180, 267] on div "Dakota payment due Your payment is due for Dakota Basic. Select a drawdown acco…" at bounding box center [838, 398] width 1346 height 795
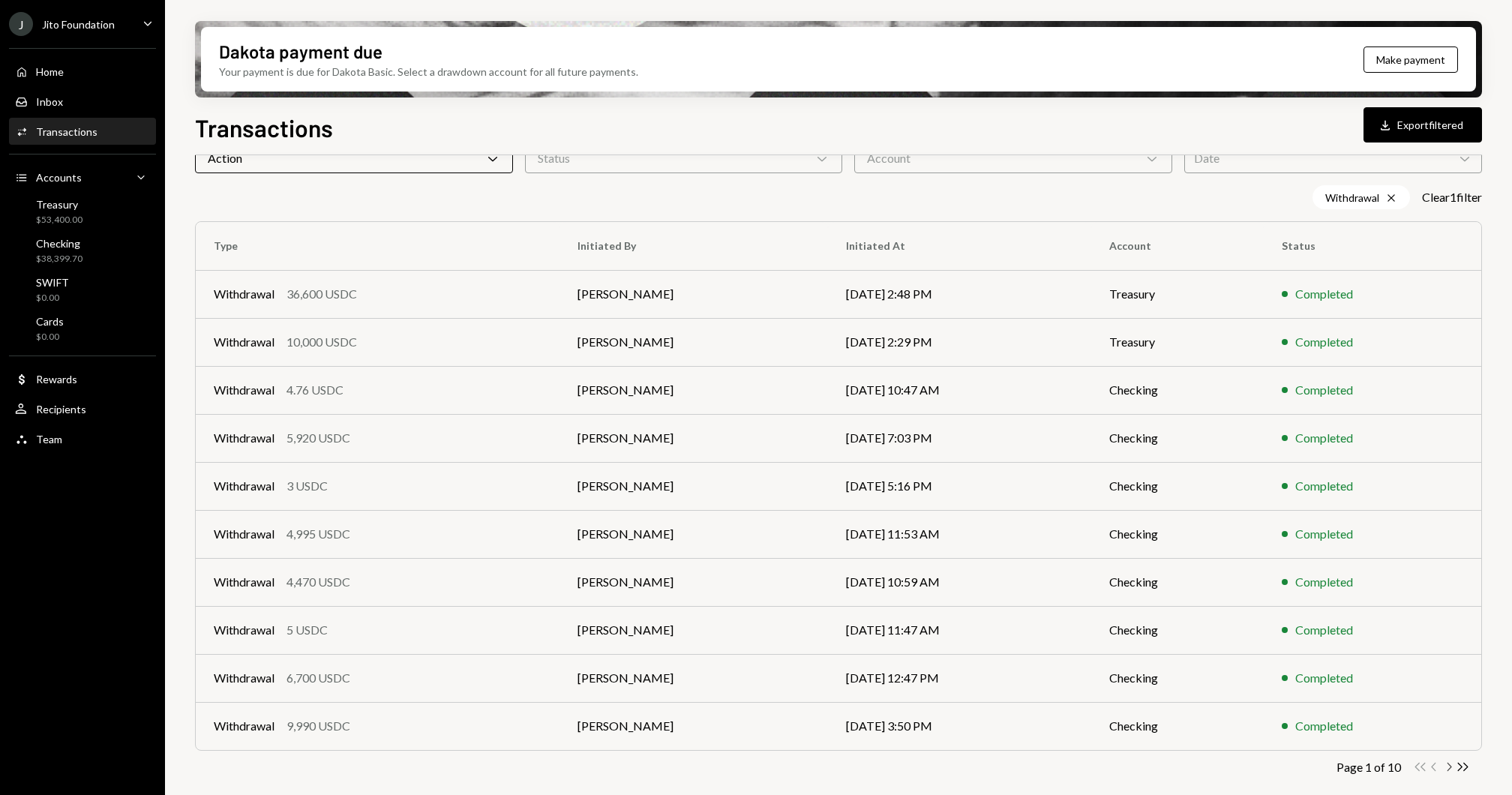
click at [1448, 768] on icon "button" at bounding box center [1449, 767] width 5 height 8
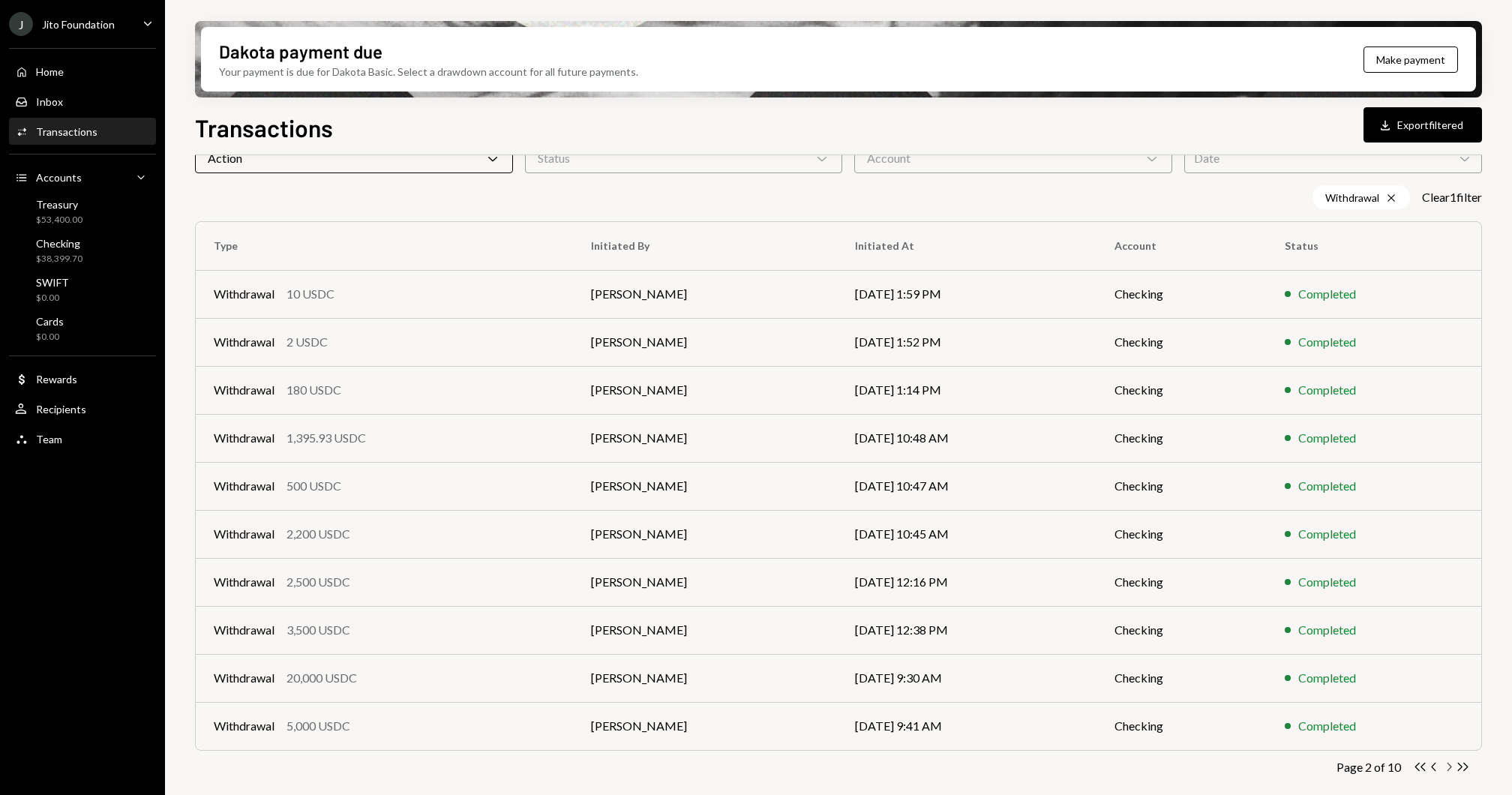
click at [1446, 768] on icon "Chevron Right" at bounding box center [1449, 767] width 15 height 15
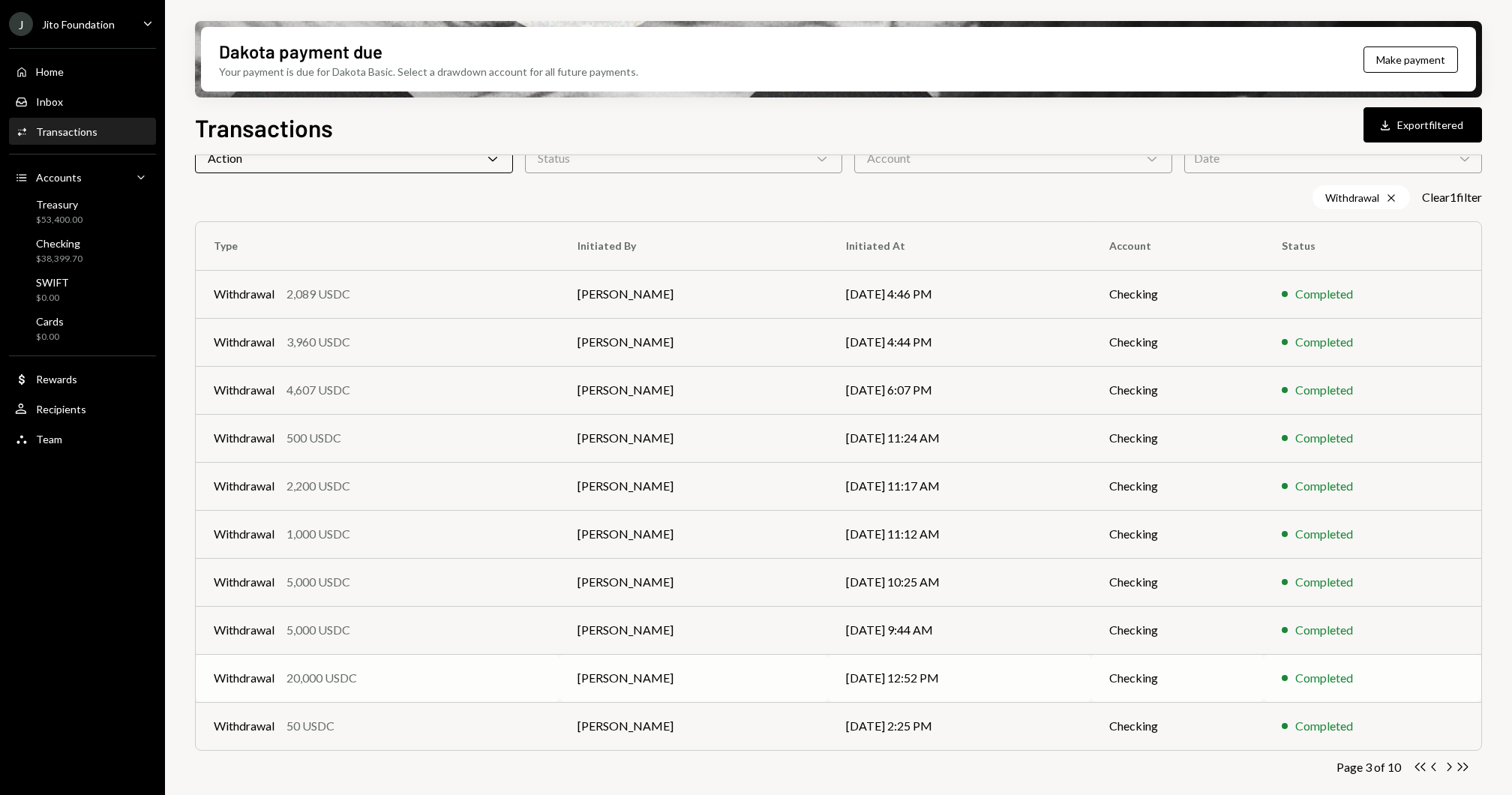
click at [790, 682] on td "[PERSON_NAME]" at bounding box center [693, 678] width 267 height 48
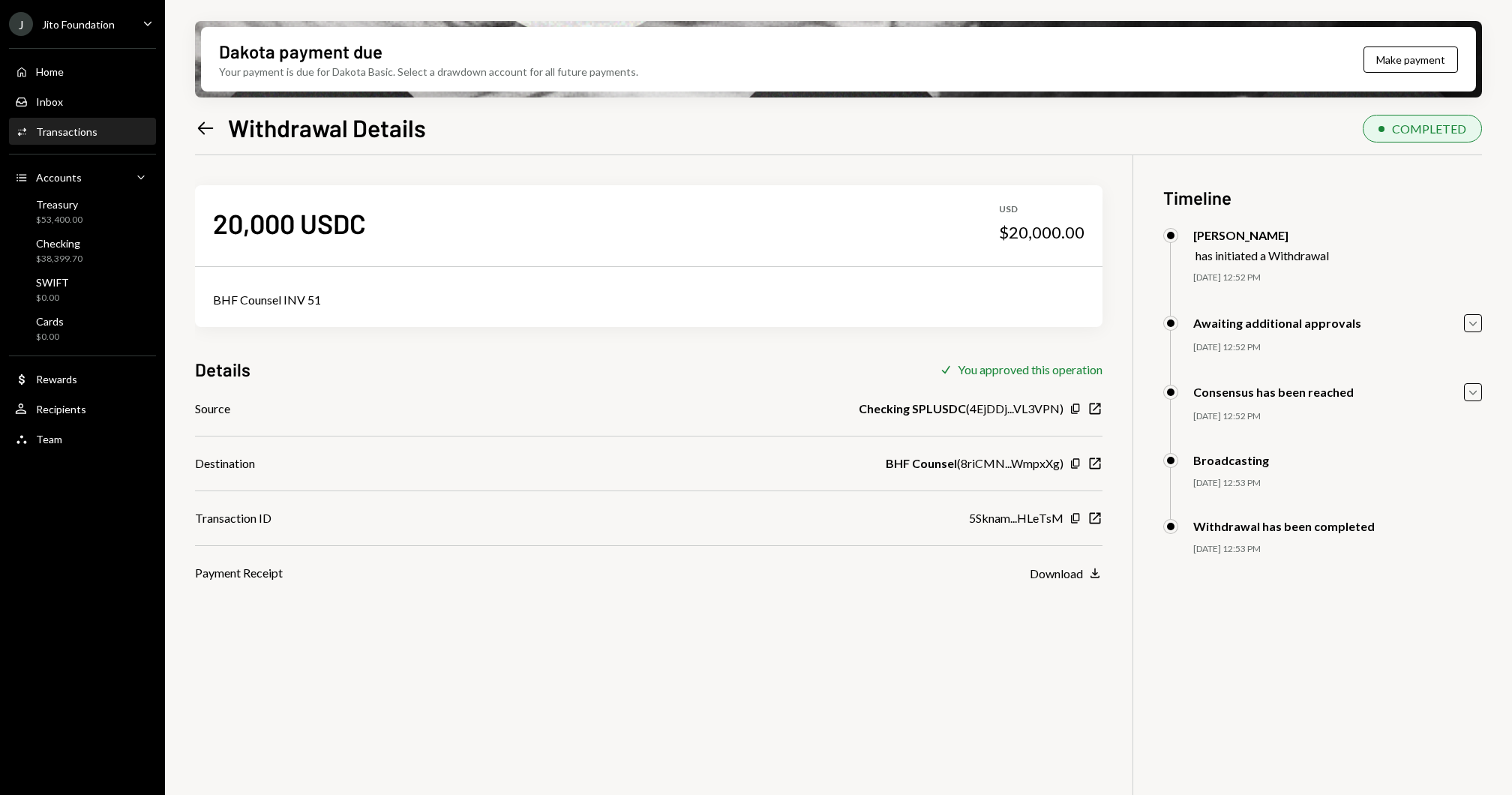
click at [265, 300] on div "BHF Counsel INV 51" at bounding box center [648, 300] width 871 height 18
copy div "BHF Counsel INV 51"
click at [50, 71] on div "Home" at bounding box center [49, 71] width 27 height 13
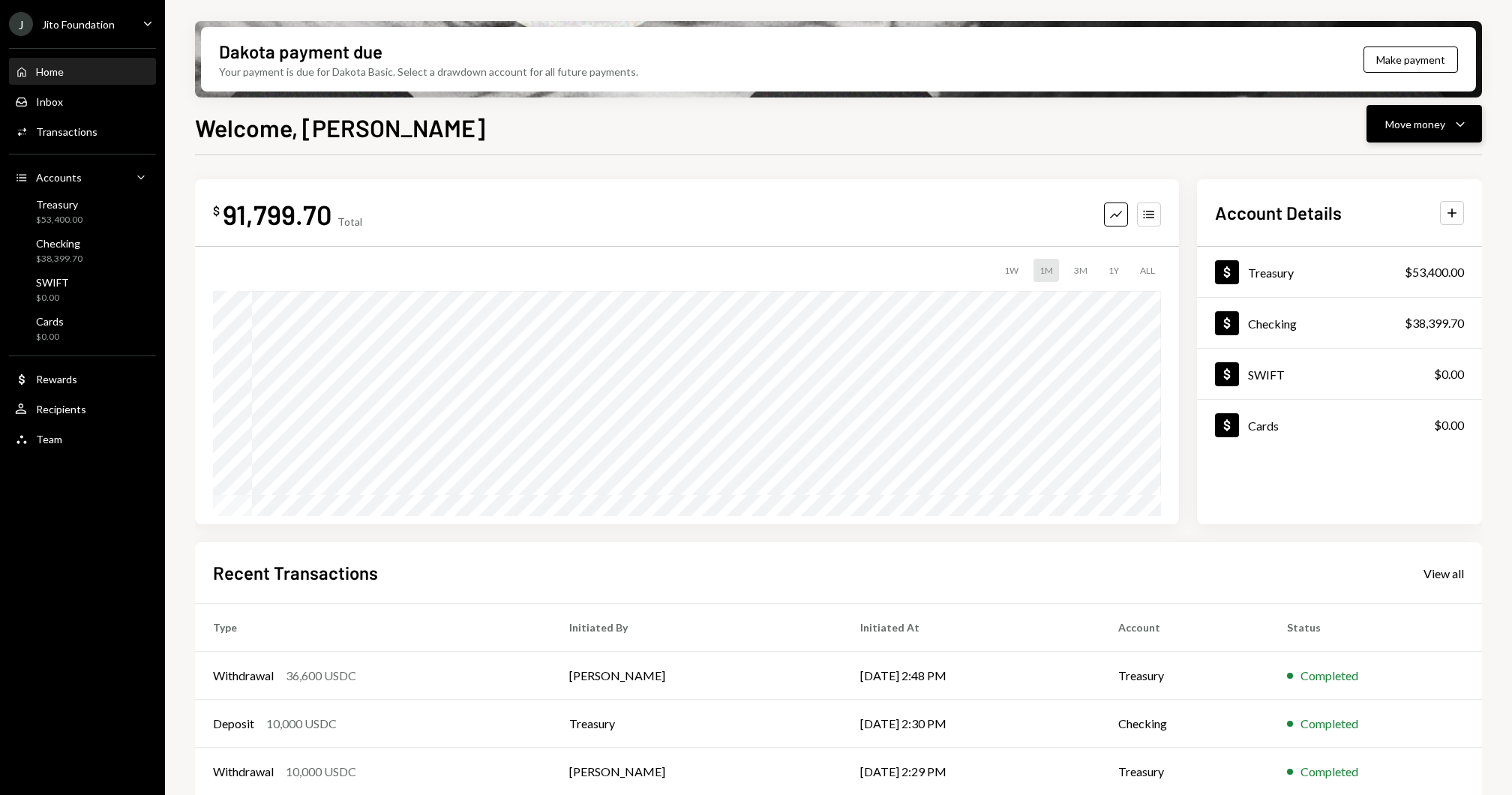
click at [1469, 134] on button "Move money Caret Down" at bounding box center [1424, 124] width 115 height 38
click at [1361, 148] on div "Withdraw Send Convert Transfer Deposit Deposit Swap Swap stablecoins" at bounding box center [1400, 226] width 162 height 159
click at [1359, 163] on div "Send" at bounding box center [1412, 169] width 110 height 16
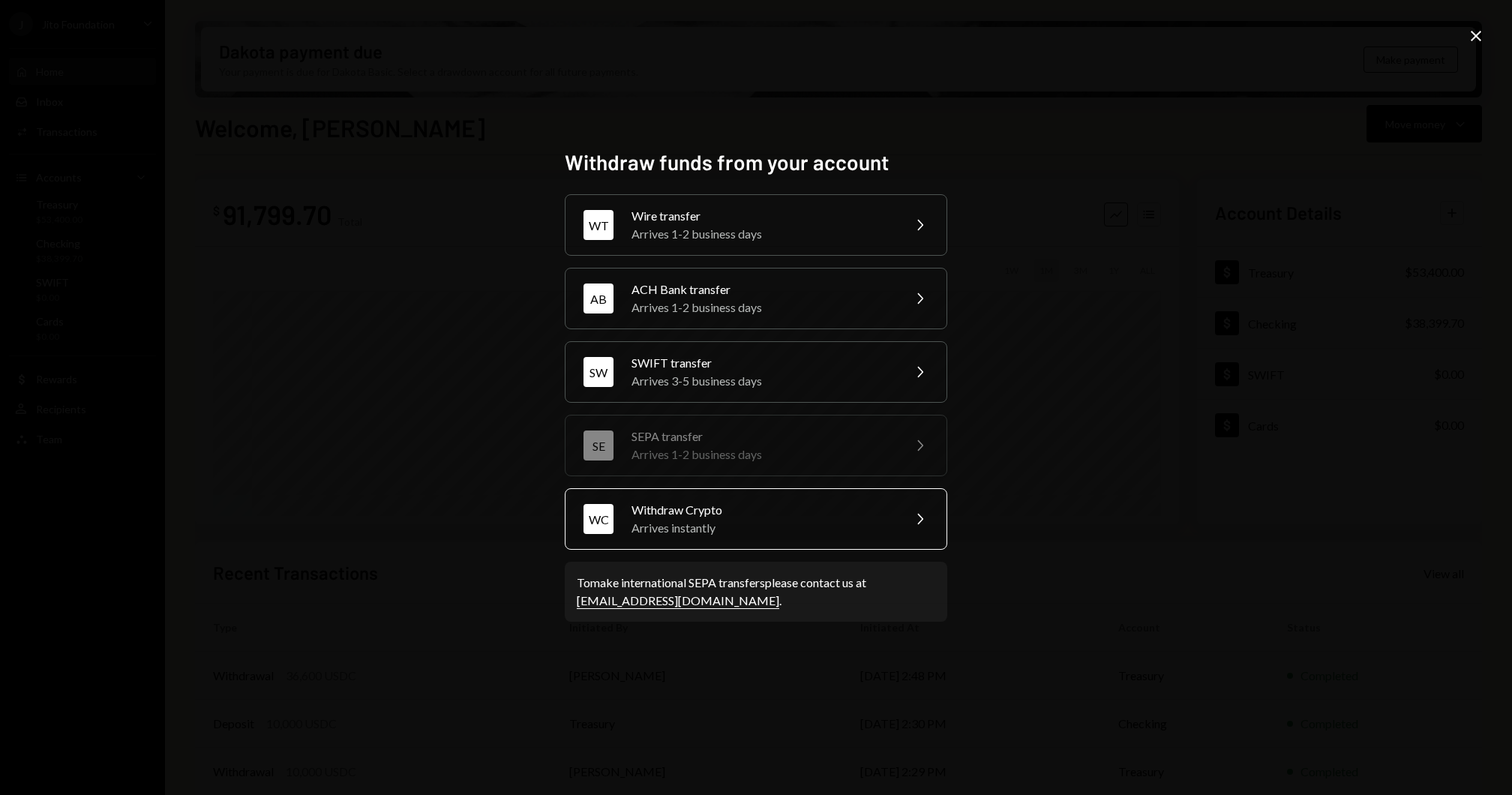
click at [748, 511] on div "Withdraw Crypto" at bounding box center [761, 510] width 261 height 18
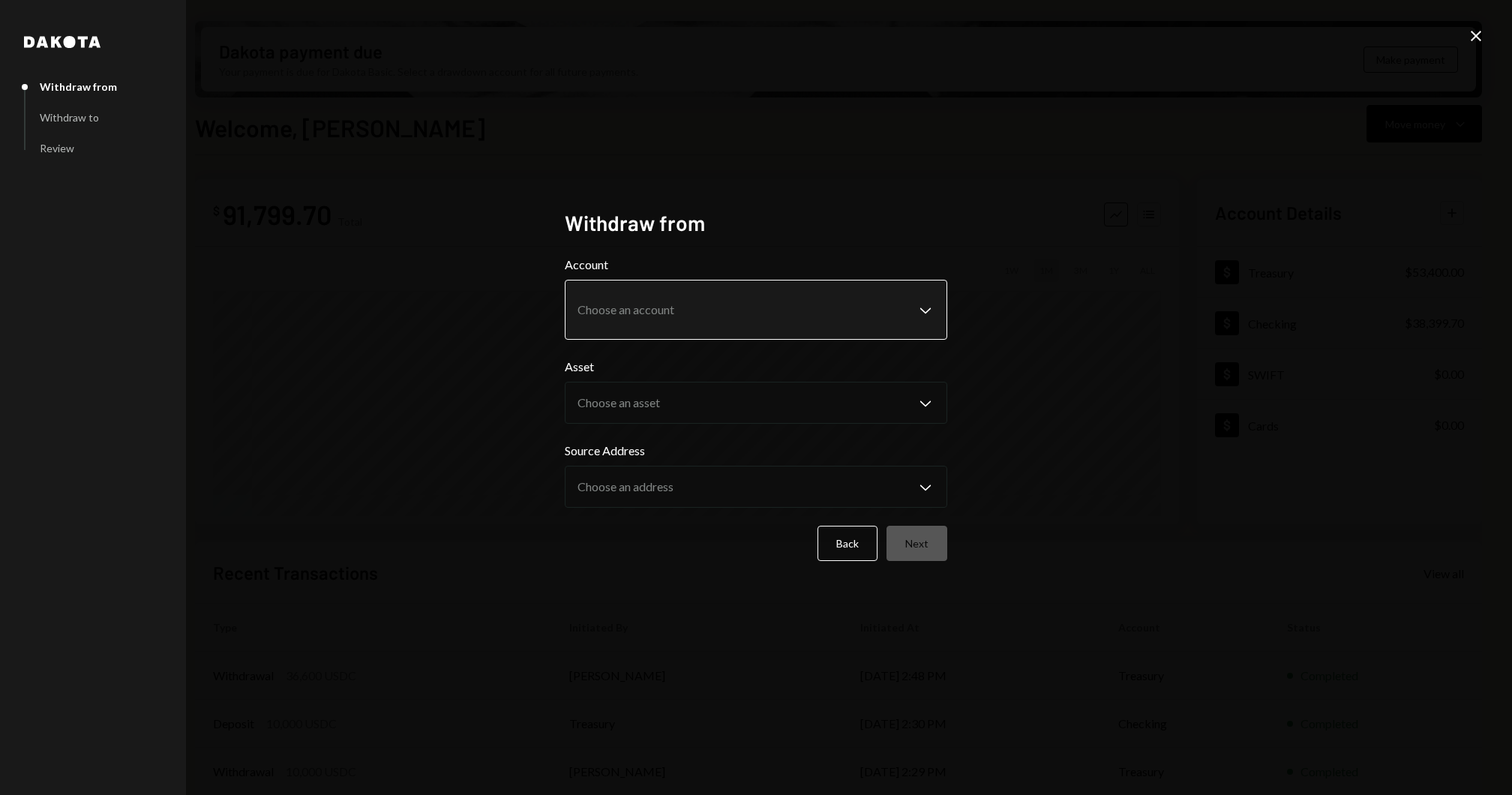
click at [763, 316] on body "J Jito Foundation Caret Down Home Home Inbox Inbox Activities Transactions Acco…" at bounding box center [756, 398] width 1512 height 795
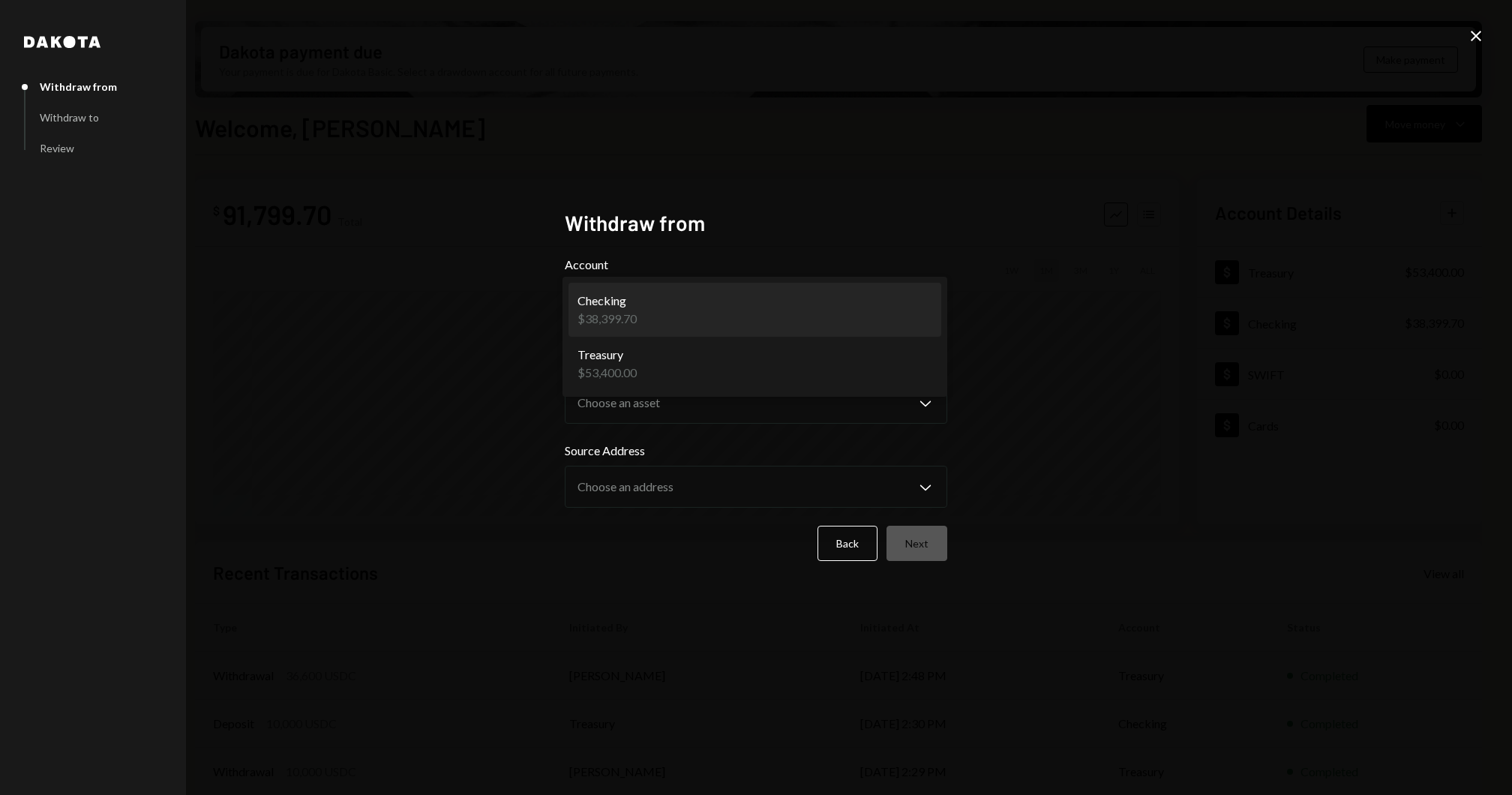
select select "**********"
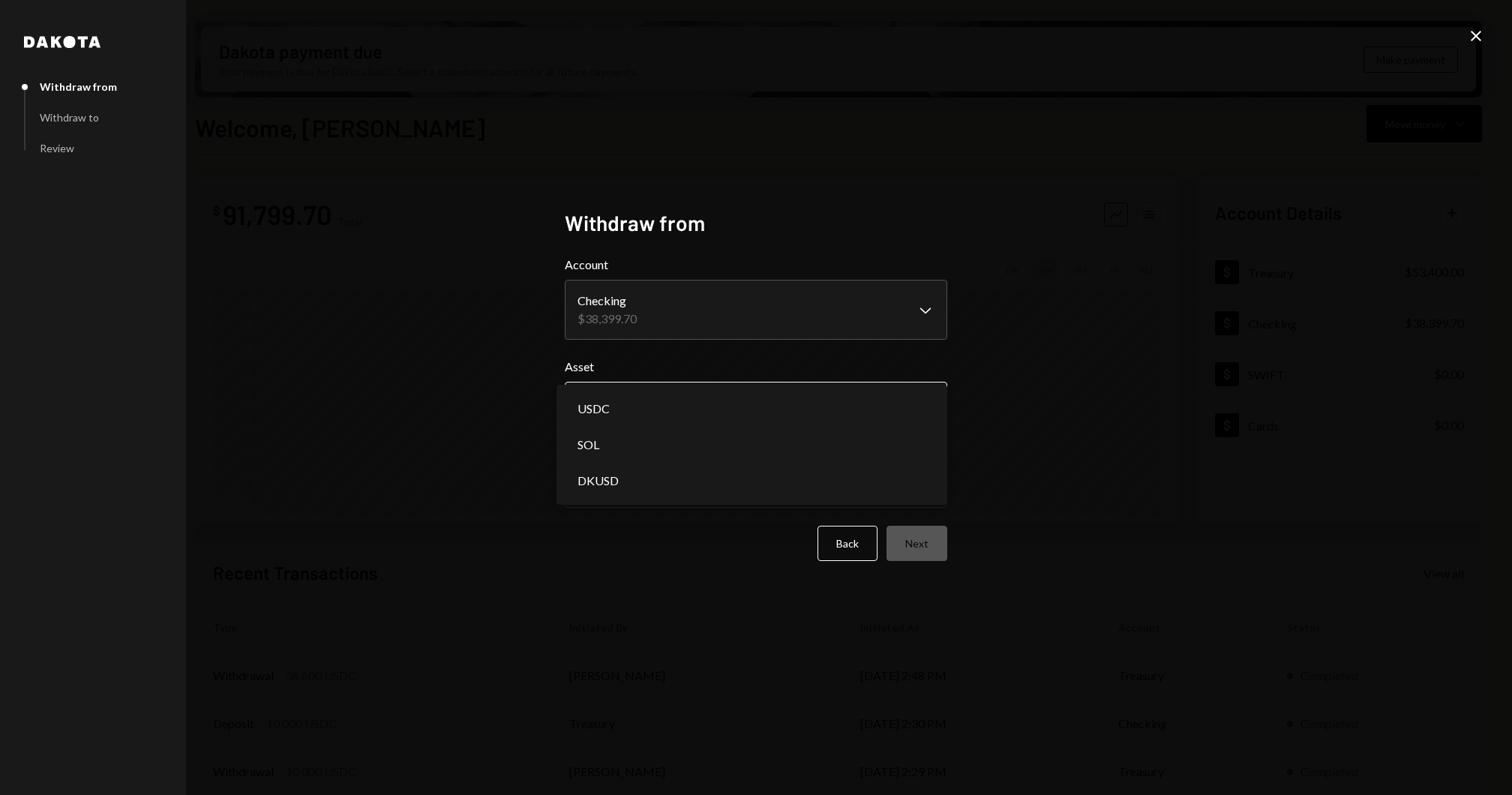
click at [669, 417] on body "J Jito Foundation Caret Down Home Home Inbox Inbox Activities Transactions Acco…" at bounding box center [756, 398] width 1512 height 795
select select "****"
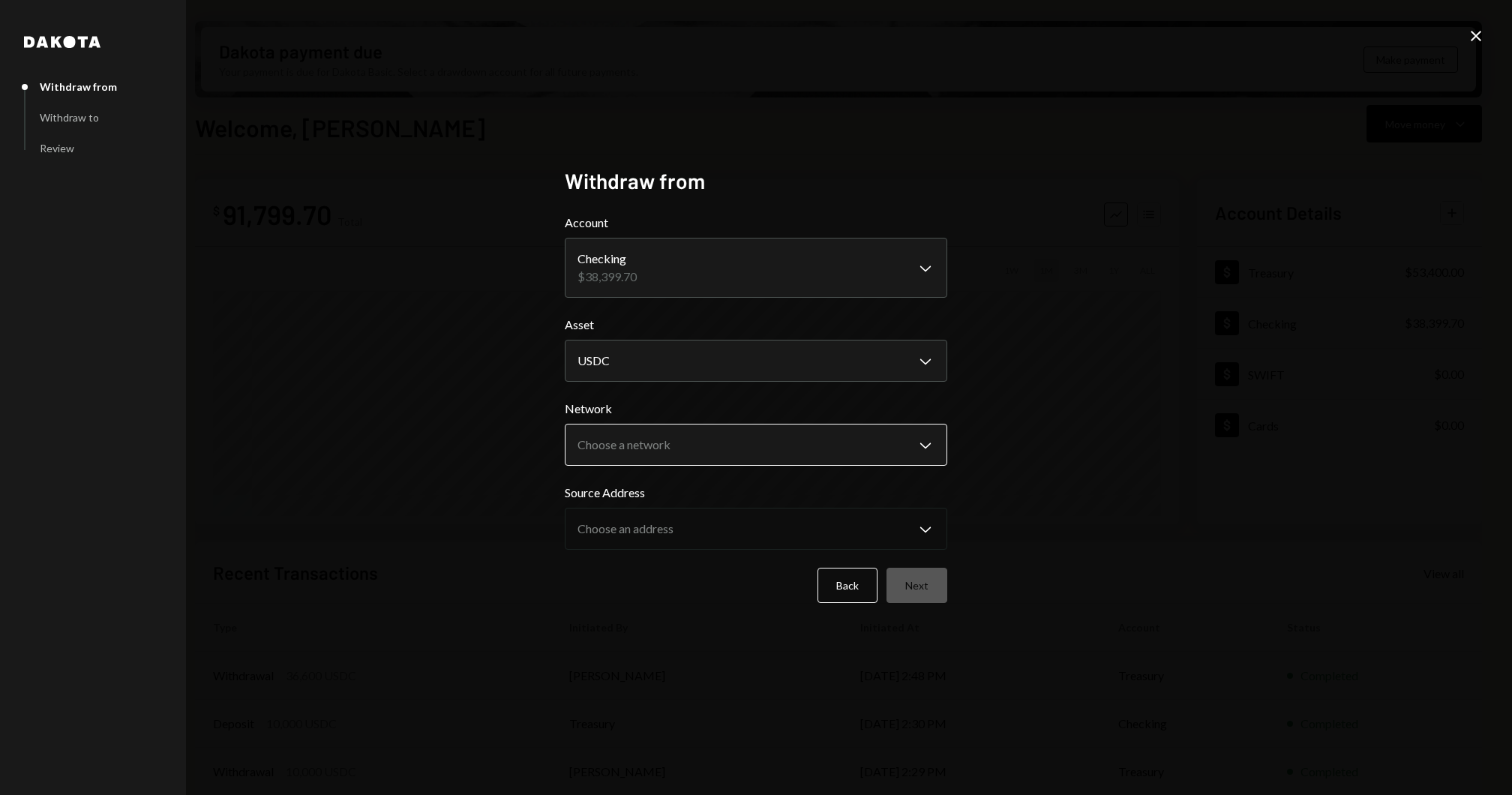
click at [681, 453] on body "J Jito Foundation Caret Down Home Home Inbox Inbox Activities Transactions Acco…" at bounding box center [756, 398] width 1512 height 795
select select "**********"
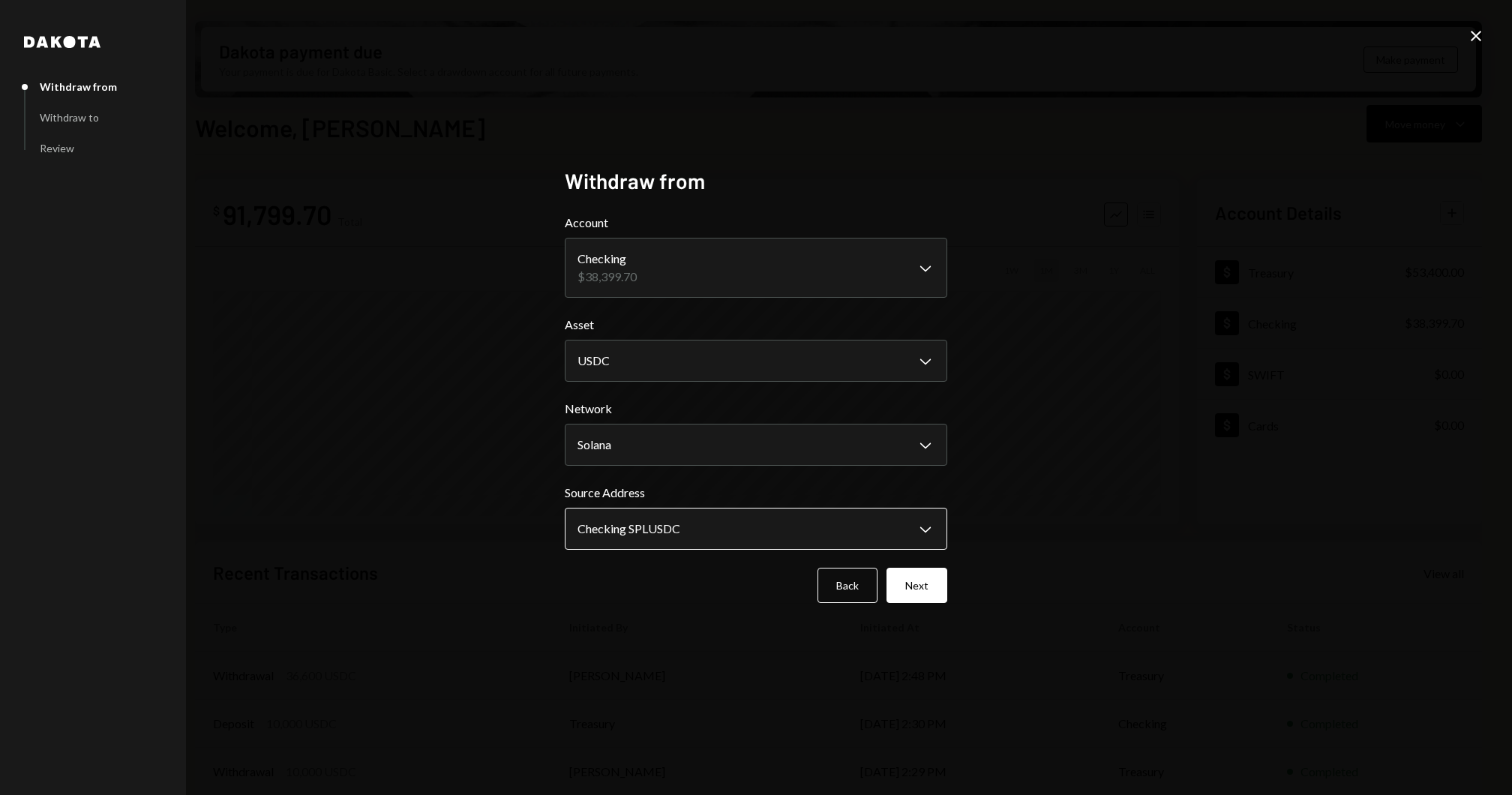
click at [672, 546] on body "J Jito Foundation Caret Down Home Home Inbox Inbox Activities Transactions Acco…" at bounding box center [756, 398] width 1512 height 795
click at [798, 528] on body "J Jito Foundation Caret Down Home Home Inbox Inbox Activities Transactions Acco…" at bounding box center [756, 398] width 1512 height 795
click at [1098, 323] on div "**********" at bounding box center [756, 398] width 1512 height 795
click at [1472, 31] on icon "Close" at bounding box center [1475, 36] width 18 height 18
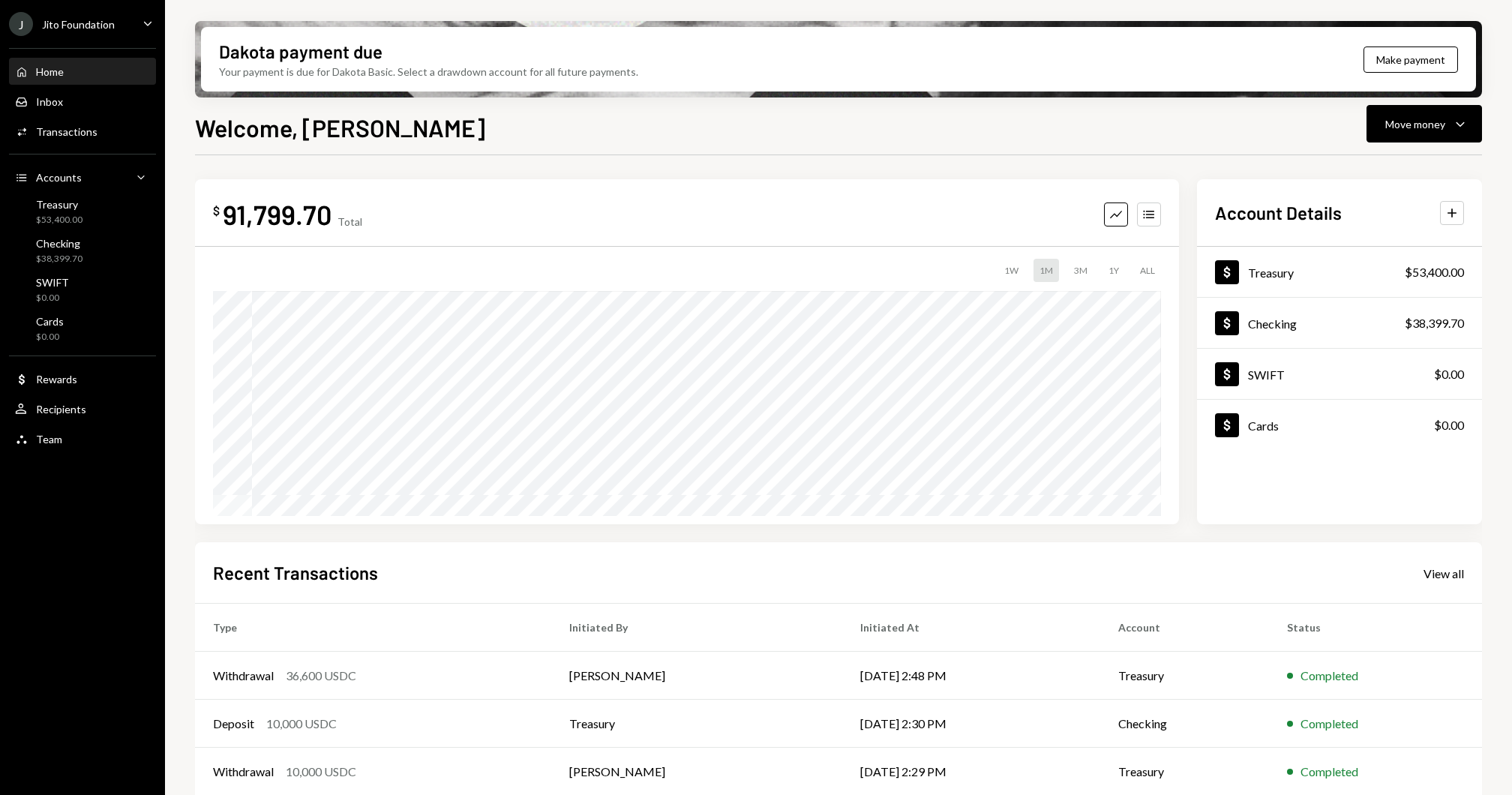
click at [55, 230] on div "Home Home Inbox Inbox Activities Transactions Accounts Accounts Caret Down Trea…" at bounding box center [82, 247] width 165 height 416
click at [69, 213] on div "$53,400.00" at bounding box center [59, 220] width 47 height 13
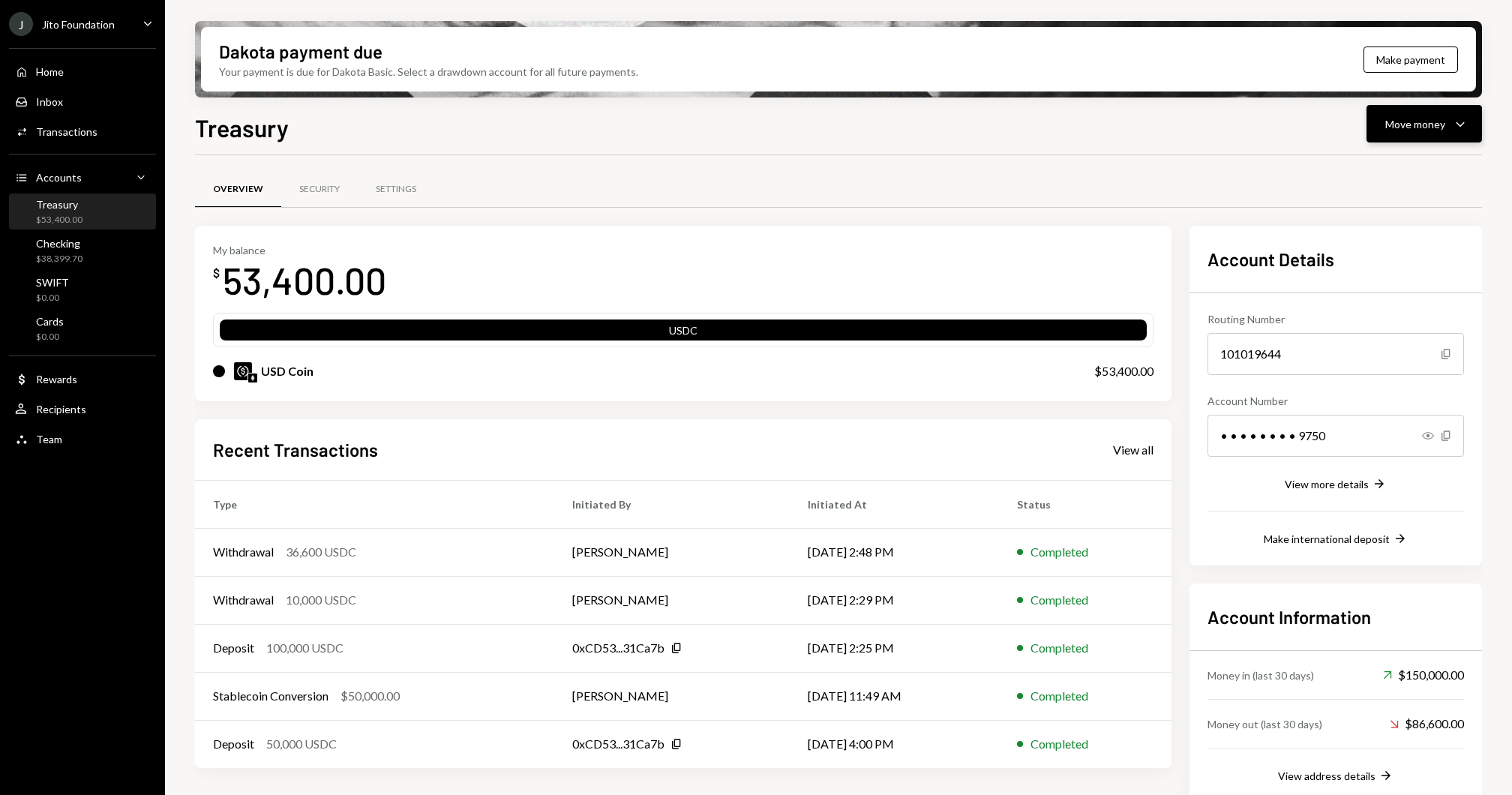
click at [1462, 124] on icon "Caret Down" at bounding box center [1460, 124] width 18 height 18
click at [1370, 285] on div "Swap stablecoins" at bounding box center [1412, 282] width 110 height 16
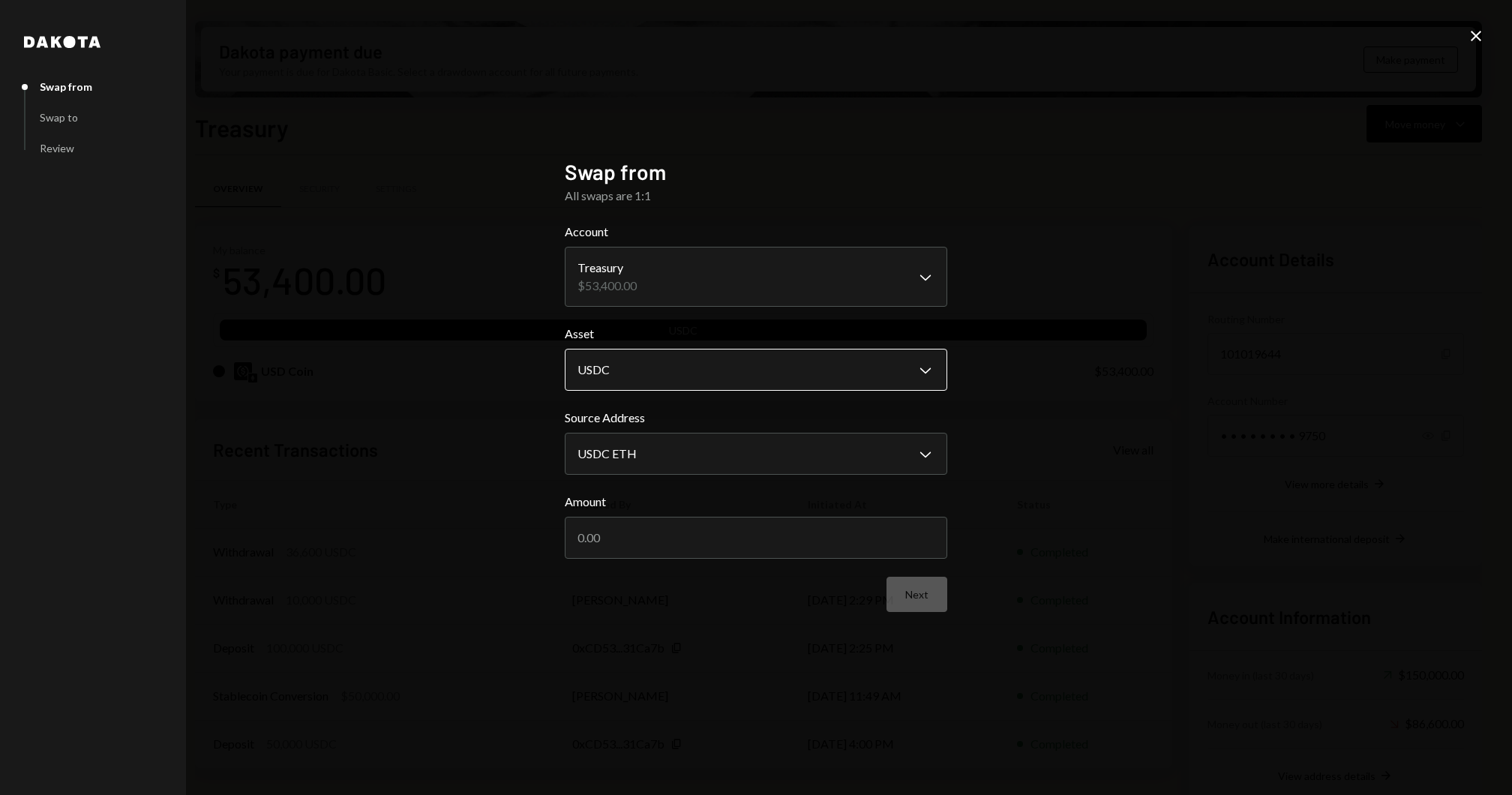
click at [632, 375] on body "J Jito Foundation Caret Down Home Home Inbox Inbox Activities Transactions Acco…" at bounding box center [756, 398] width 1512 height 795
click at [671, 455] on body "J Jito Foundation Caret Down Home Home Inbox Inbox Activities Transactions Acco…" at bounding box center [756, 398] width 1512 height 795
click at [652, 557] on input "Amount" at bounding box center [756, 538] width 383 height 42
type input "30000"
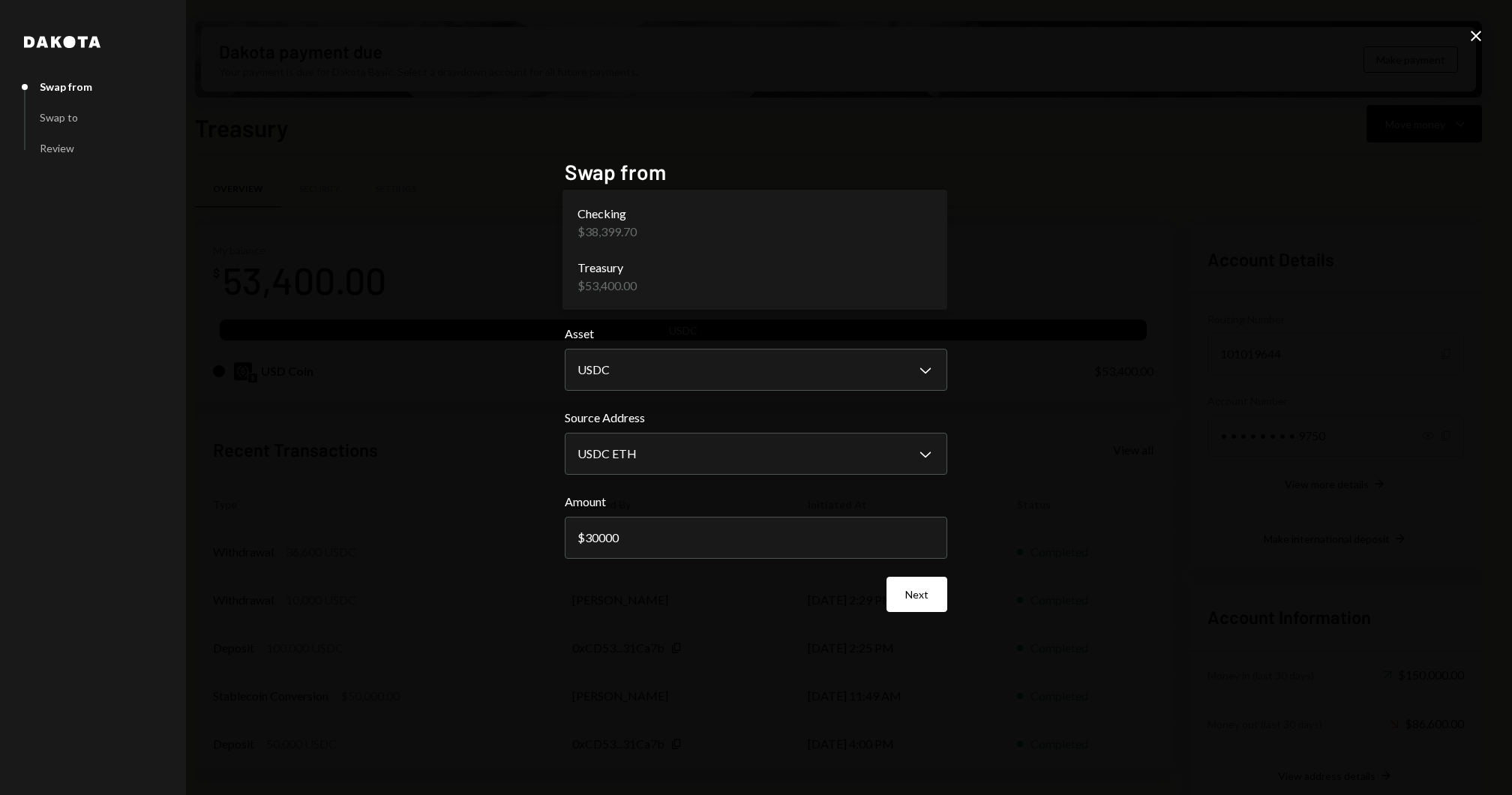
click at [686, 290] on body "J Jito Foundation Caret Down Home Home Inbox Inbox Activities Transactions Acco…" at bounding box center [756, 398] width 1512 height 795
click at [669, 373] on body "J Jito Foundation Caret Down Home Home Inbox Inbox Activities Transactions Acco…" at bounding box center [756, 398] width 1512 height 795
click at [698, 273] on body "J Jito Foundation Caret Down Home Home Inbox Inbox Activities Transactions Acco…" at bounding box center [756, 398] width 1512 height 795
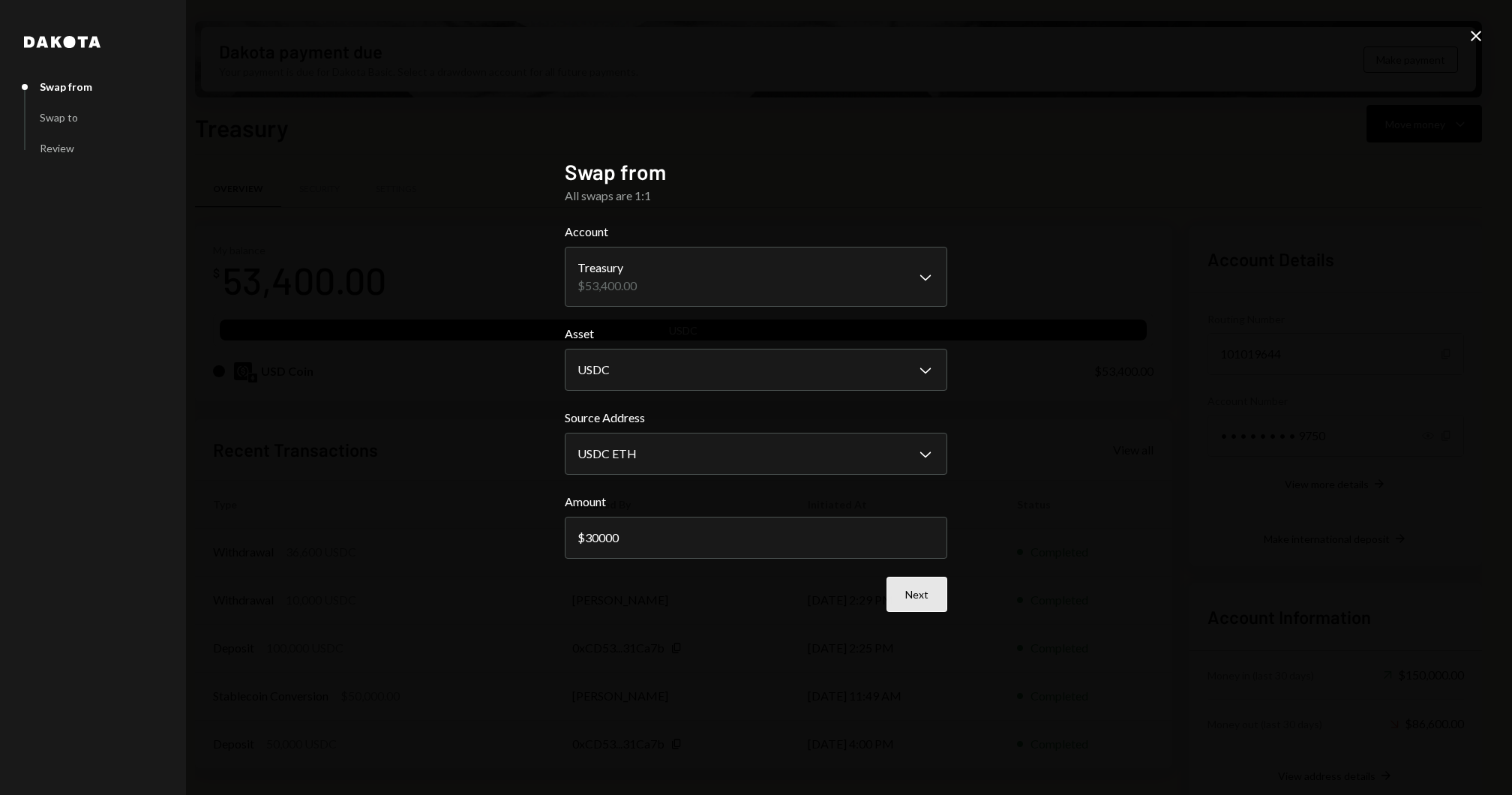
click at [935, 590] on button "Next" at bounding box center [917, 594] width 60 height 35
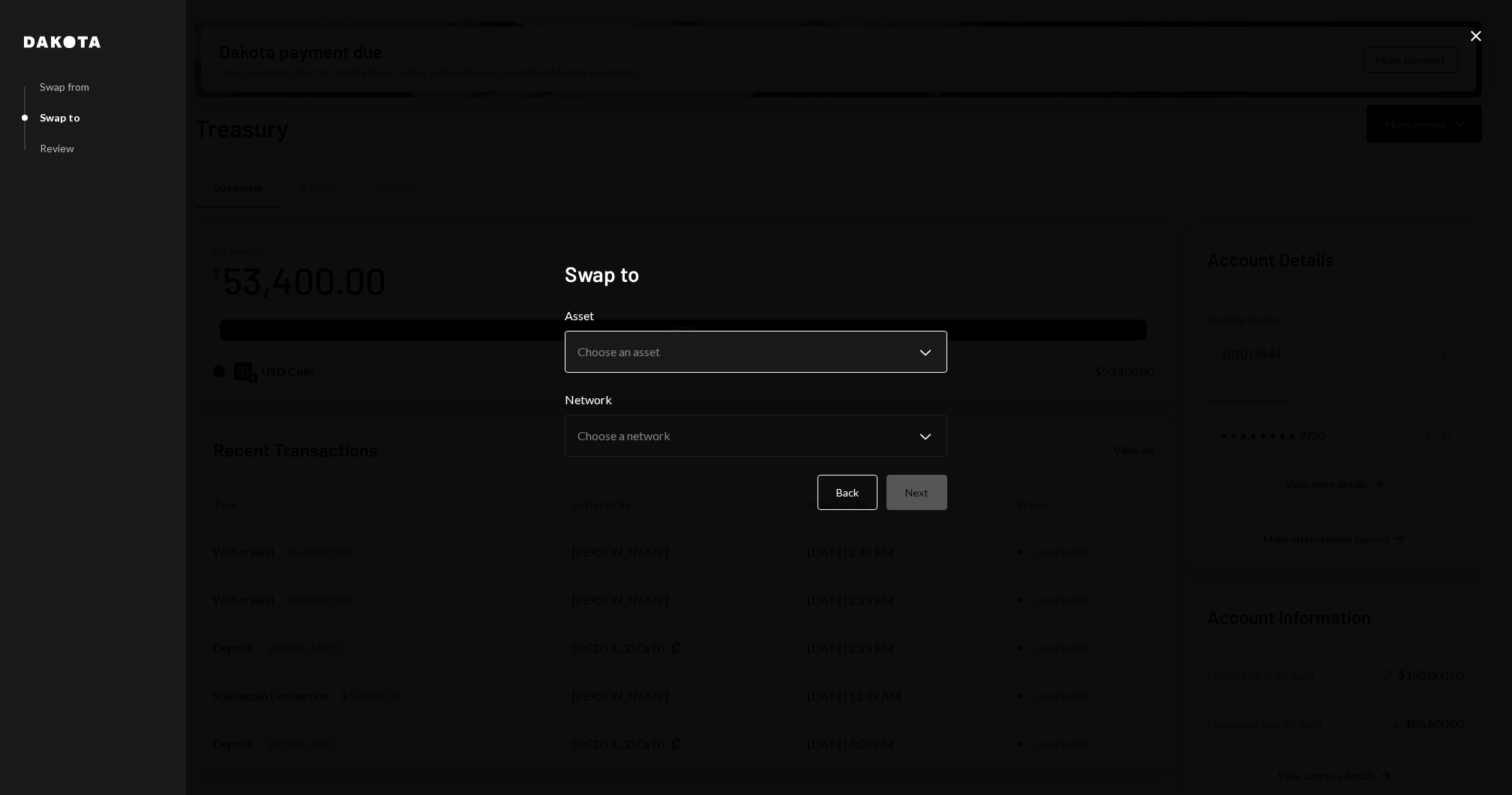
click at [746, 352] on body "J Jito Foundation Caret Down Home Home Inbox Inbox Activities Transactions Acco…" at bounding box center [756, 398] width 1512 height 795
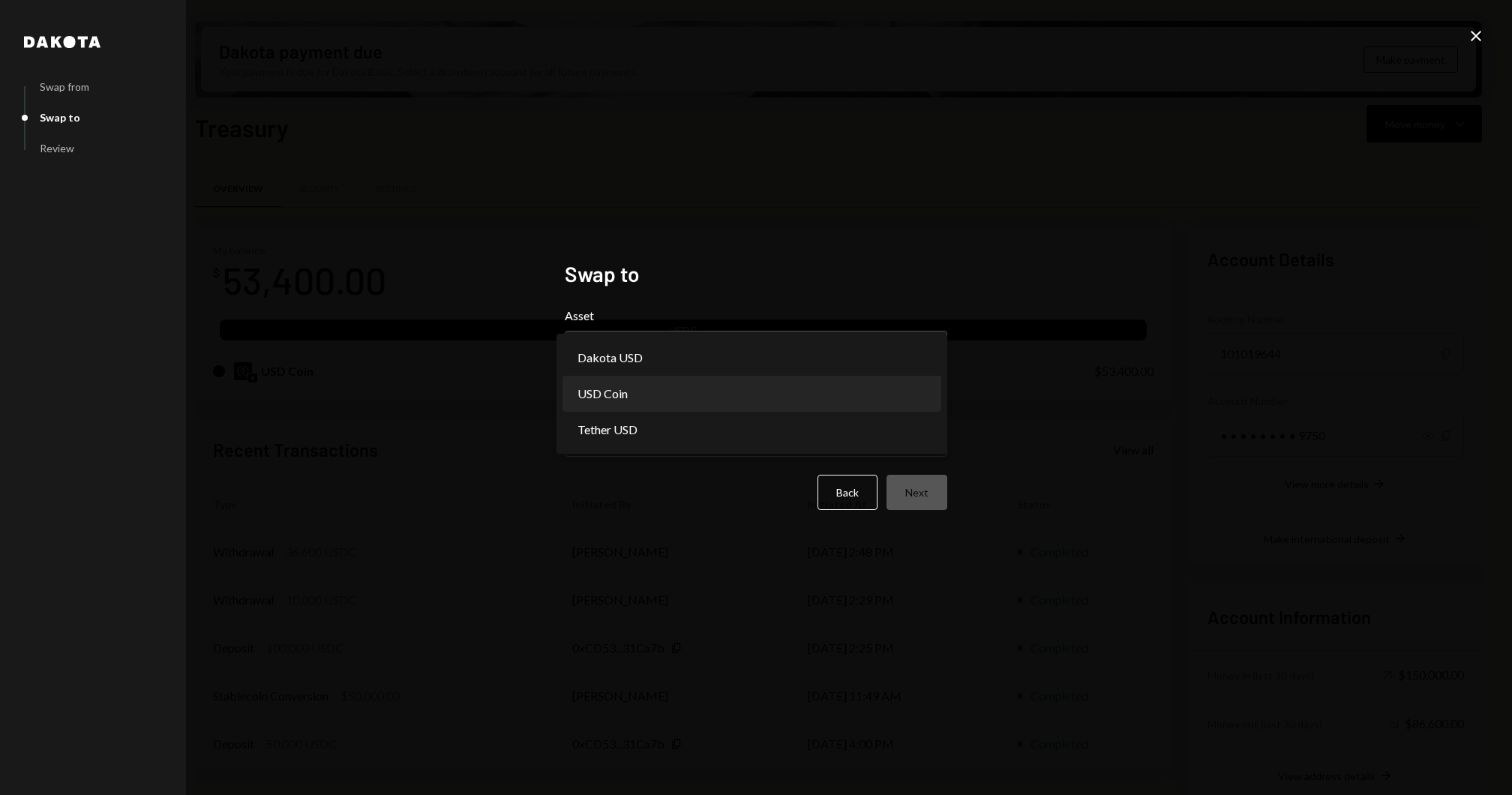
select select "****"
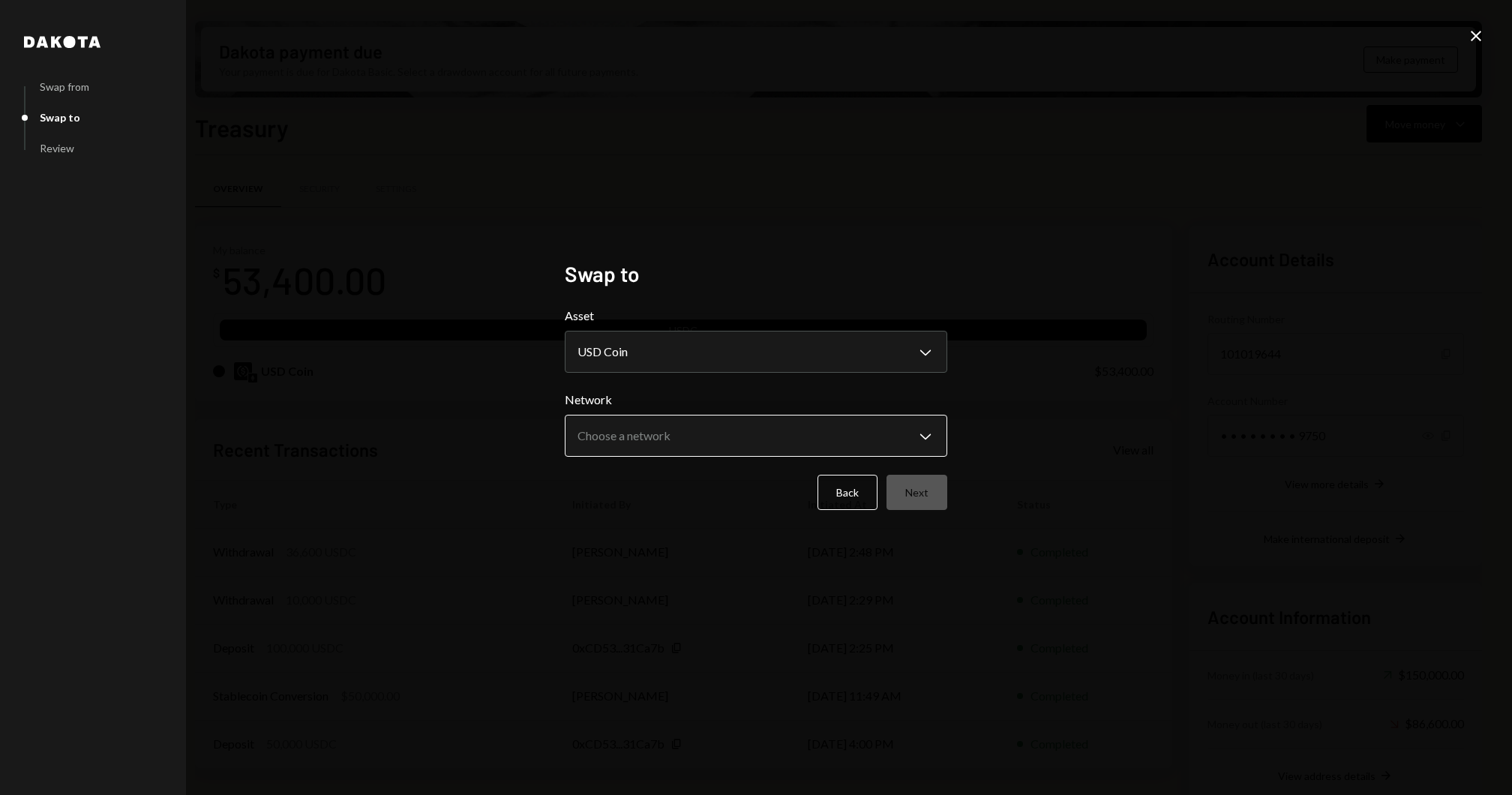
click at [680, 435] on body "J Jito Foundation Caret Down Home Home Inbox Inbox Activities Transactions Acco…" at bounding box center [756, 398] width 1512 height 795
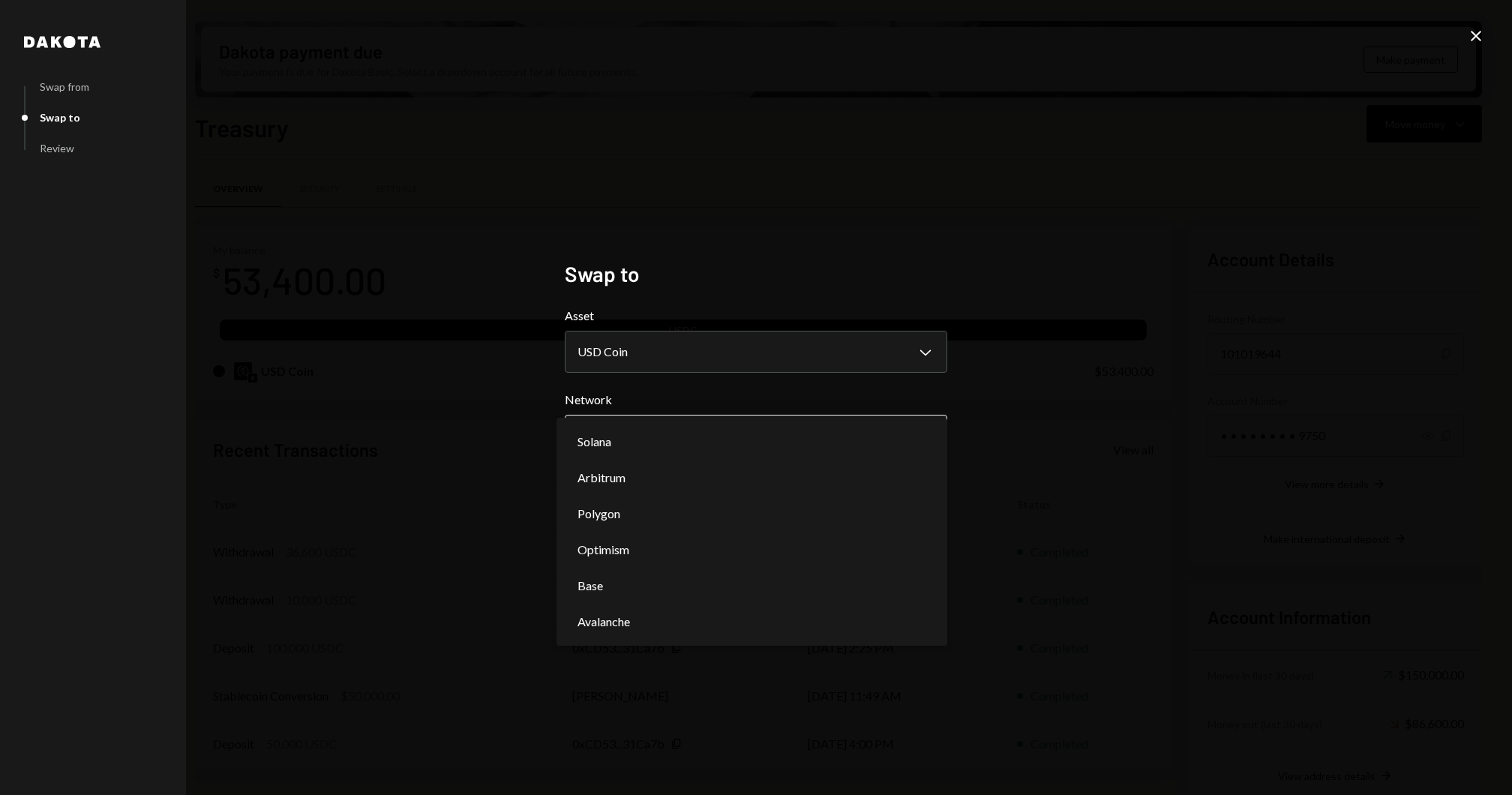
select select "**********"
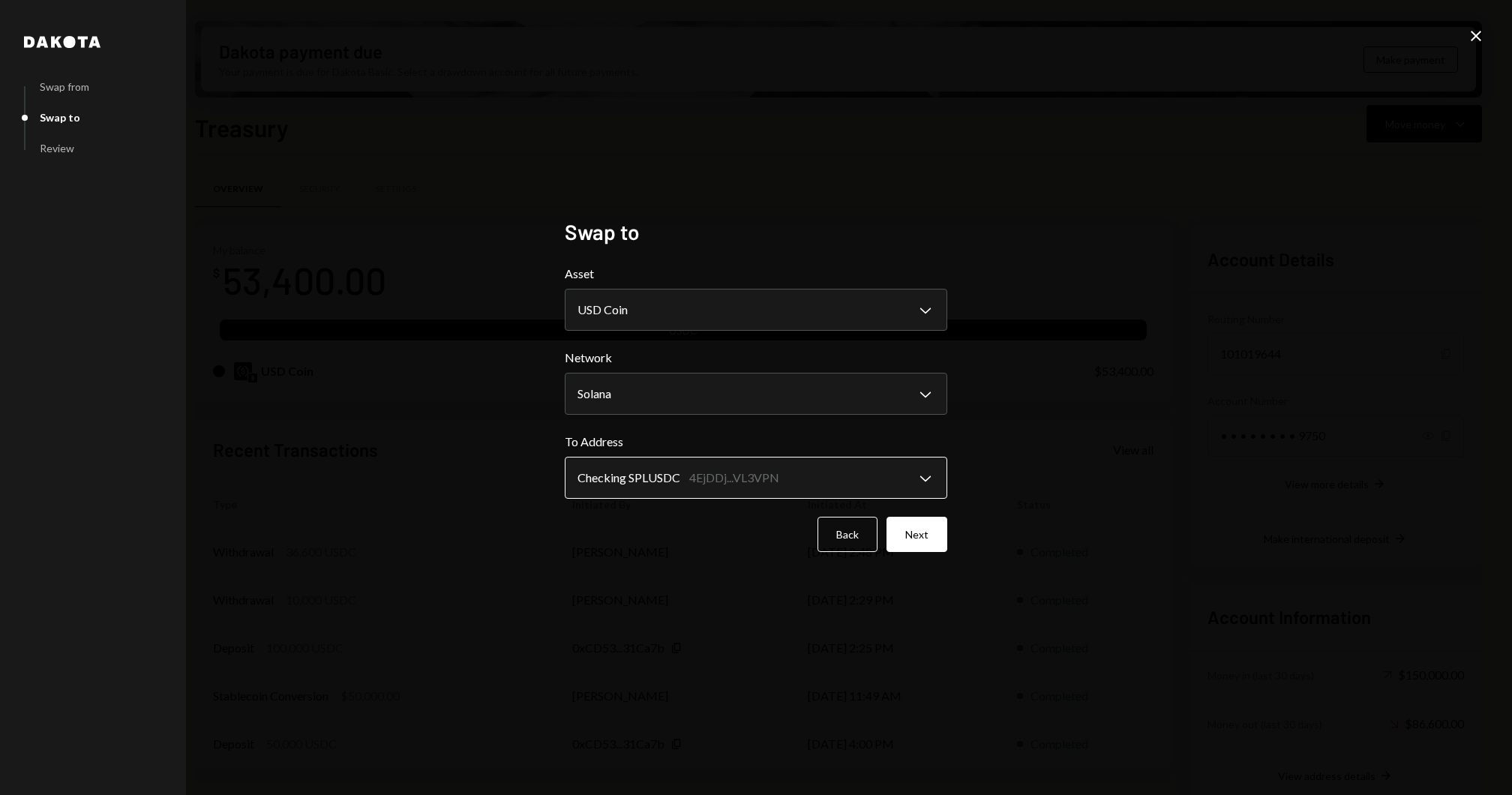
click at [796, 482] on body "J Jito Foundation Caret Down Home Home Inbox Inbox Activities Transactions Acco…" at bounding box center [756, 398] width 1512 height 795
click at [910, 545] on button "Next" at bounding box center [917, 534] width 60 height 35
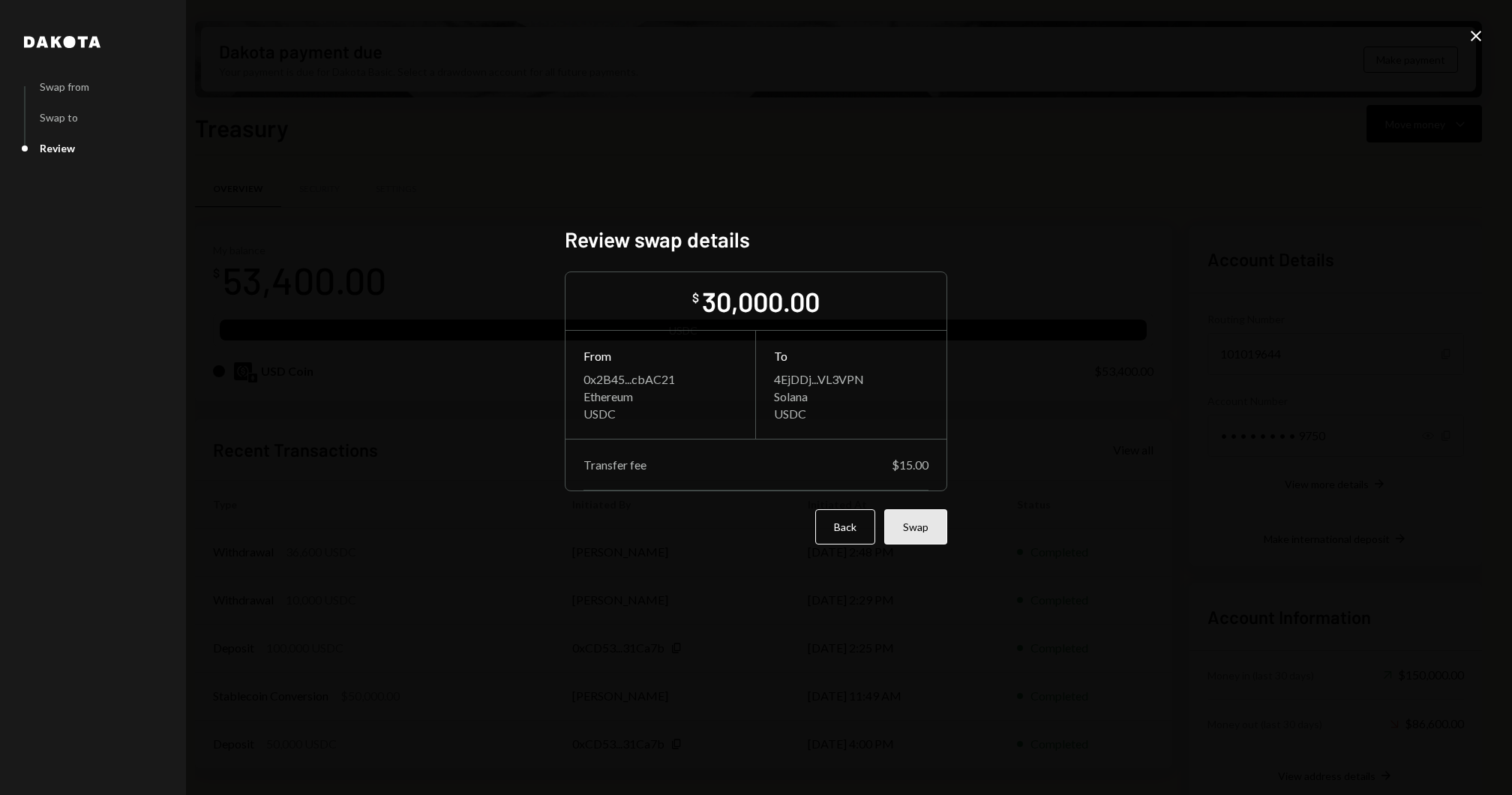
click at [930, 534] on button "Swap" at bounding box center [915, 527] width 63 height 35
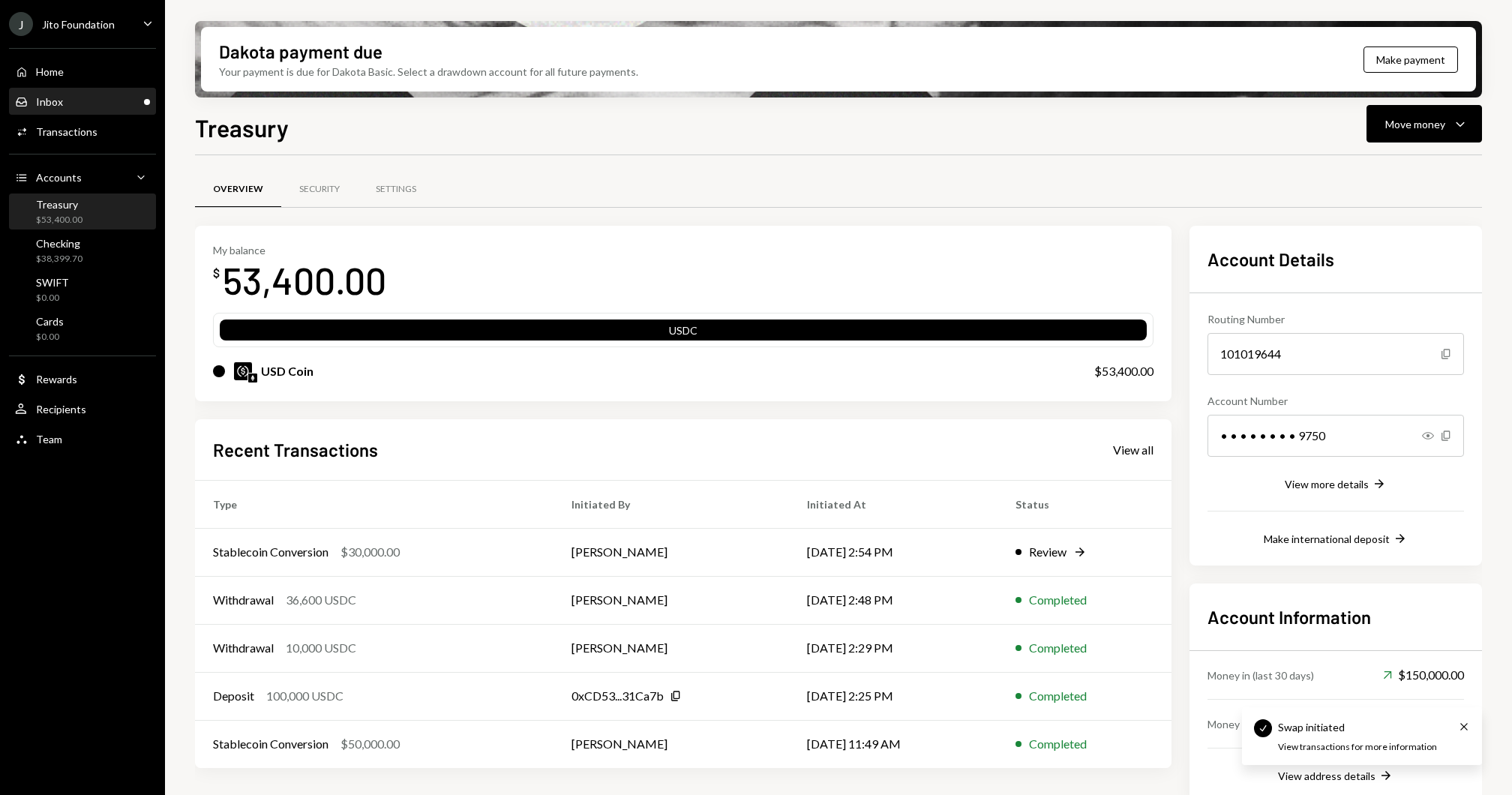
click at [89, 100] on div "Inbox Inbox" at bounding box center [82, 102] width 135 height 14
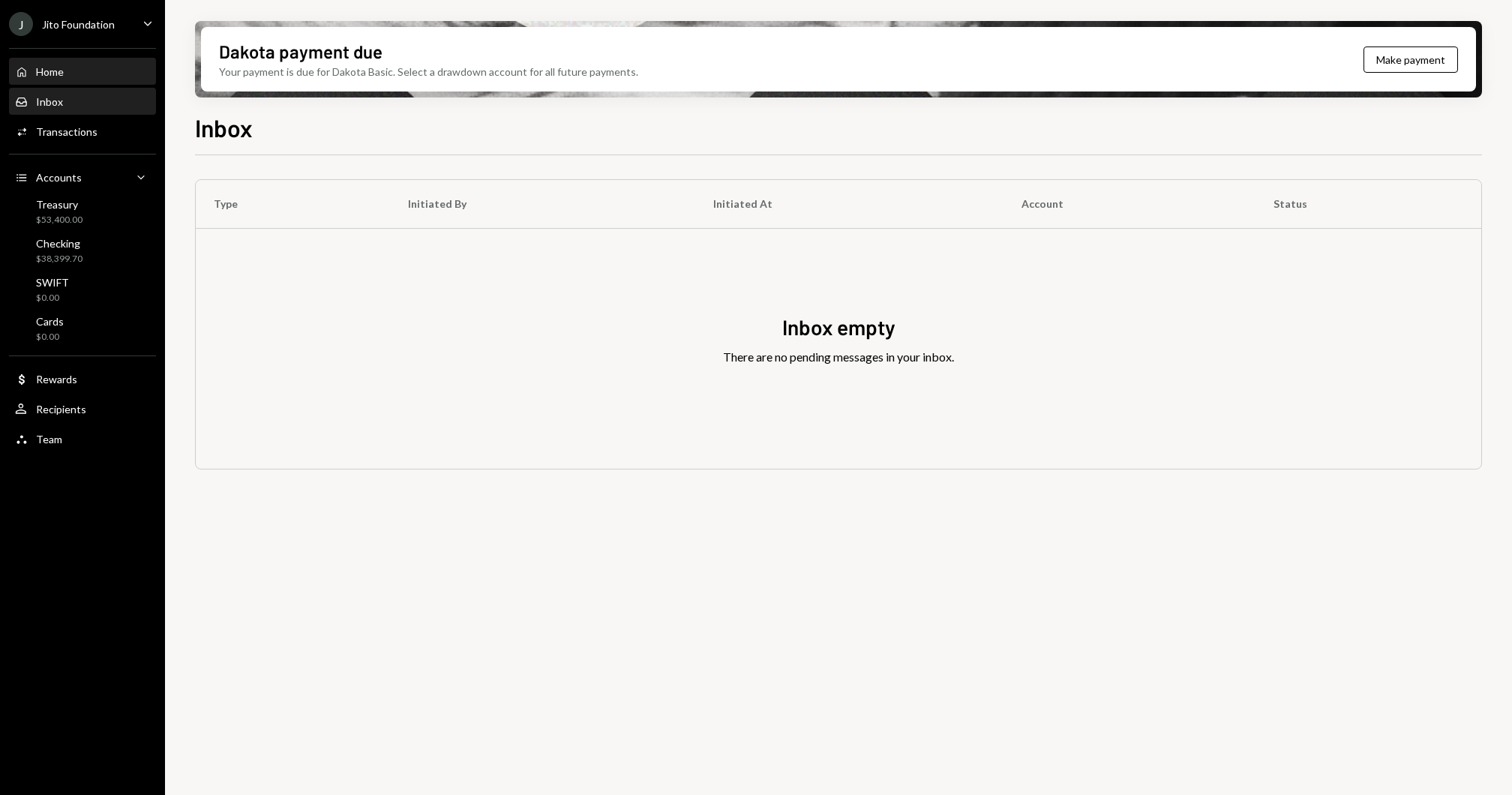
click at [97, 83] on div "Home Home" at bounding box center [82, 72] width 135 height 26
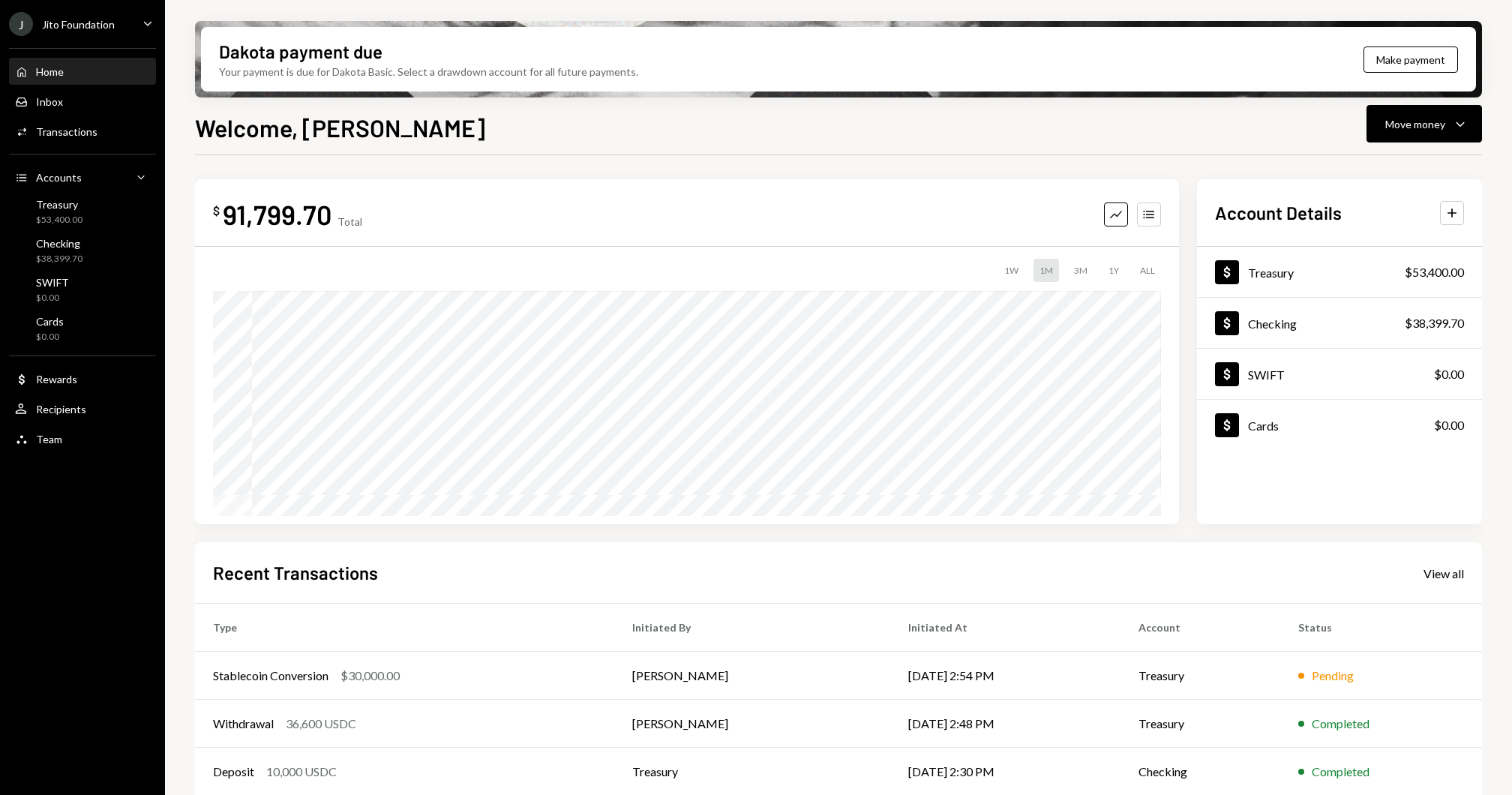
scroll to position [109, 0]
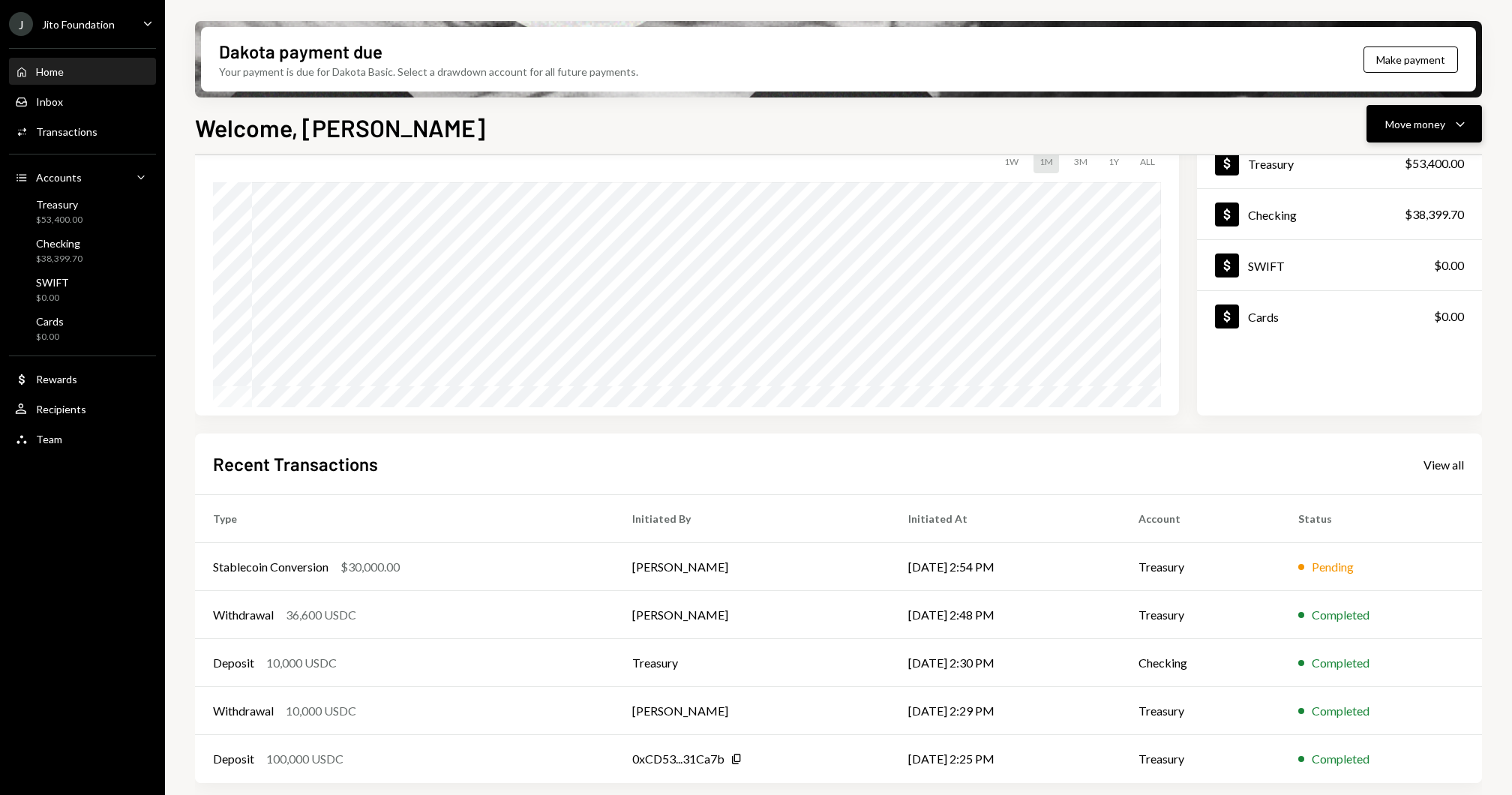
click at [1463, 125] on icon "button" at bounding box center [1459, 124] width 8 height 5
click at [1377, 161] on div "Send" at bounding box center [1412, 169] width 110 height 16
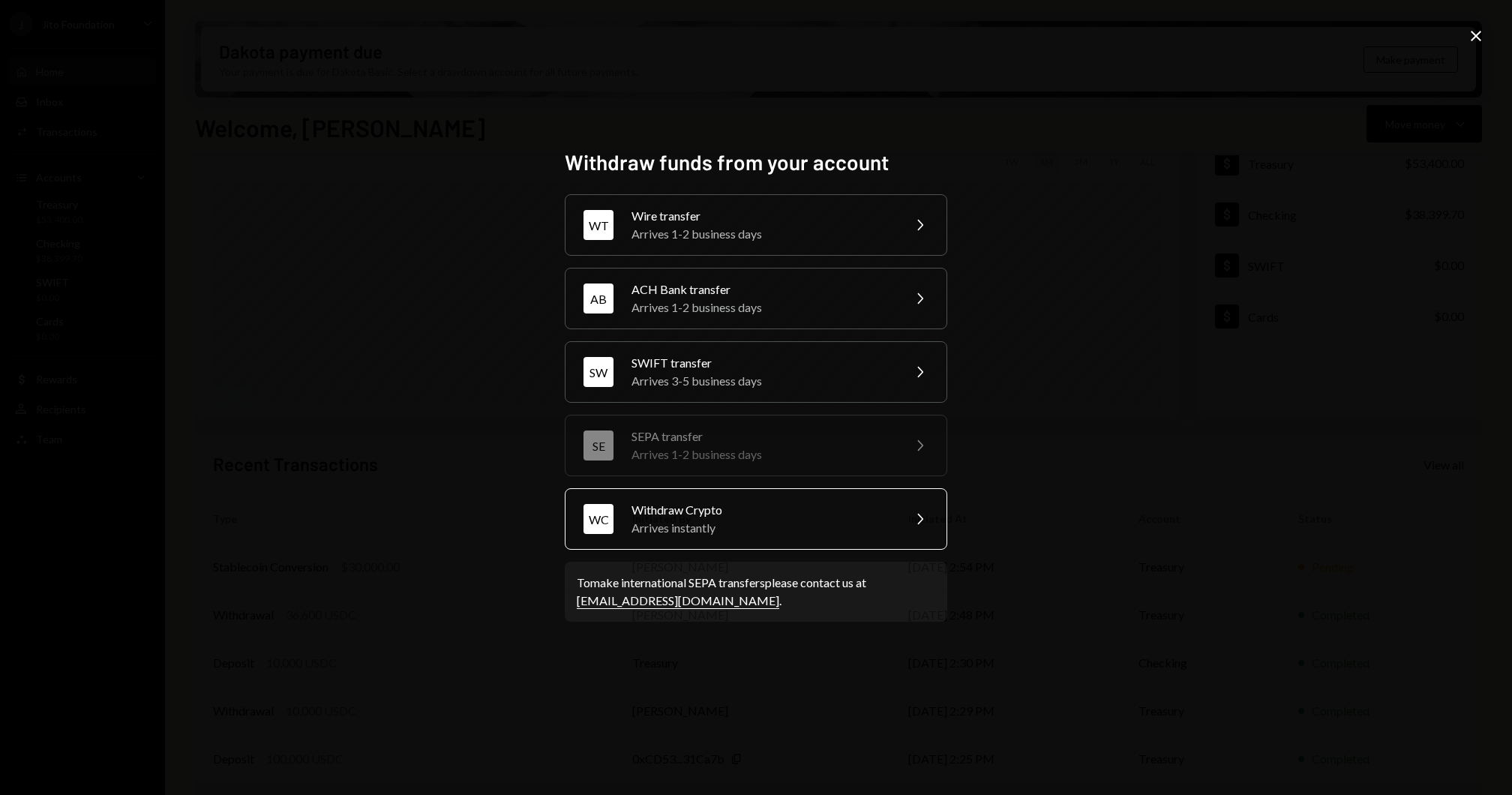
click at [702, 513] on div "Withdraw Crypto" at bounding box center [761, 510] width 261 height 18
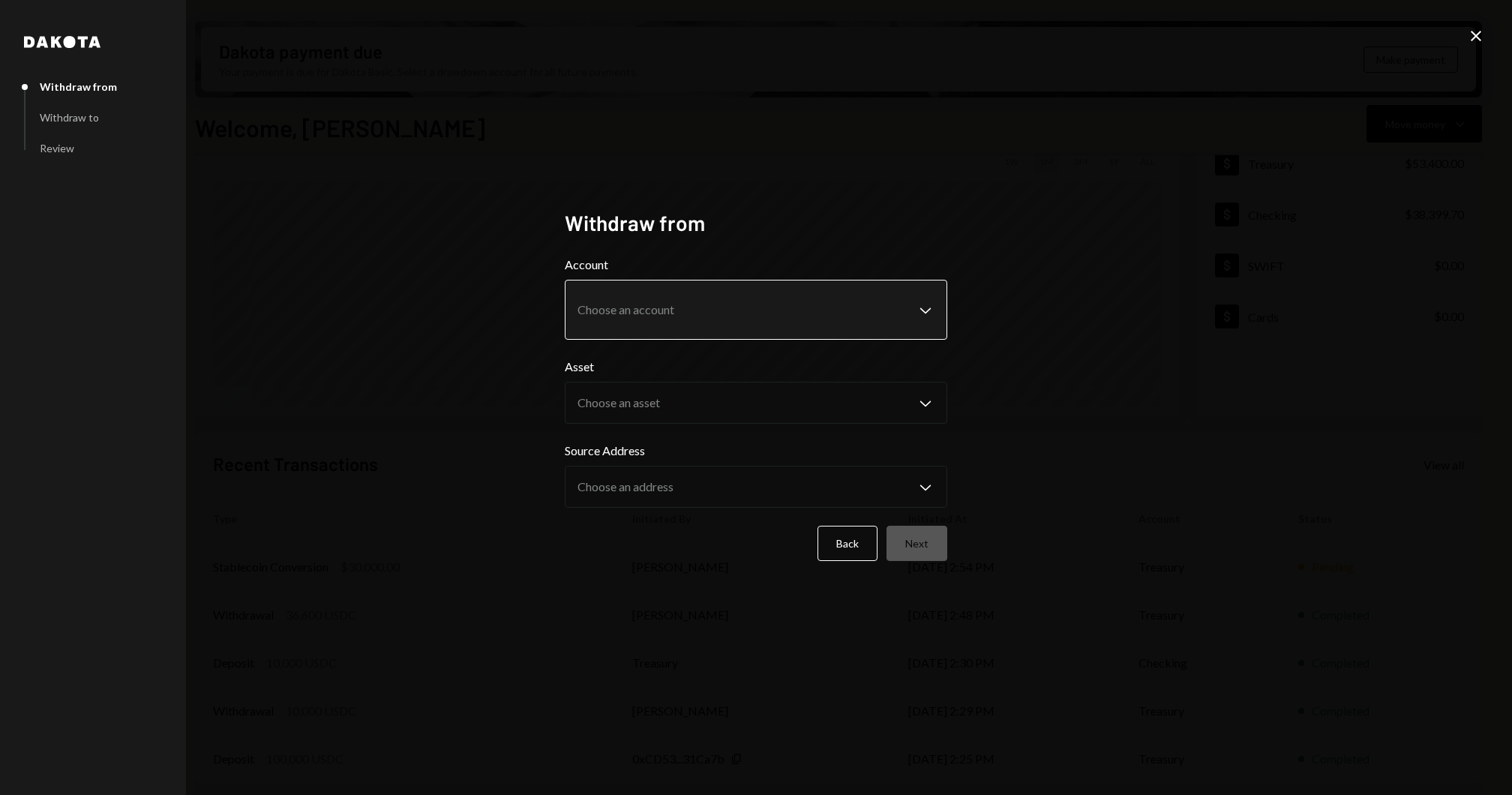
click at [663, 309] on body "J Jito Foundation Caret Down Home Home Inbox Inbox Activities Transactions Acco…" at bounding box center [756, 398] width 1512 height 795
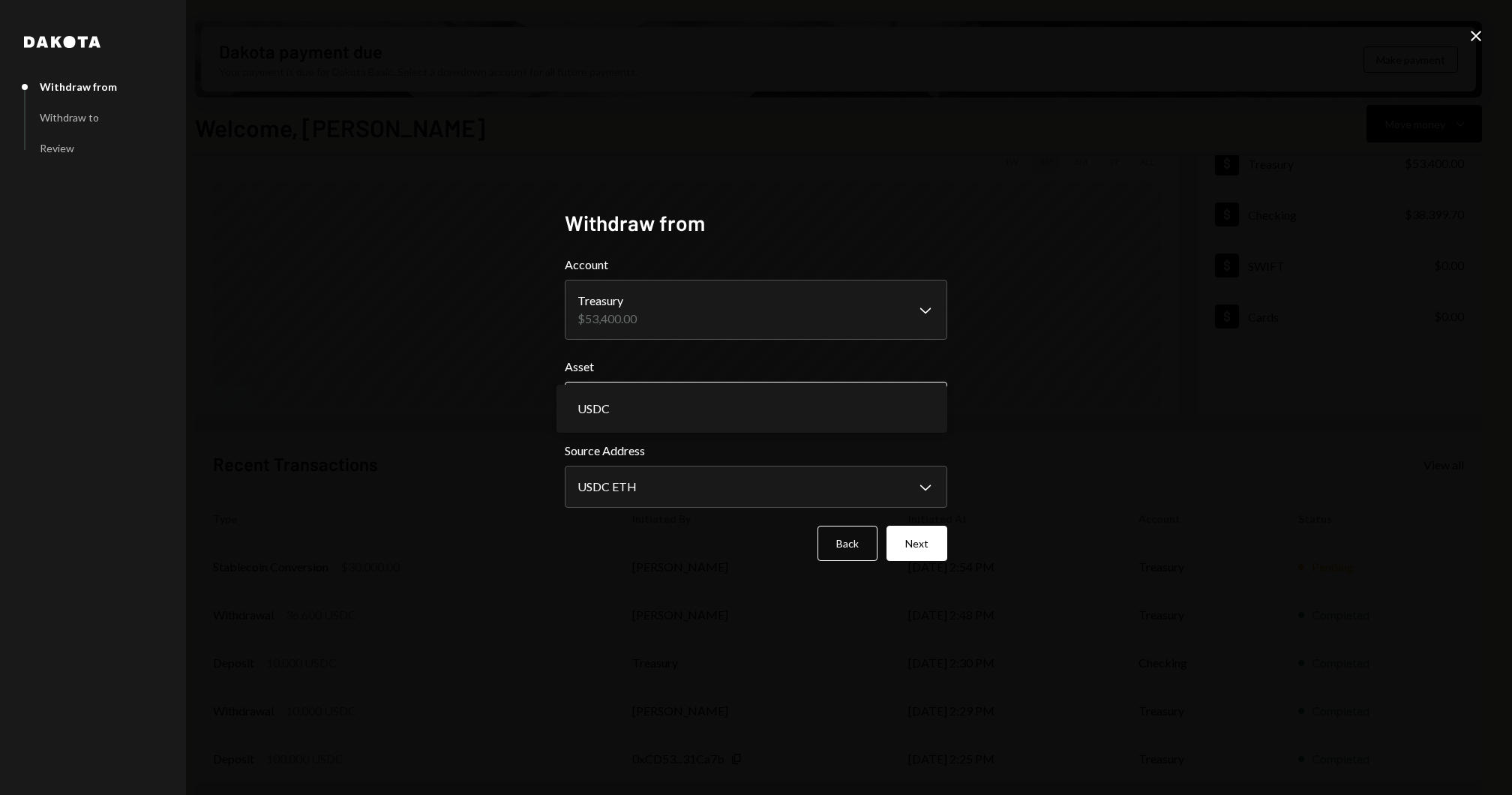
click at [672, 420] on body "J Jito Foundation Caret Down Home Home Inbox Inbox Activities Transactions Acco…" at bounding box center [756, 398] width 1512 height 795
click at [697, 308] on body "J Jito Foundation Caret Down Home Home Inbox Inbox Activities Transactions Acco…" at bounding box center [756, 398] width 1512 height 795
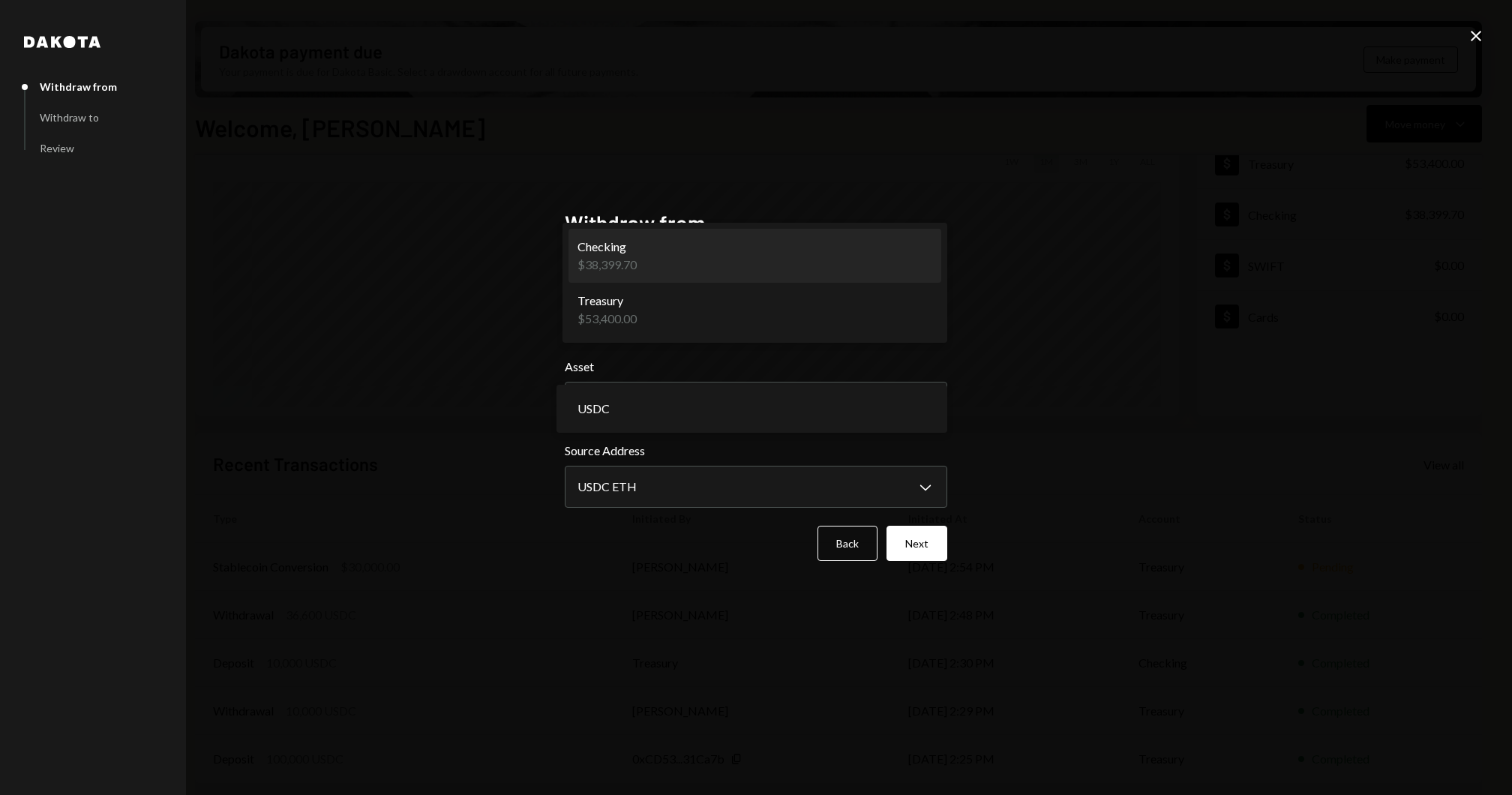
select select "**********"
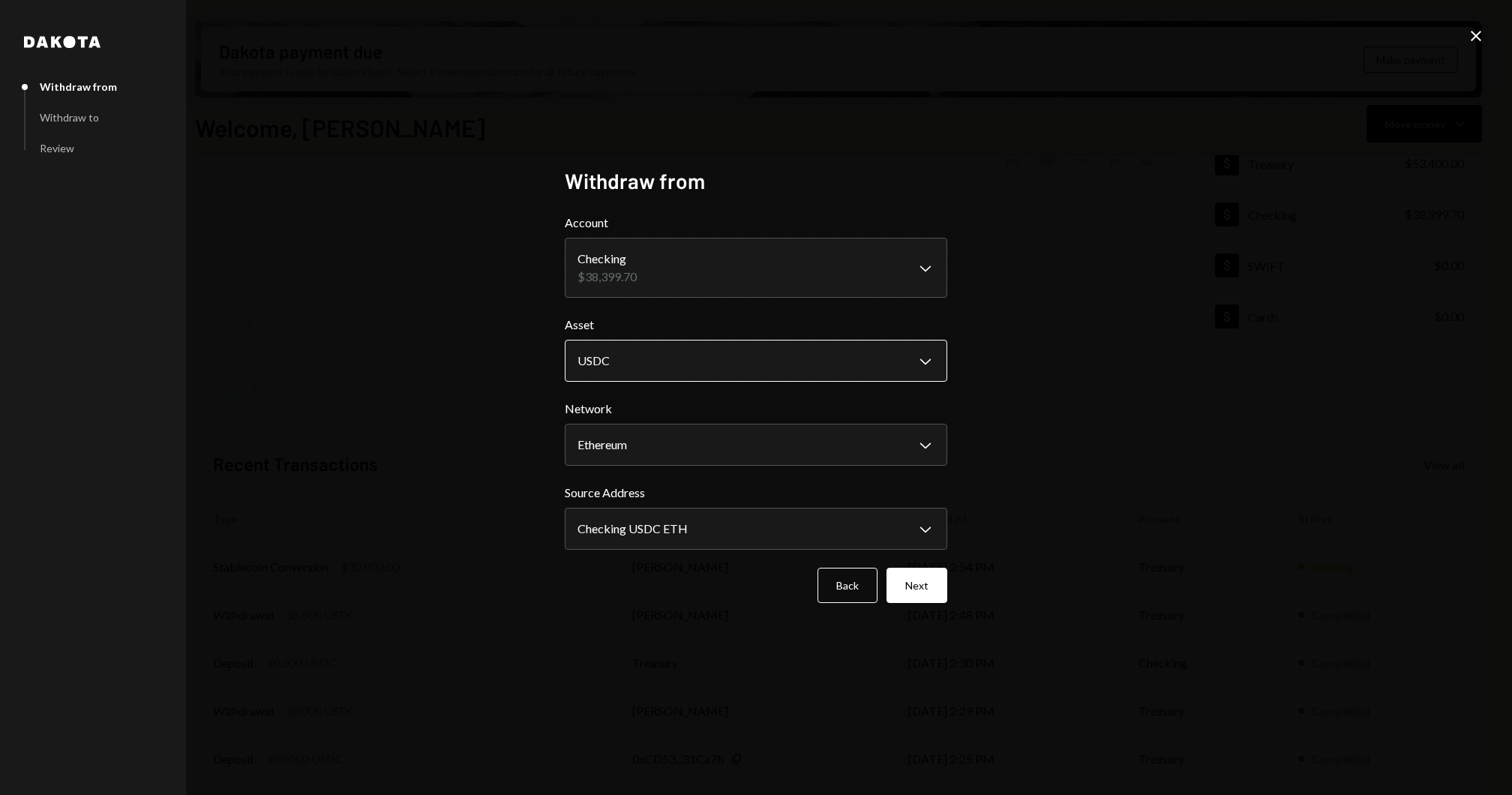
click at [691, 371] on body "J Jito Foundation Caret Down Home Home Inbox Inbox Activities Transactions Acco…" at bounding box center [756, 398] width 1512 height 795
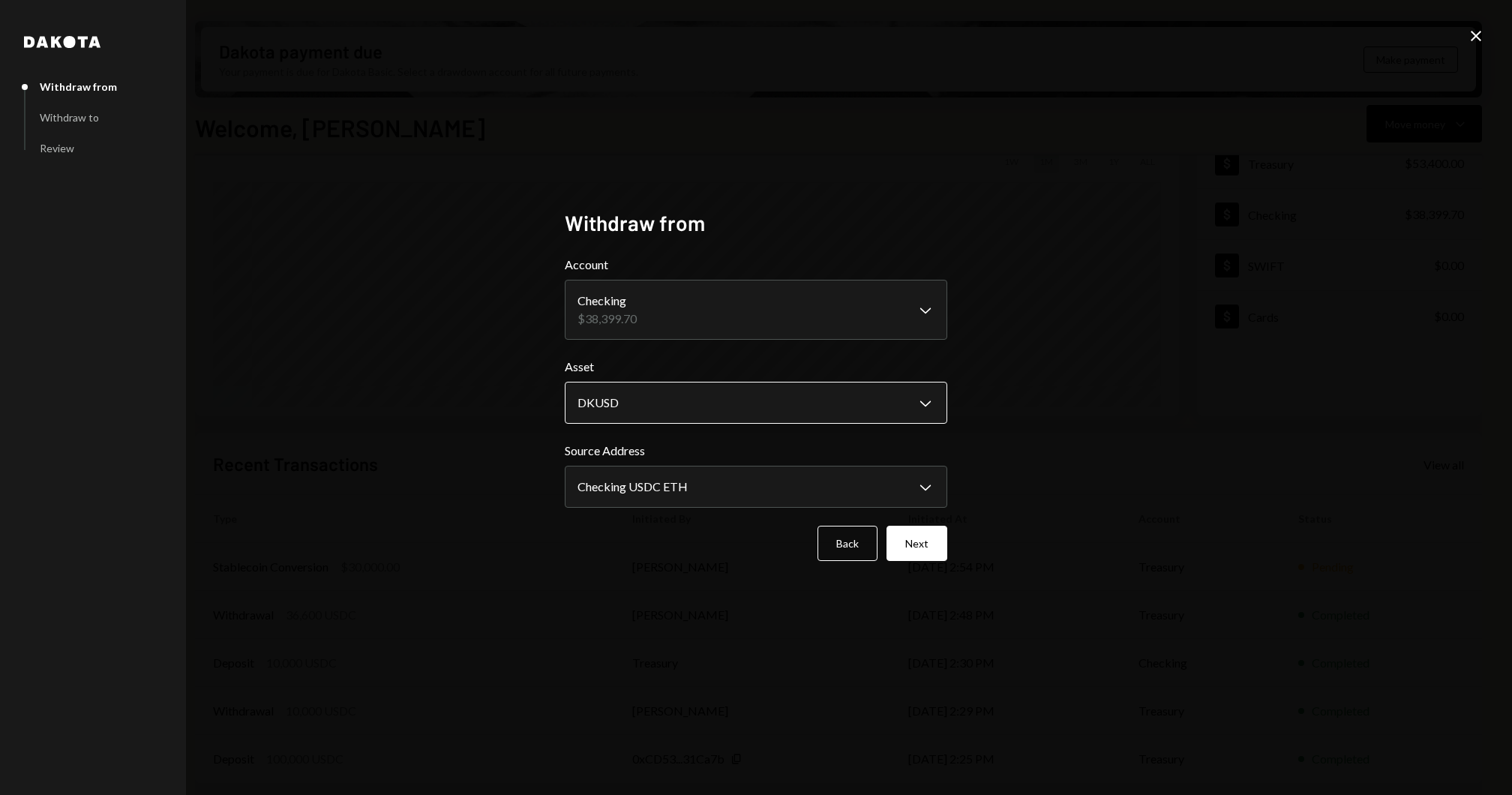
click at [691, 418] on body "J Jito Foundation Caret Down Home Home Inbox Inbox Activities Transactions Acco…" at bounding box center [756, 398] width 1512 height 795
select select "****"
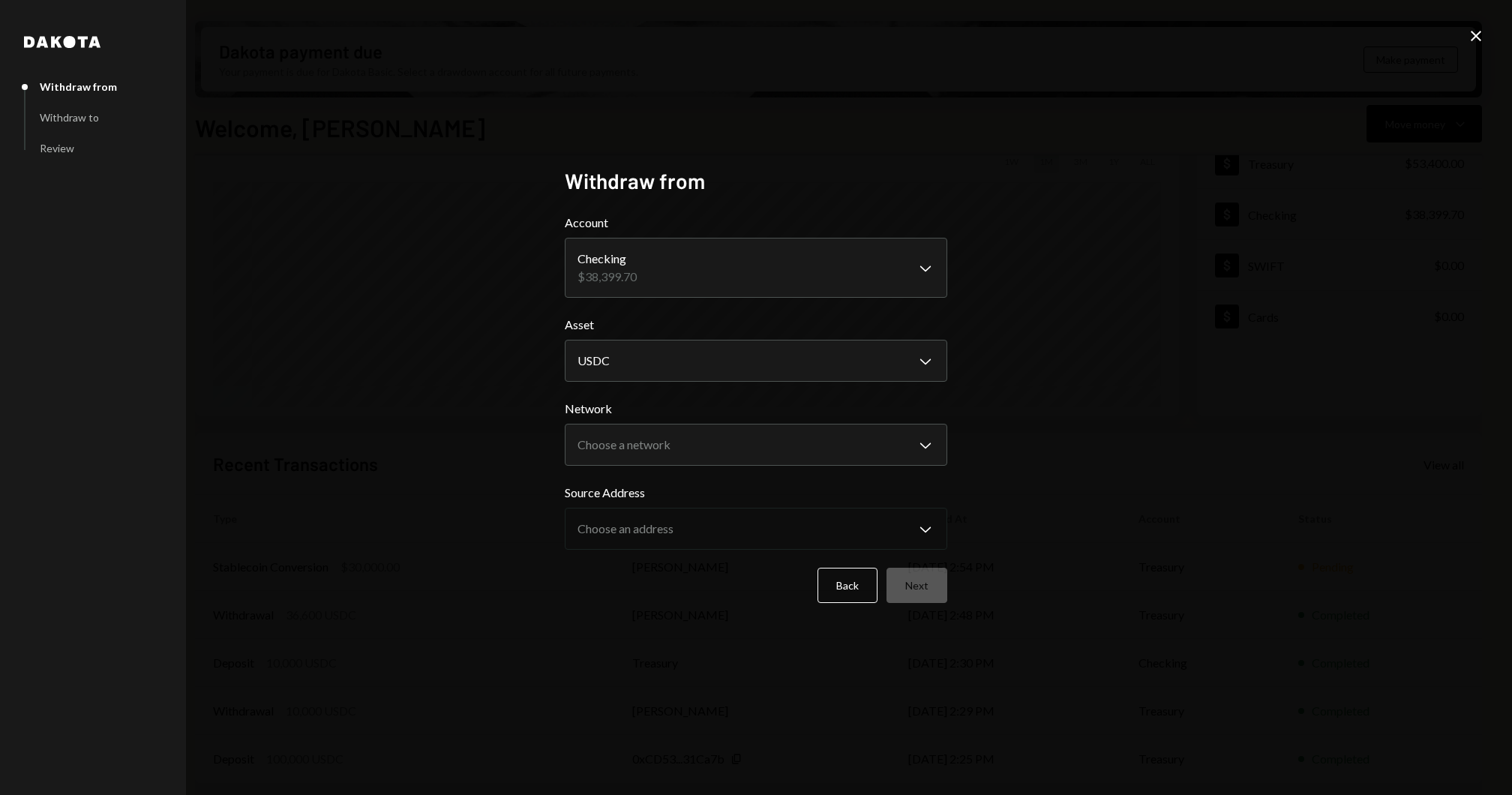
click at [675, 470] on form "**********" at bounding box center [756, 408] width 383 height 389
click at [679, 462] on body "J Jito Foundation Caret Down Home Home Inbox Inbox Activities Transactions Acco…" at bounding box center [756, 398] width 1512 height 795
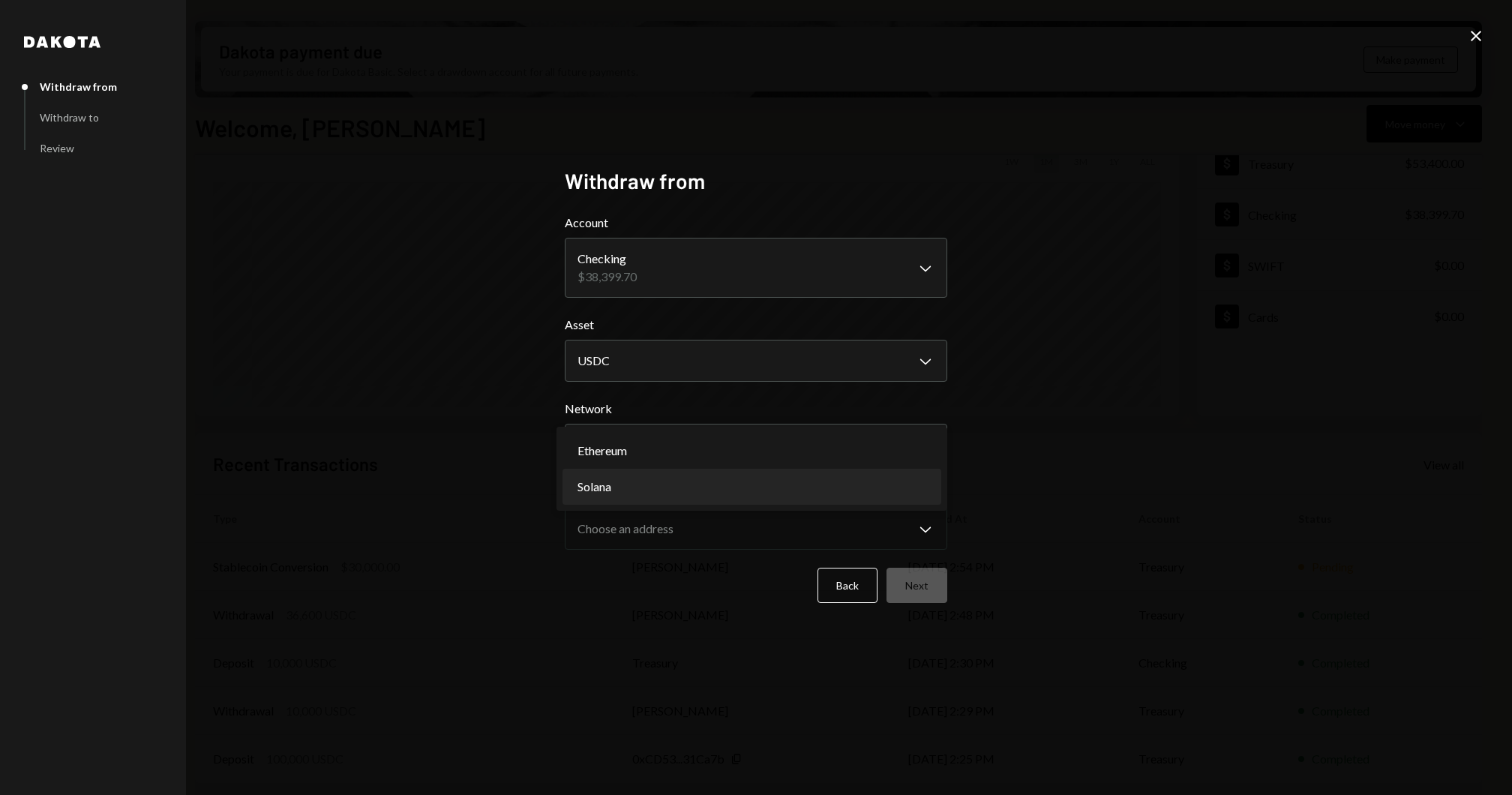
select select "**********"
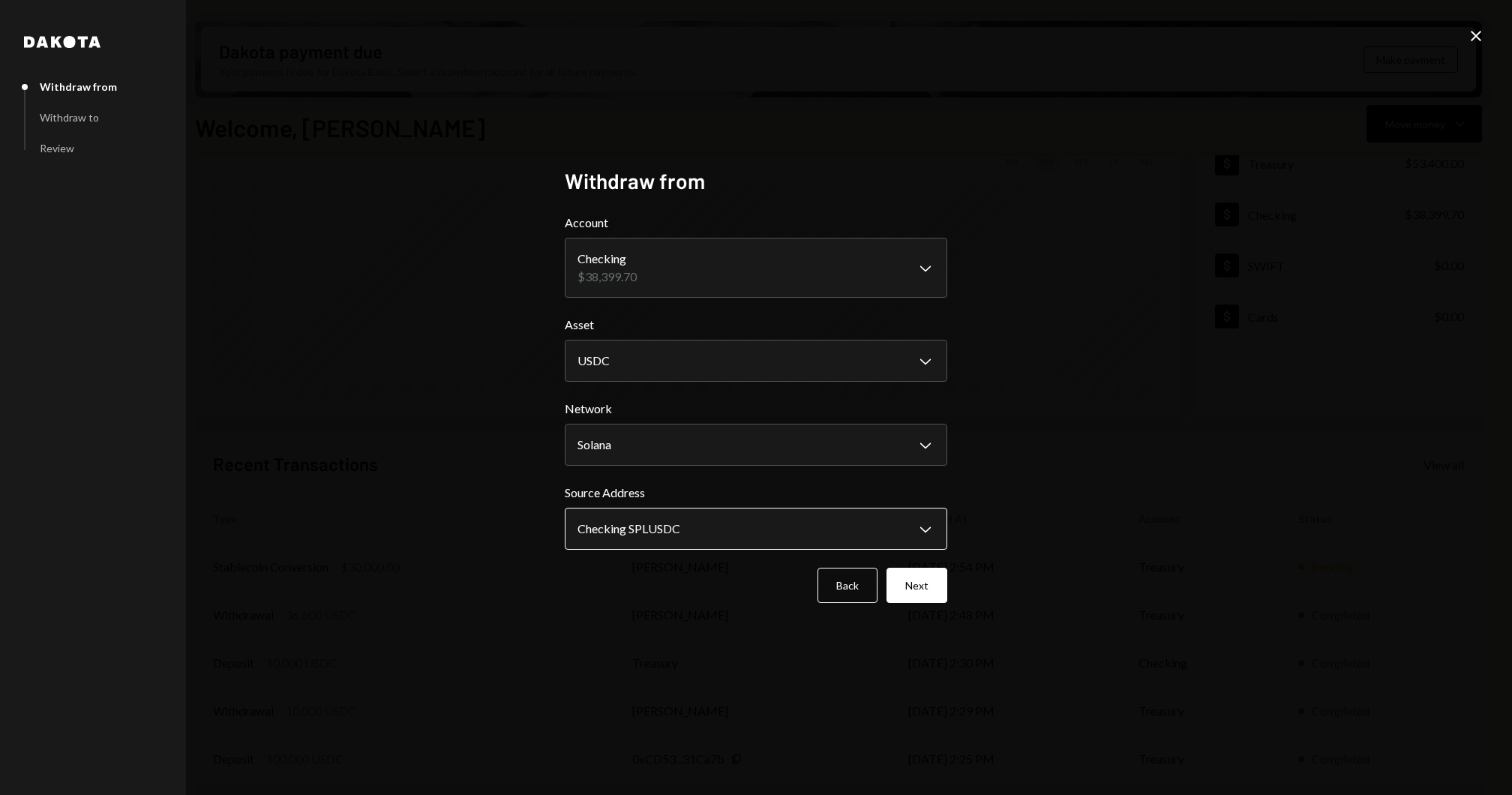
click at [672, 533] on body "J Jito Foundation Caret Down Home Home Inbox Inbox Activities Transactions Acco…" at bounding box center [756, 398] width 1512 height 795
click at [1472, 38] on icon "Close" at bounding box center [1475, 36] width 18 height 18
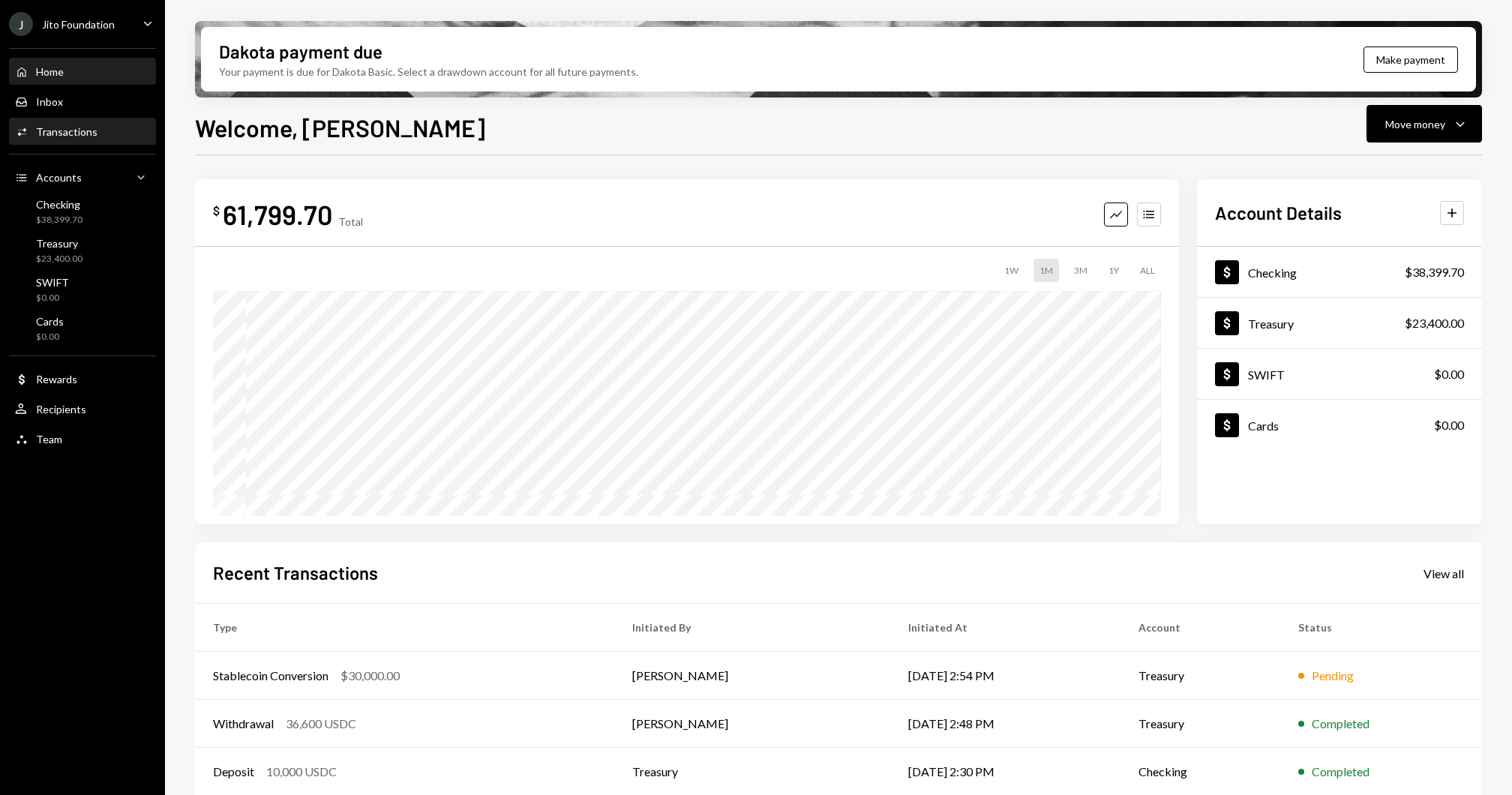
click at [79, 138] on div "Activities Transactions" at bounding box center [82, 132] width 135 height 26
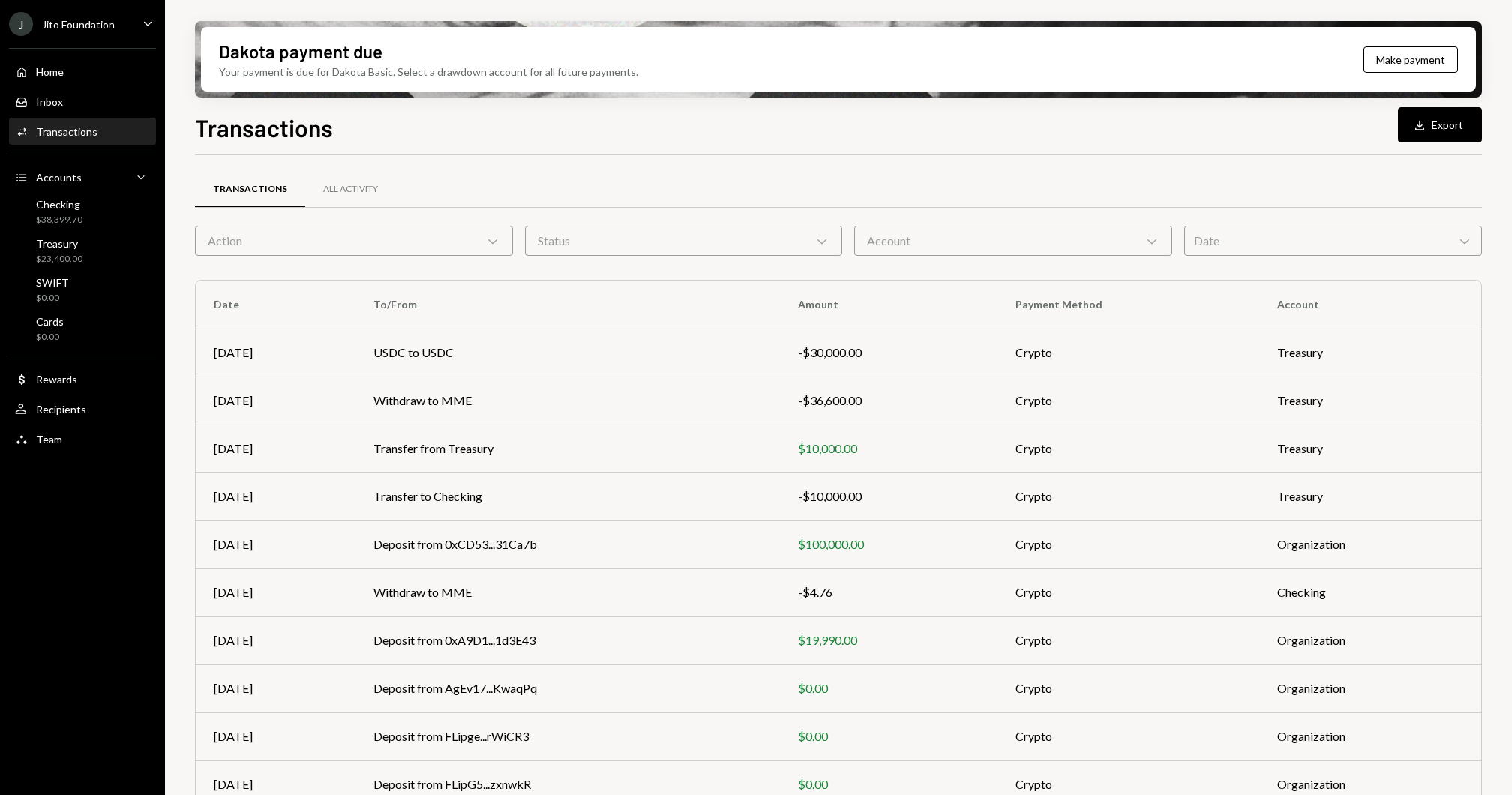
click at [318, 223] on div "Transactions All Activity" at bounding box center [838, 198] width 1287 height 56
click at [315, 242] on div "Action Chevron Down" at bounding box center [354, 240] width 318 height 30
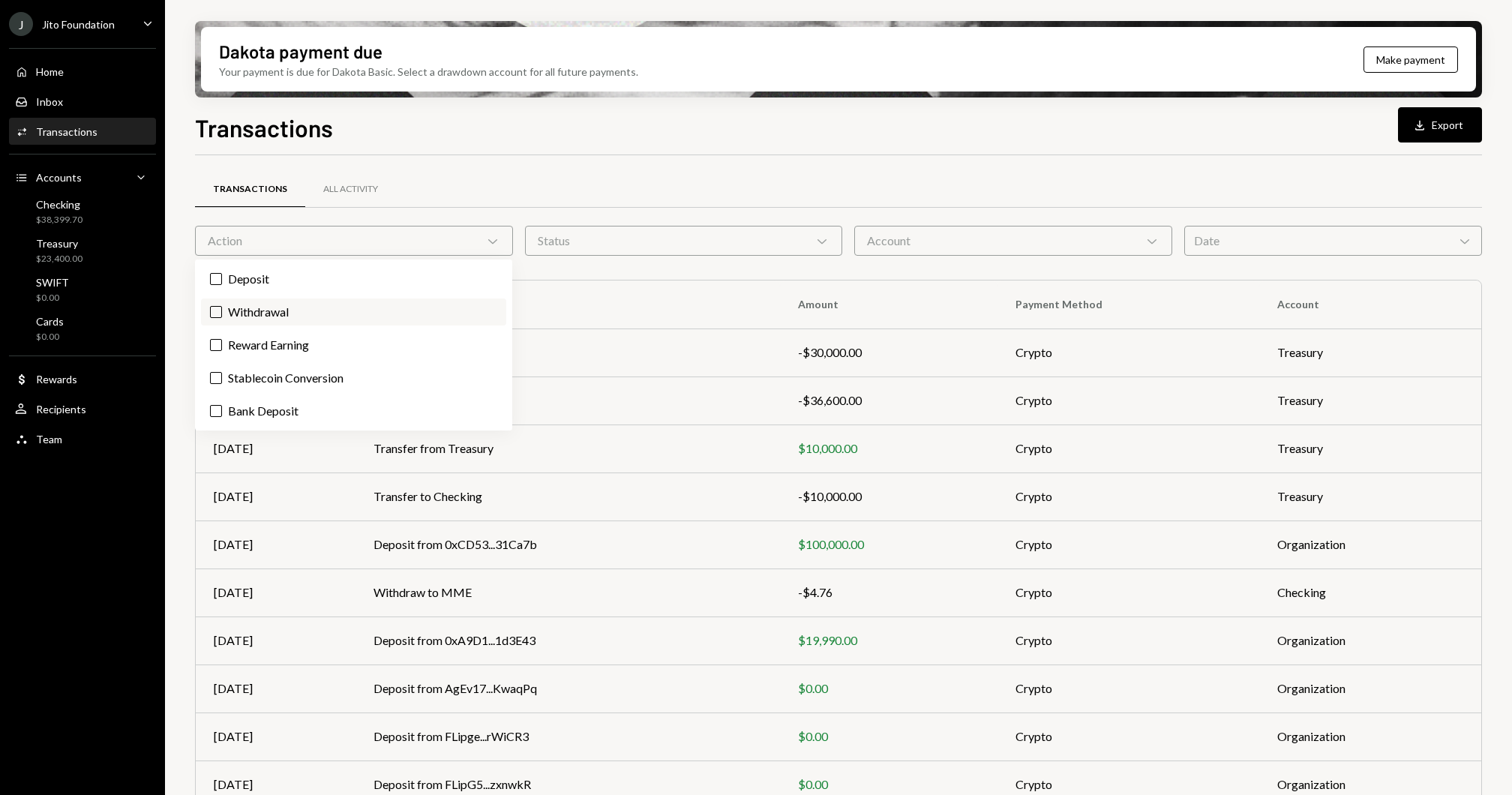
click at [234, 310] on label "Withdrawal" at bounding box center [353, 311] width 305 height 27
click at [222, 310] on button "Withdrawal" at bounding box center [215, 311] width 12 height 12
